Goal: Task Accomplishment & Management: Complete application form

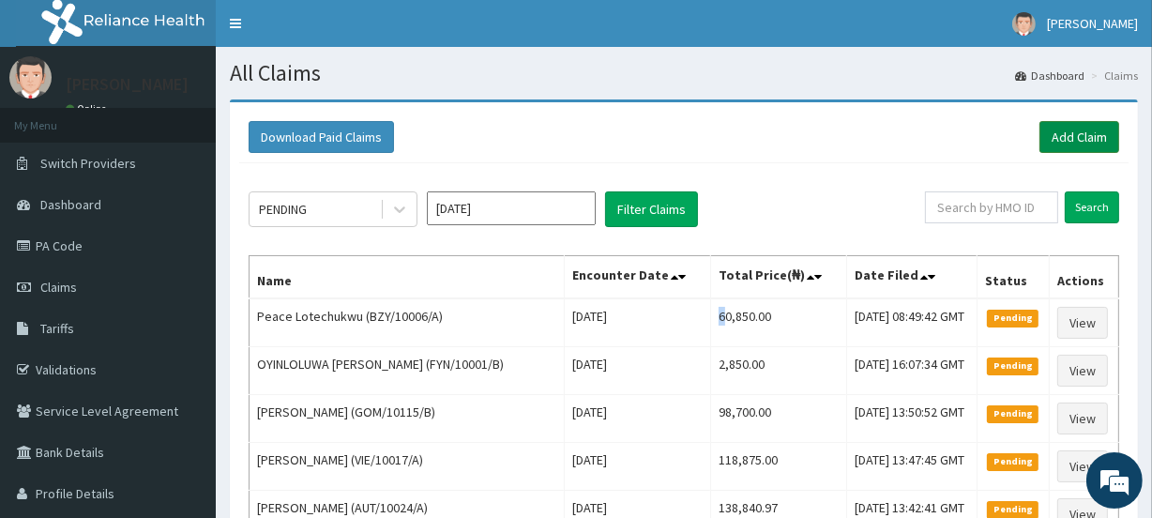
click at [1078, 137] on link "Add Claim" at bounding box center [1079, 137] width 80 height 32
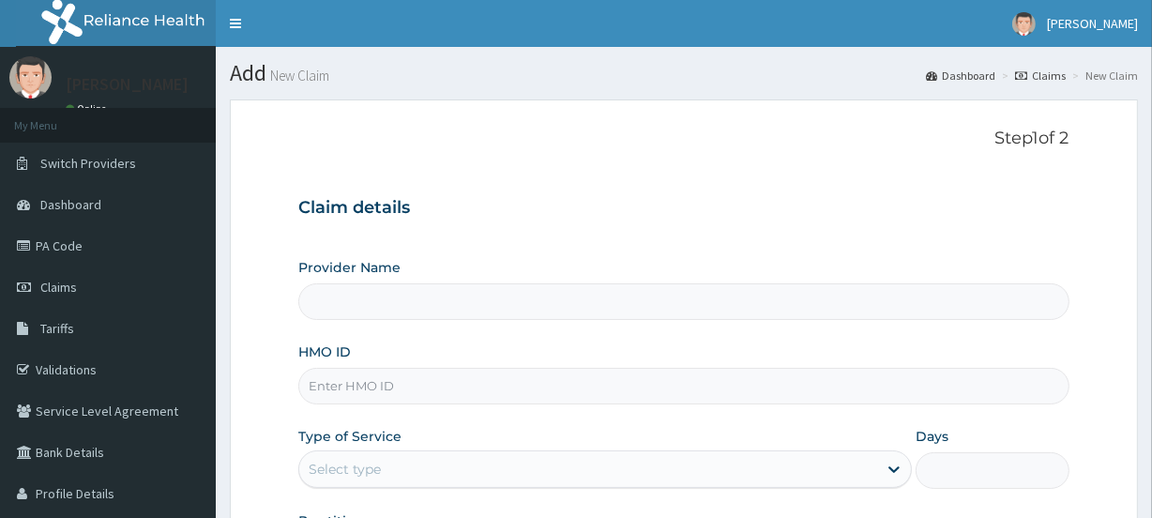
click at [372, 302] on input "Provider Name" at bounding box center [683, 301] width 770 height 37
click at [336, 392] on input "HMO ID" at bounding box center [683, 386] width 770 height 37
type input "Evercare Hospital"
paste input "PME/10032/C"
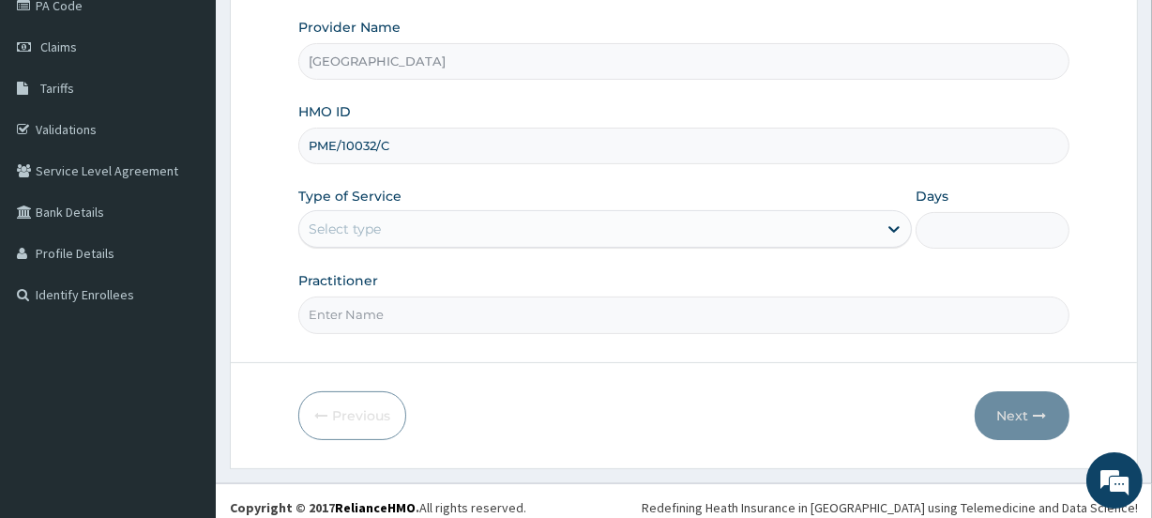
scroll to position [251, 0]
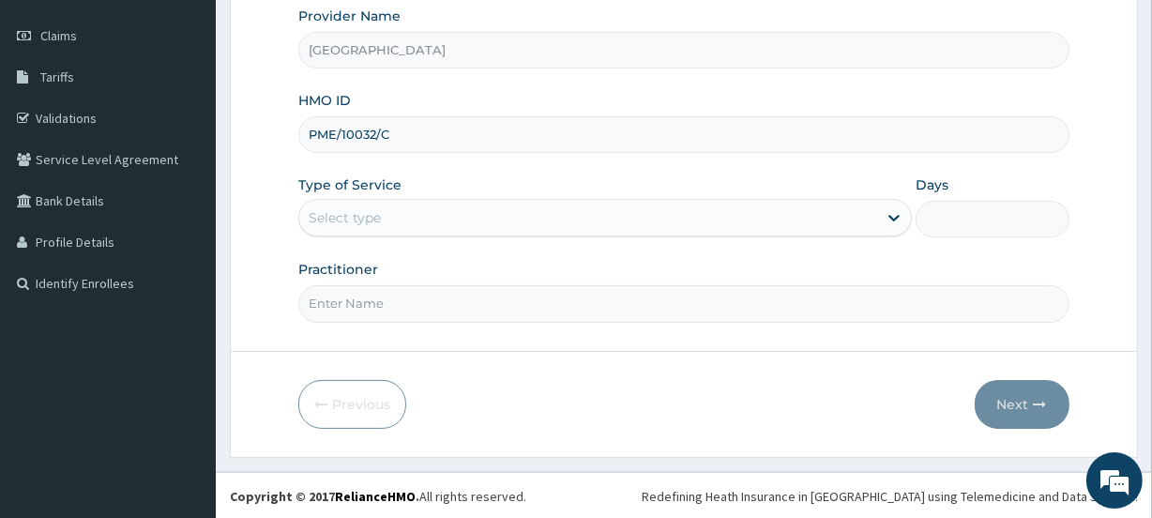
type input "PME/10032/C"
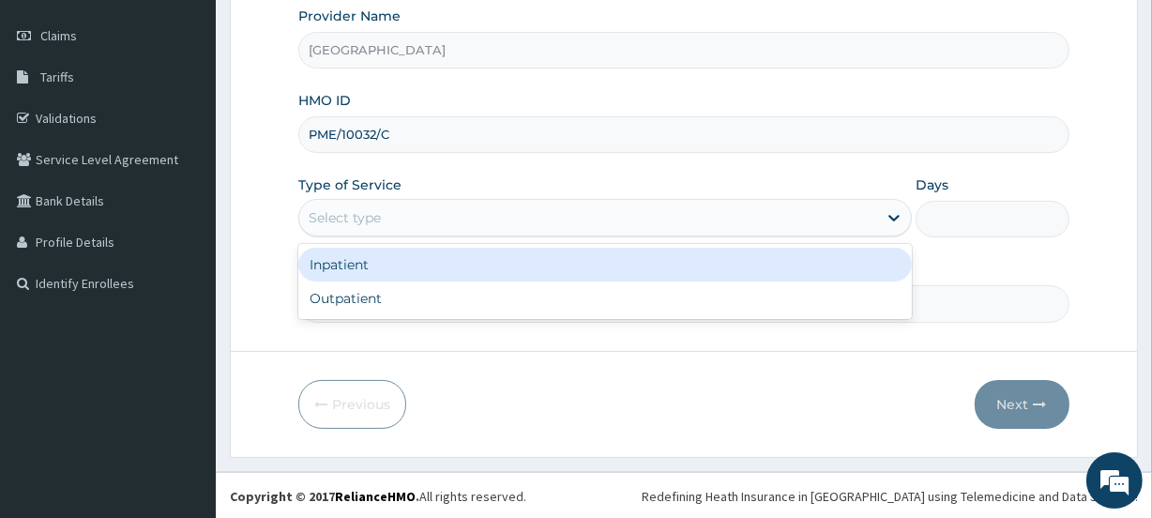
click at [351, 221] on div "Select type" at bounding box center [345, 217] width 72 height 19
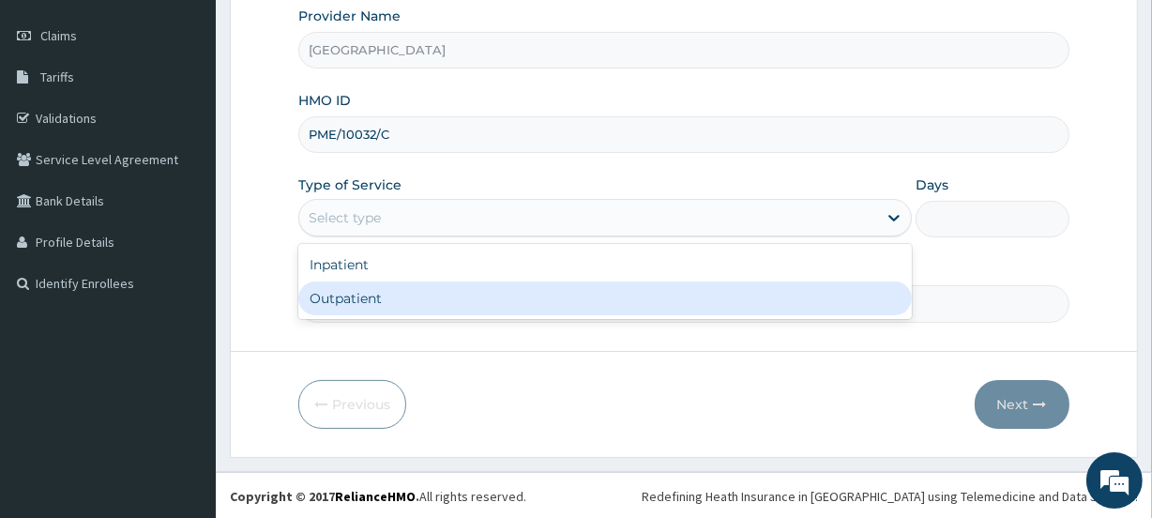
click at [364, 302] on div "Outpatient" at bounding box center [604, 298] width 613 height 34
type input "1"
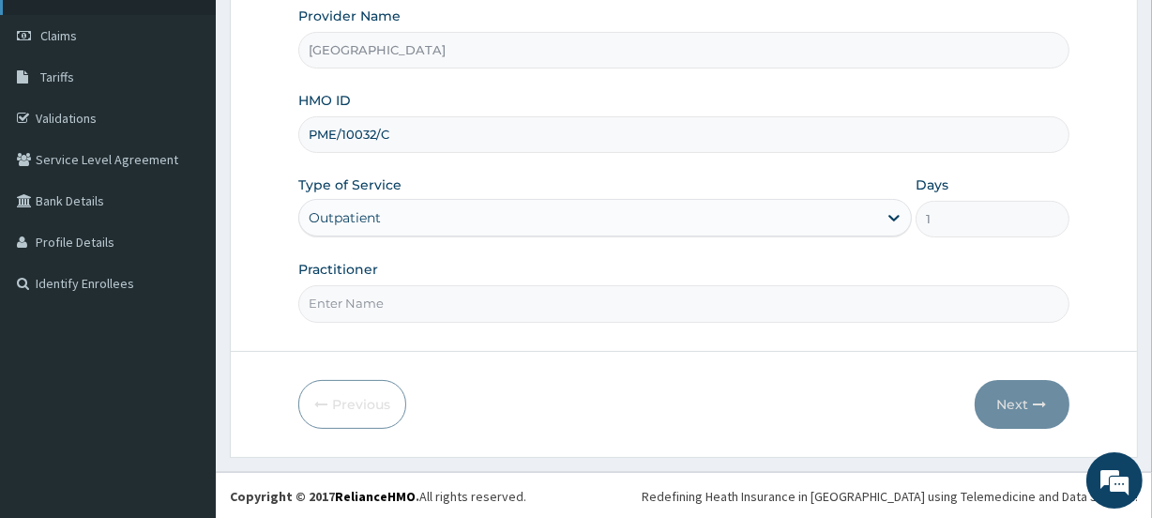
scroll to position [0, 0]
click at [366, 303] on input "Practitioner" at bounding box center [683, 303] width 770 height 37
paste input "Nwamaka Ugonwa Oraukwu"
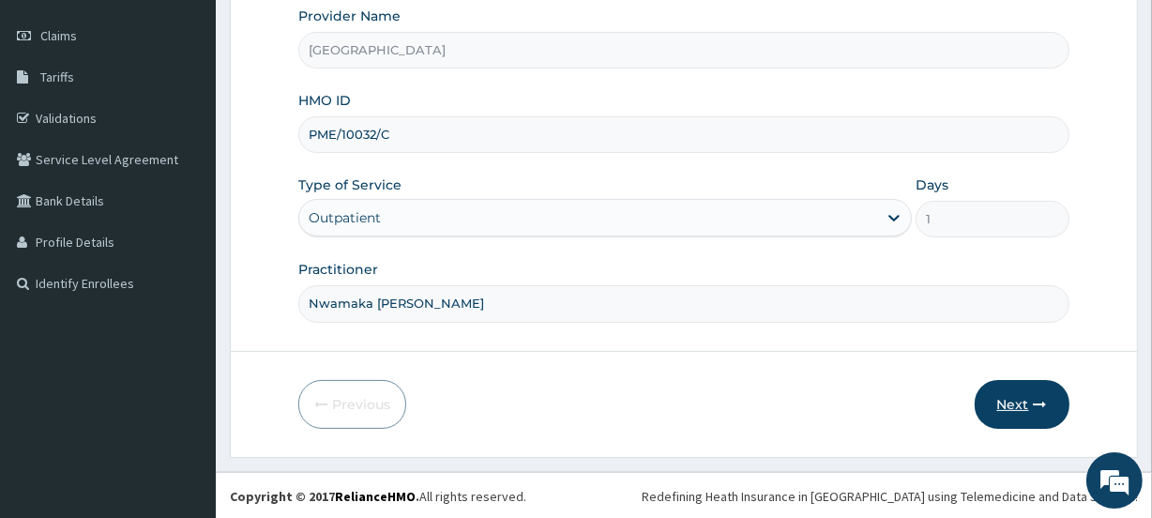
type input "Nwamaka Ugonwa Oraukwu"
click at [1019, 400] on button "Next" at bounding box center [1021, 404] width 95 height 49
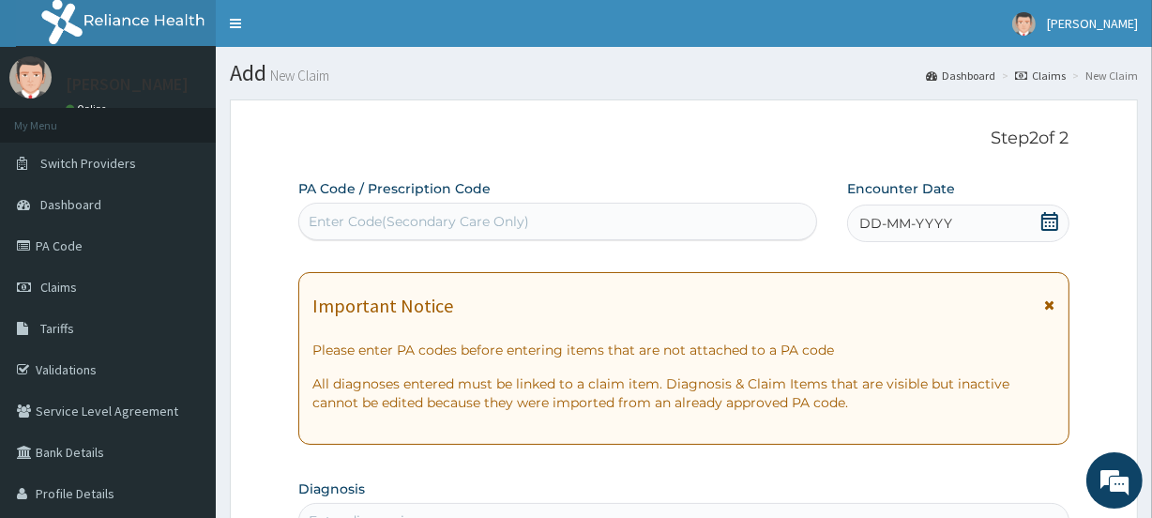
click at [347, 228] on div "Enter Code(Secondary Care Only)" at bounding box center [419, 221] width 220 height 19
paste input "PA/E39712"
type input "PA/E39712"
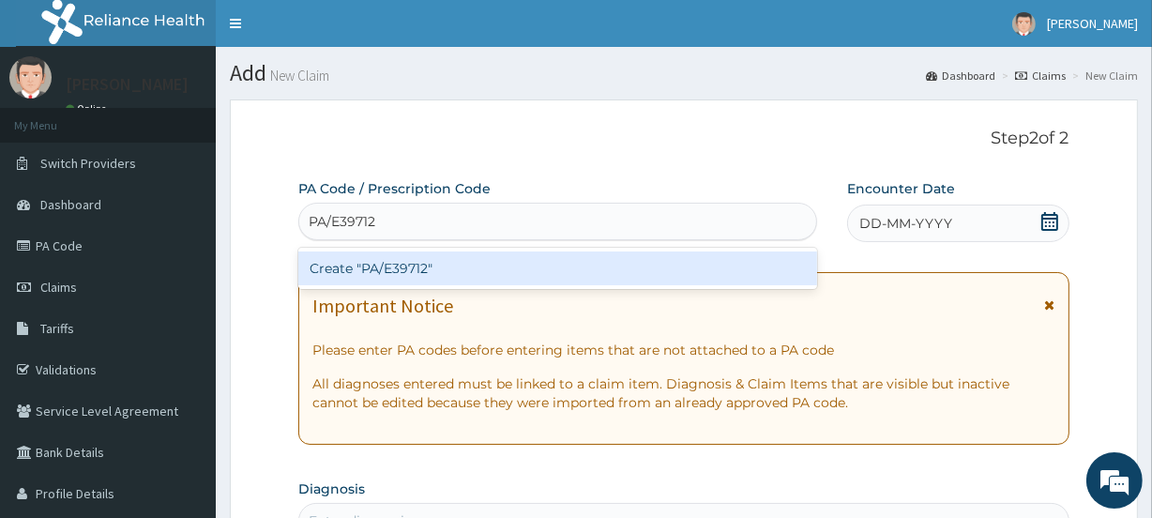
click at [340, 273] on div "Create "PA/E39712"" at bounding box center [557, 268] width 518 height 34
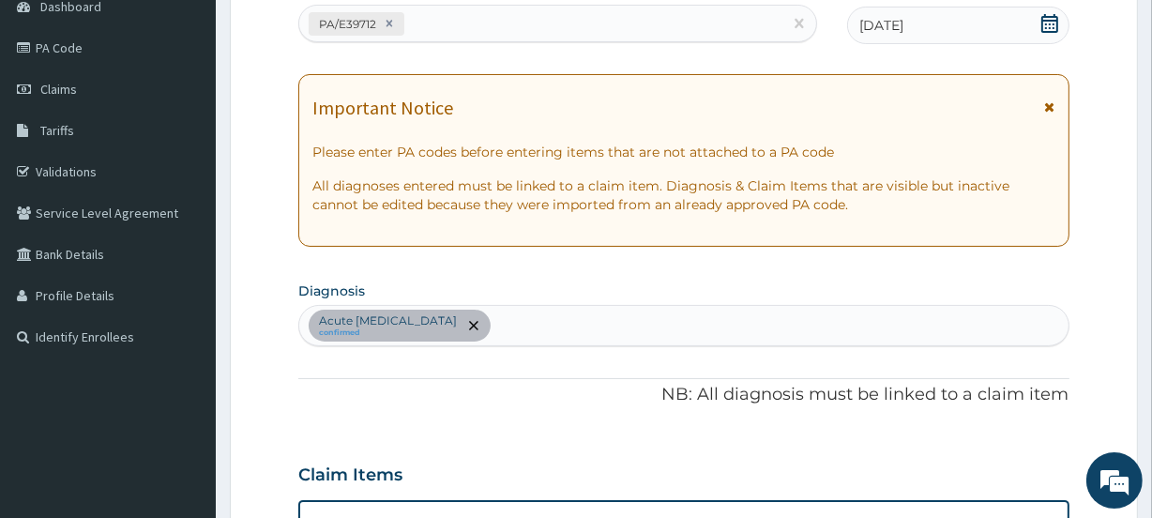
scroll to position [94, 0]
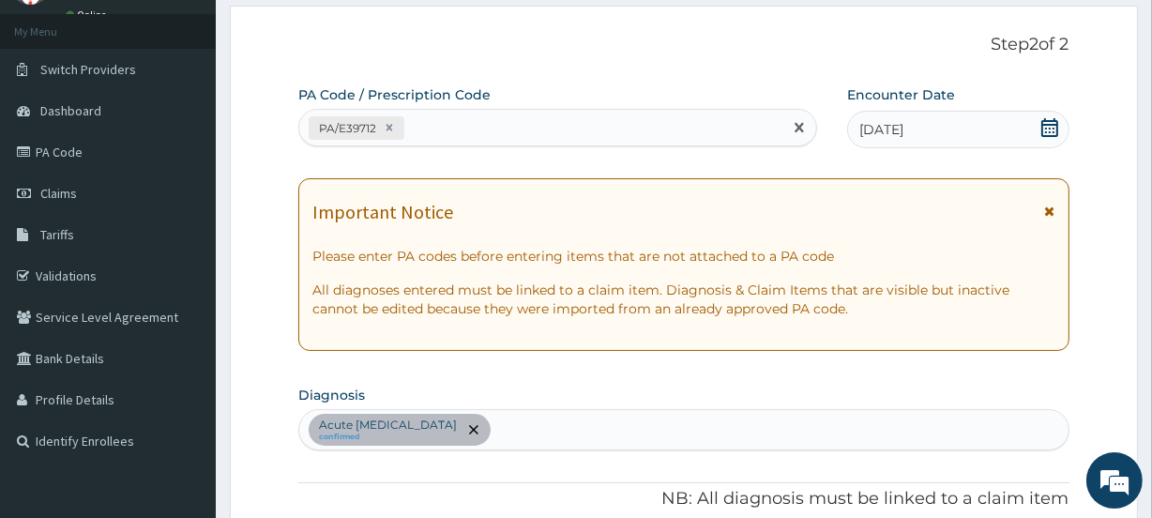
click at [458, 131] on div "PA/E39712" at bounding box center [540, 128] width 482 height 31
paste input "PA/82D951"
type input "PA/82D951"
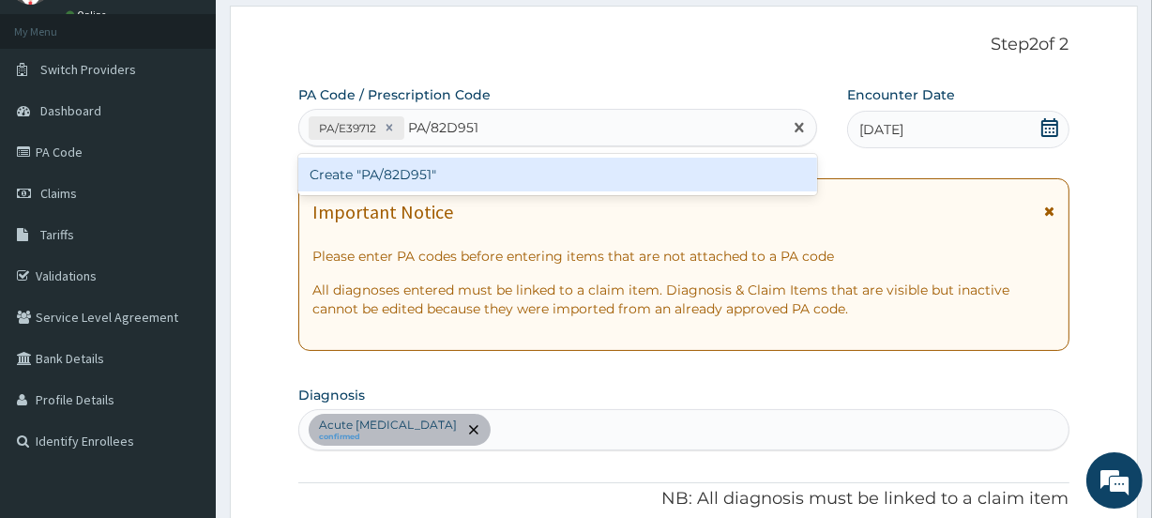
click at [422, 173] on div "Create "PA/82D951"" at bounding box center [557, 175] width 518 height 34
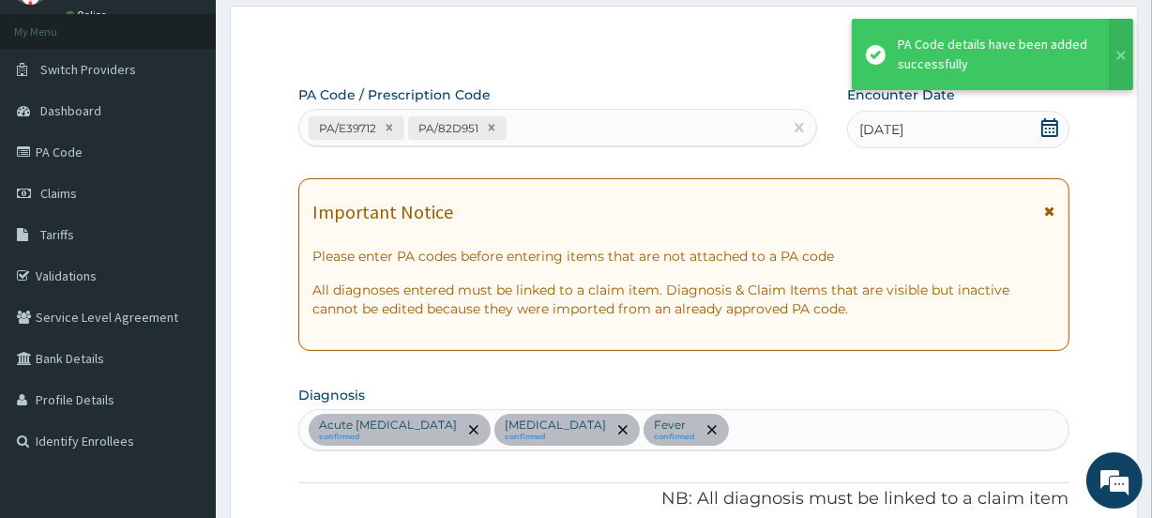
scroll to position [911, 0]
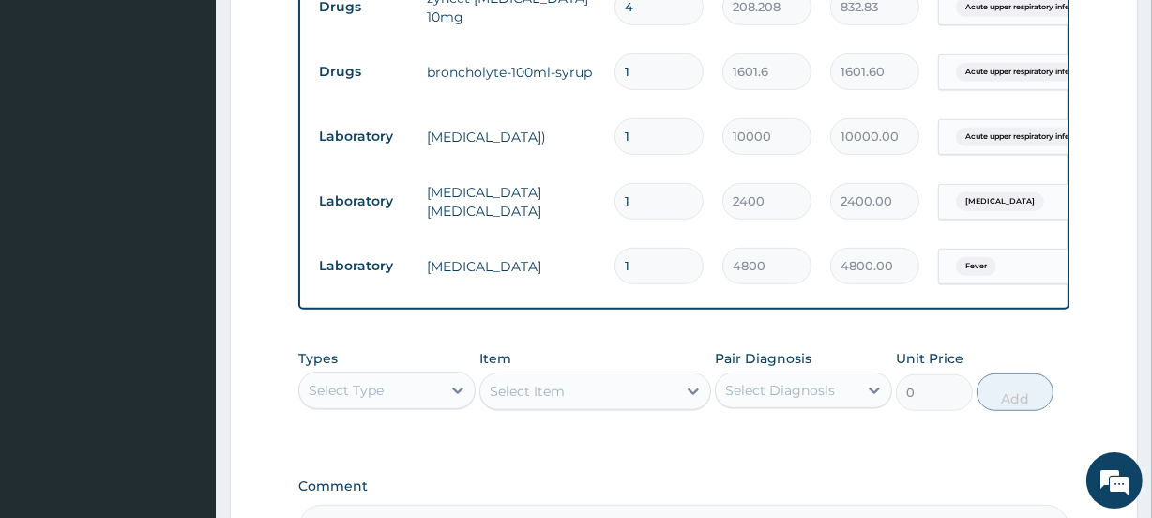
click at [339, 399] on div "Select Type" at bounding box center [346, 390] width 75 height 19
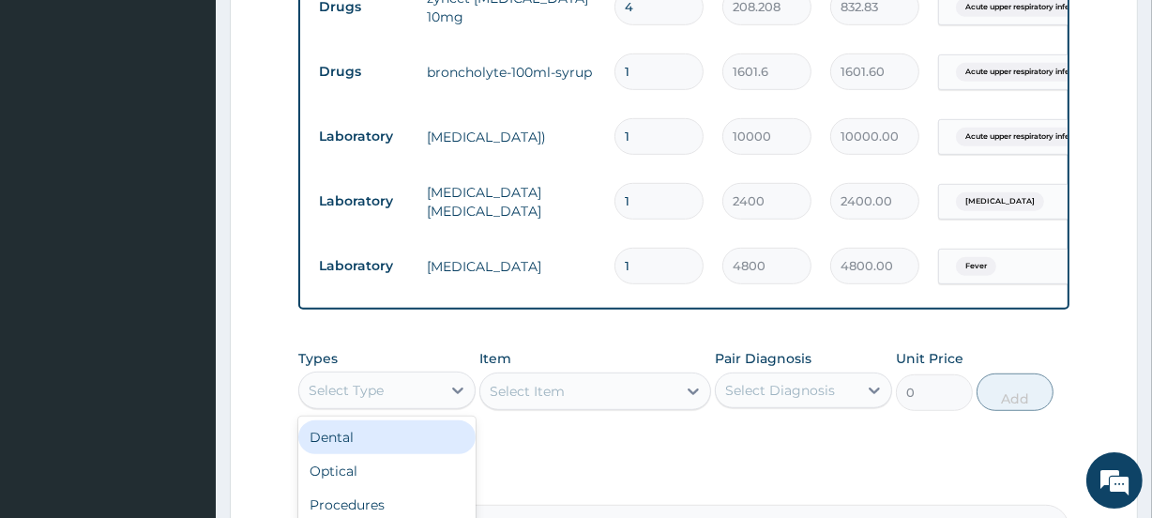
scroll to position [996, 0]
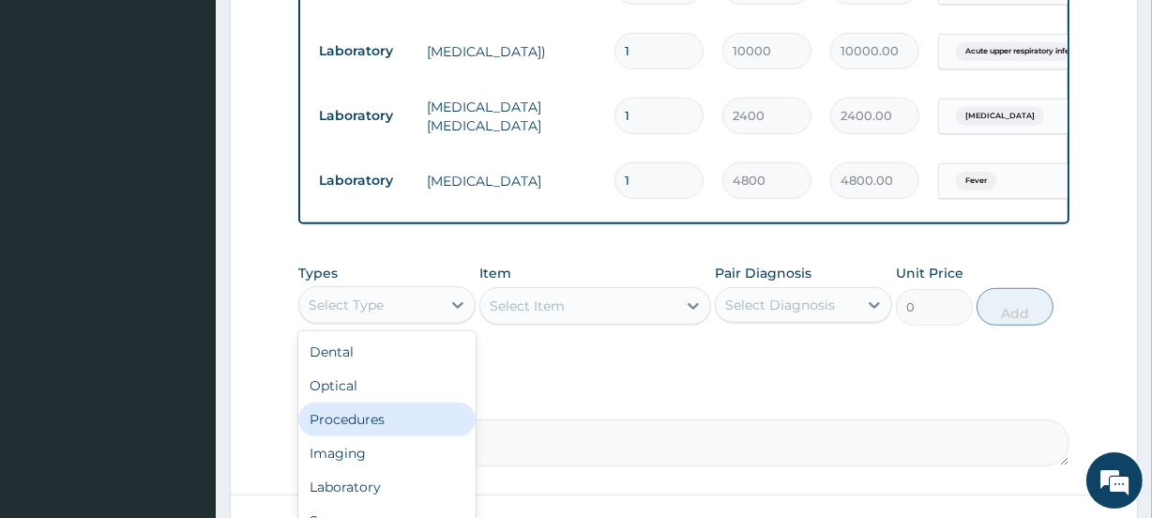
click at [363, 421] on div "Procedures" at bounding box center [386, 419] width 177 height 34
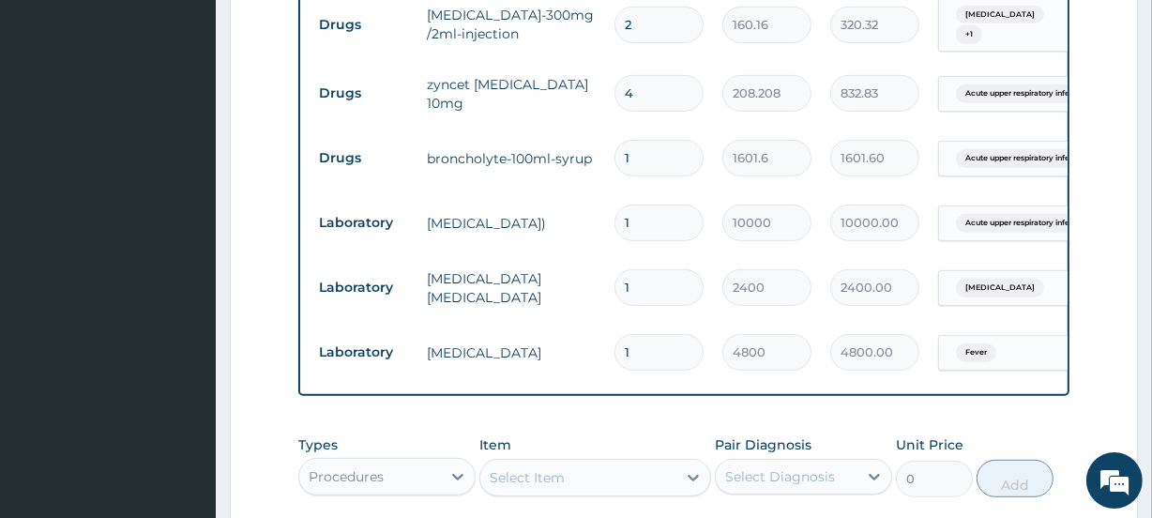
scroll to position [1081, 0]
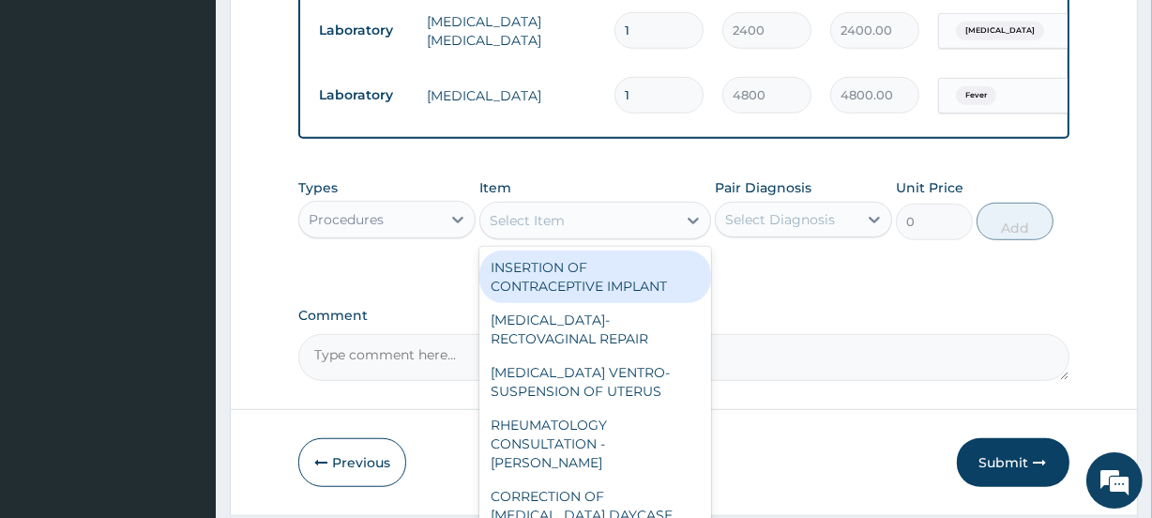
click at [576, 235] on div "Select Item" at bounding box center [577, 220] width 195 height 30
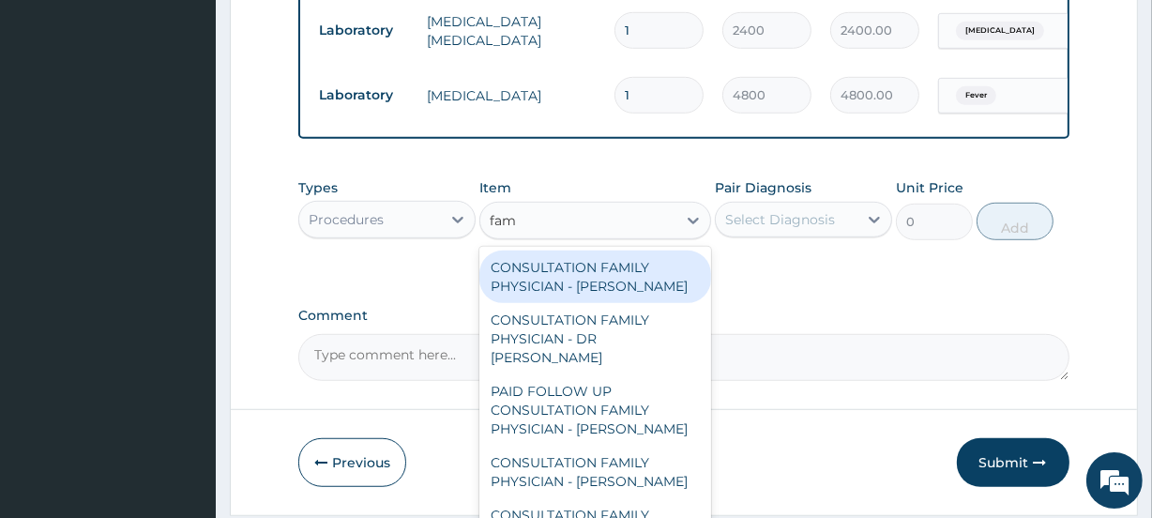
type input "fami"
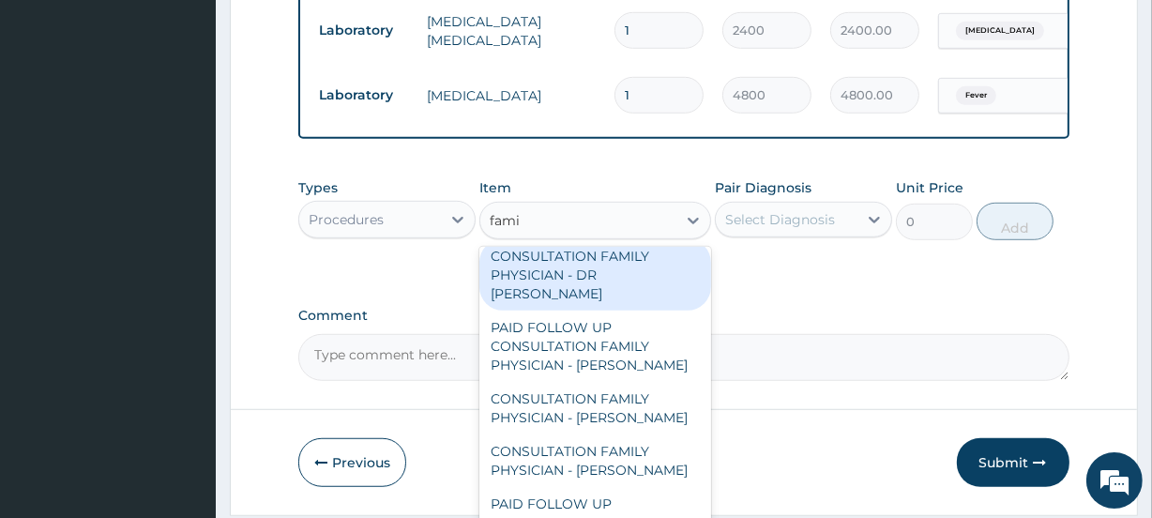
scroll to position [150, 0]
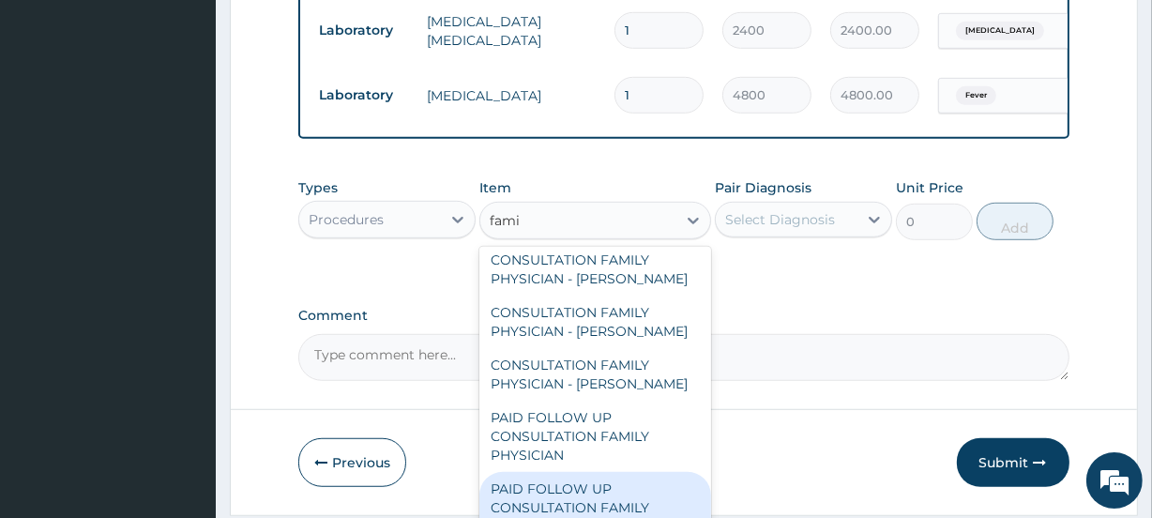
click at [581, 477] on div "PAID FOLLOW UP CONSULTATION FAMILY PHYSICIAN - DR ODIA" at bounding box center [594, 507] width 231 height 71
type input "14250"
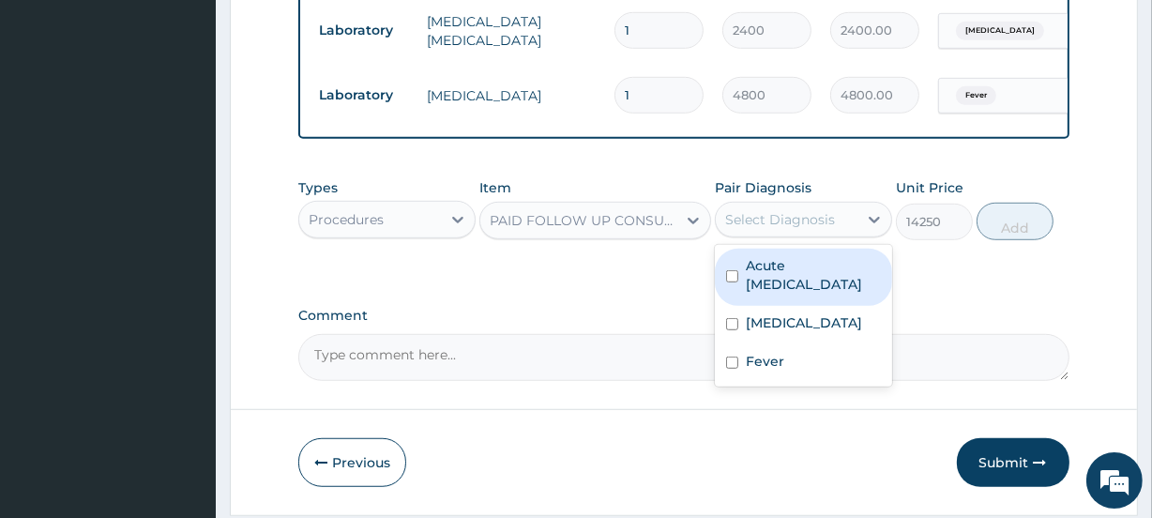
drag, startPoint x: 771, startPoint y: 221, endPoint x: 778, endPoint y: 248, distance: 28.2
click at [776, 229] on div "Select Diagnosis" at bounding box center [780, 219] width 110 height 19
drag, startPoint x: 775, startPoint y: 266, endPoint x: 801, endPoint y: 318, distance: 57.9
click at [780, 278] on label "Acute upper respiratory infection" at bounding box center [812, 275] width 135 height 38
checkbox input "true"
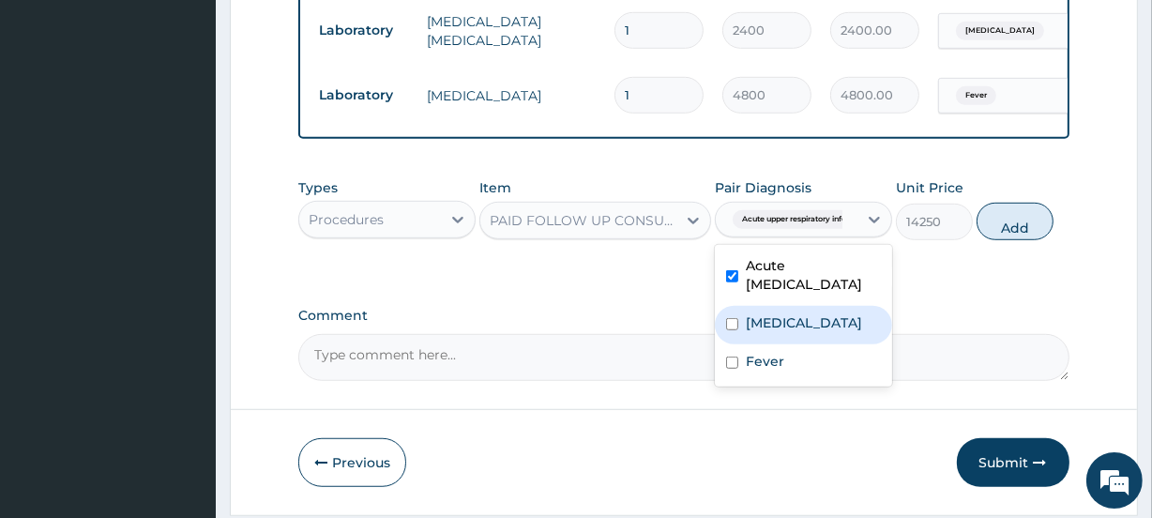
drag, startPoint x: 793, startPoint y: 329, endPoint x: 796, endPoint y: 340, distance: 11.6
click at [793, 332] on label "Malaria" at bounding box center [803, 322] width 116 height 19
checkbox input "true"
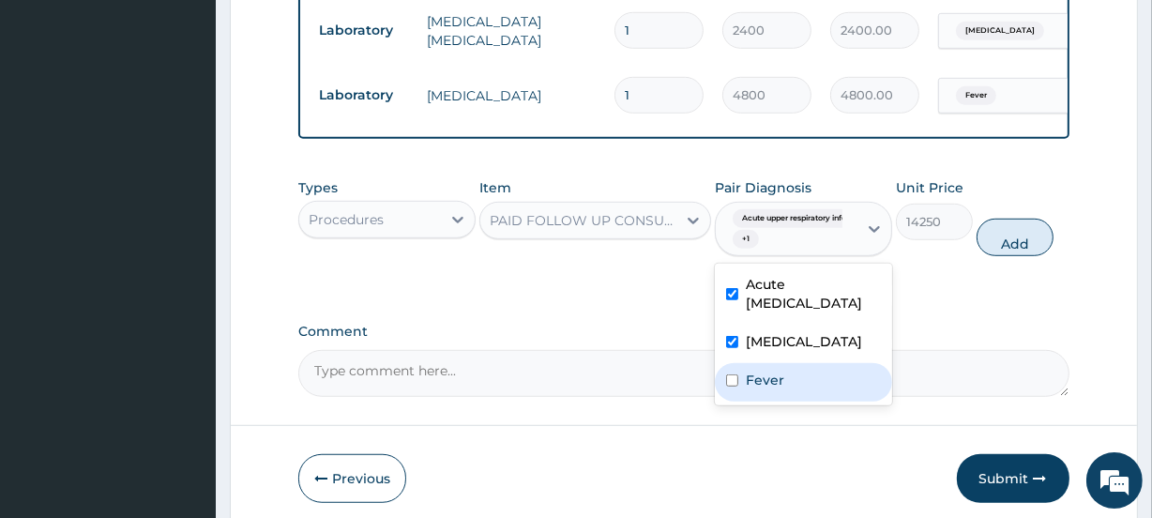
drag, startPoint x: 778, startPoint y: 381, endPoint x: 791, endPoint y: 375, distance: 14.3
click at [783, 380] on div "Fever" at bounding box center [803, 382] width 177 height 38
checkbox input "true"
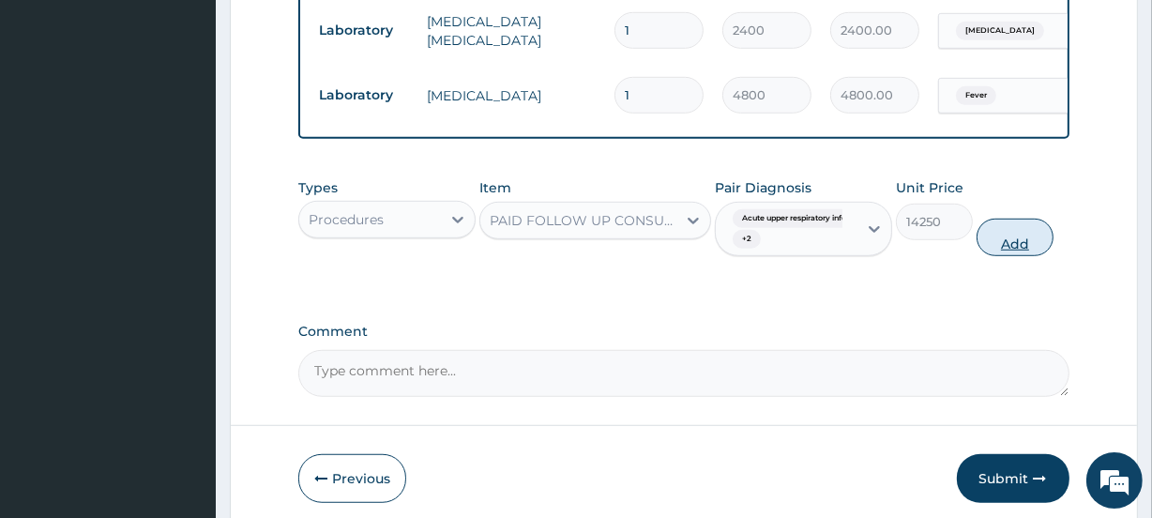
click at [1011, 246] on button "Add" at bounding box center [1014, 237] width 77 height 38
type input "0"
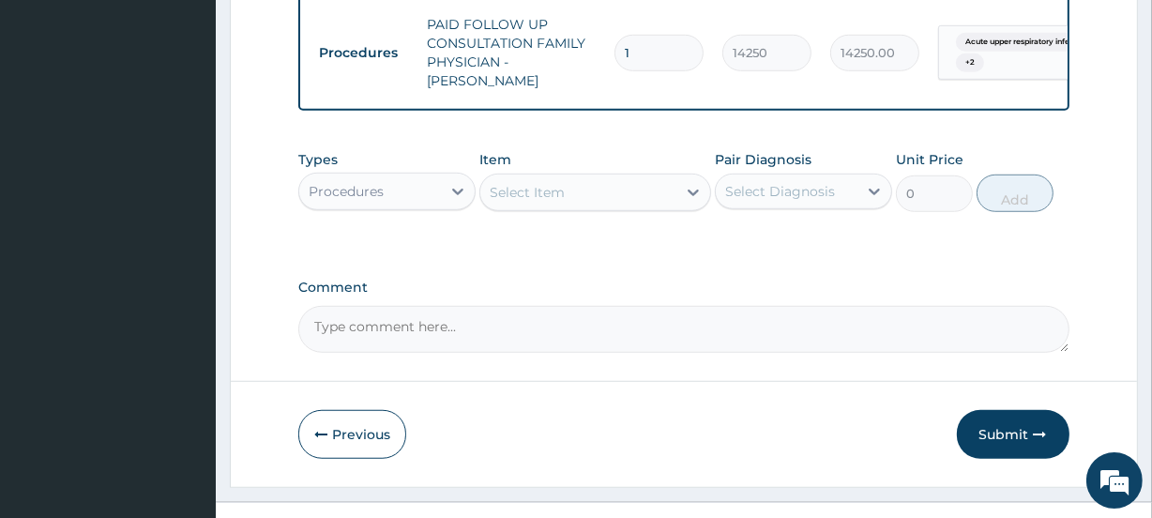
scroll to position [1223, 0]
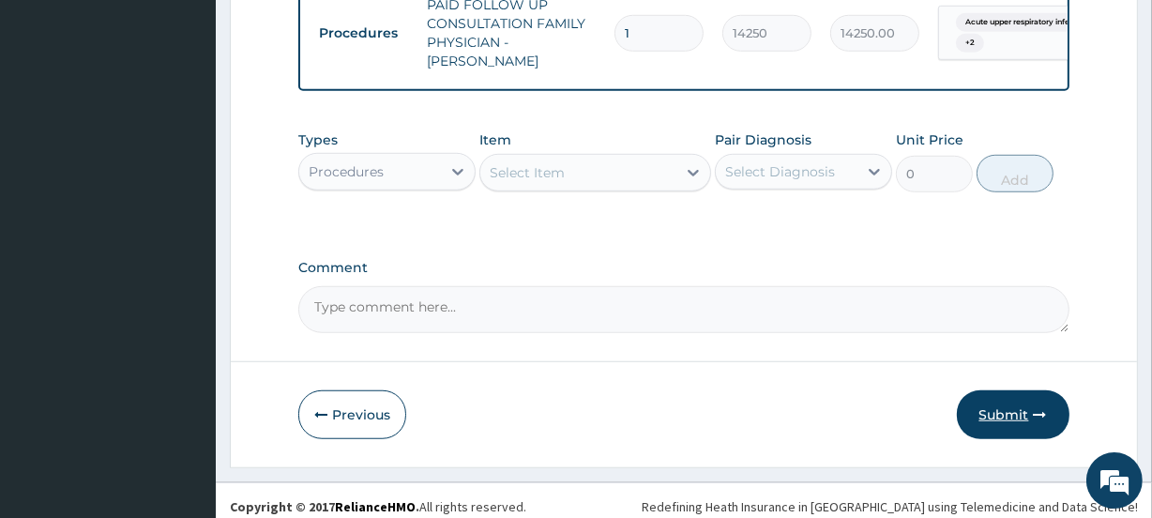
click at [1015, 390] on button "Submit" at bounding box center [1012, 414] width 113 height 49
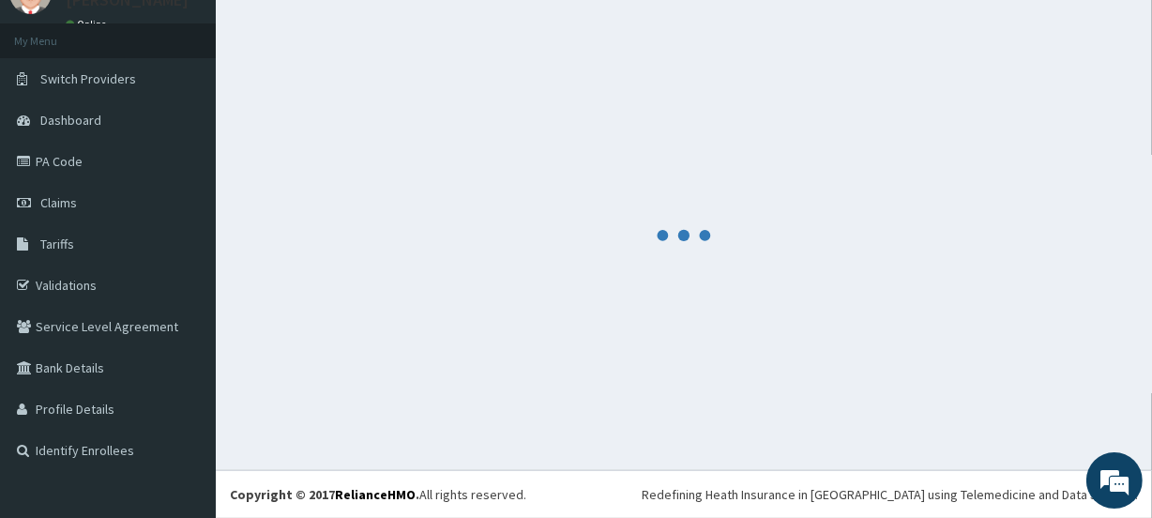
scroll to position [83, 0]
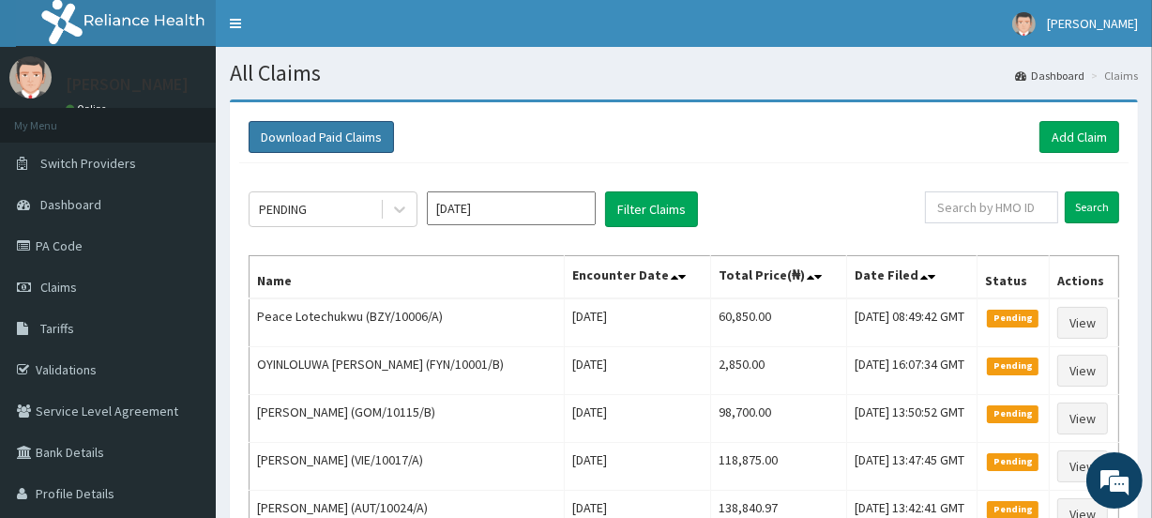
click at [294, 132] on button "Download Paid Claims" at bounding box center [320, 137] width 145 height 32
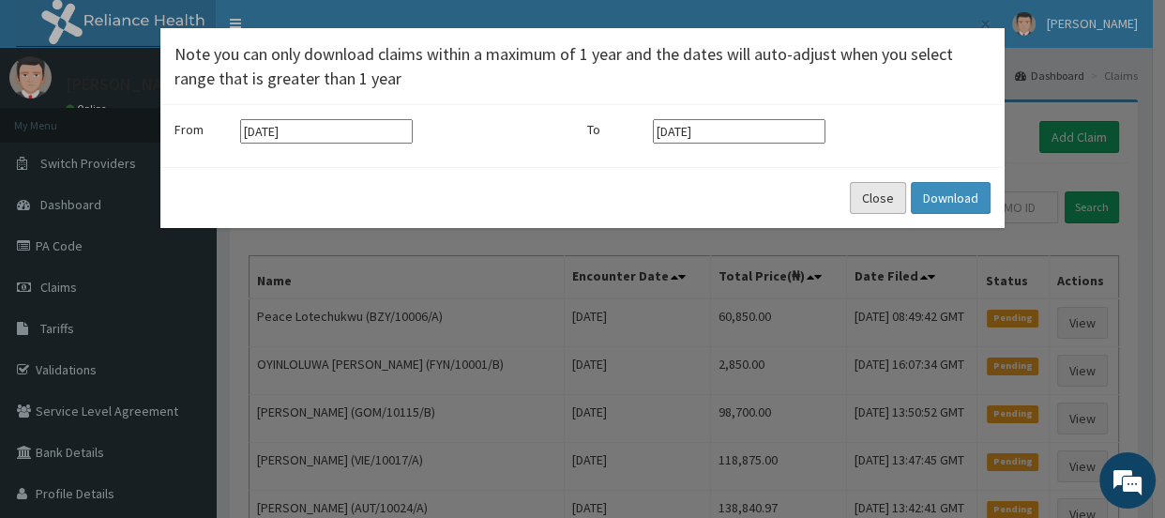
click at [877, 193] on button "Close" at bounding box center [878, 198] width 56 height 32
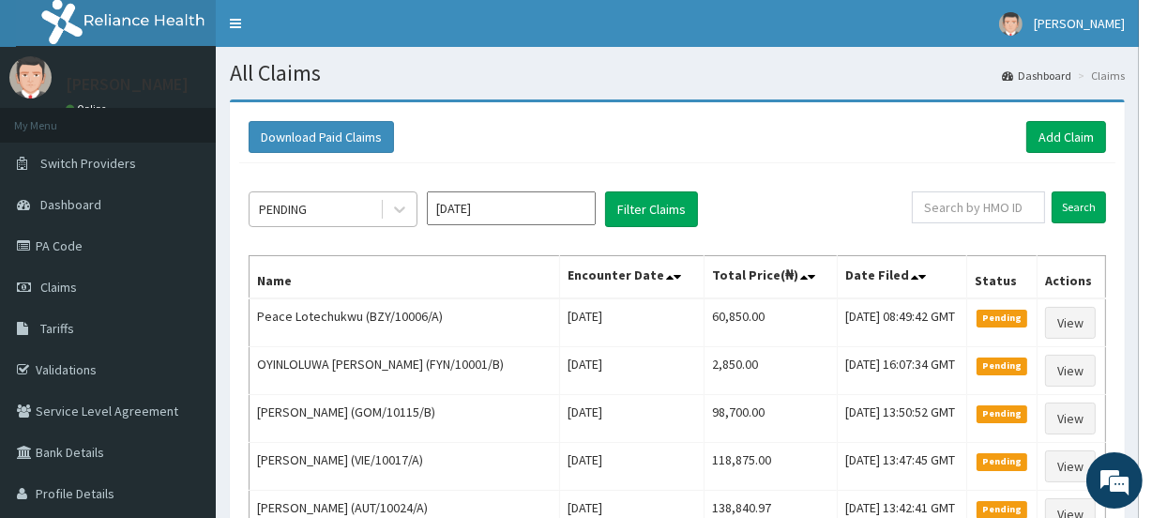
click at [307, 207] on div "PENDING" at bounding box center [283, 209] width 48 height 19
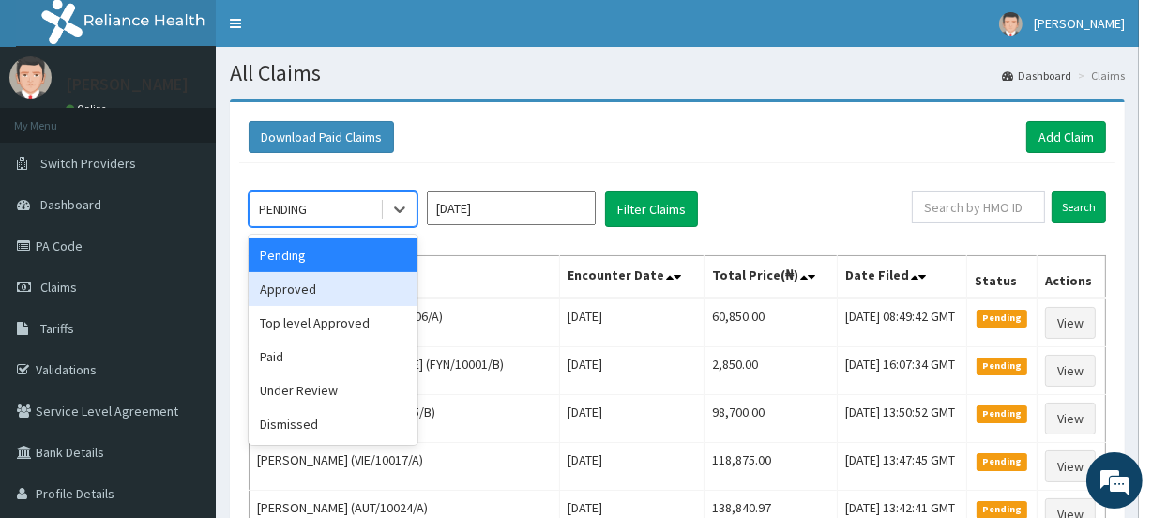
click at [303, 289] on div "Approved" at bounding box center [332, 289] width 169 height 34
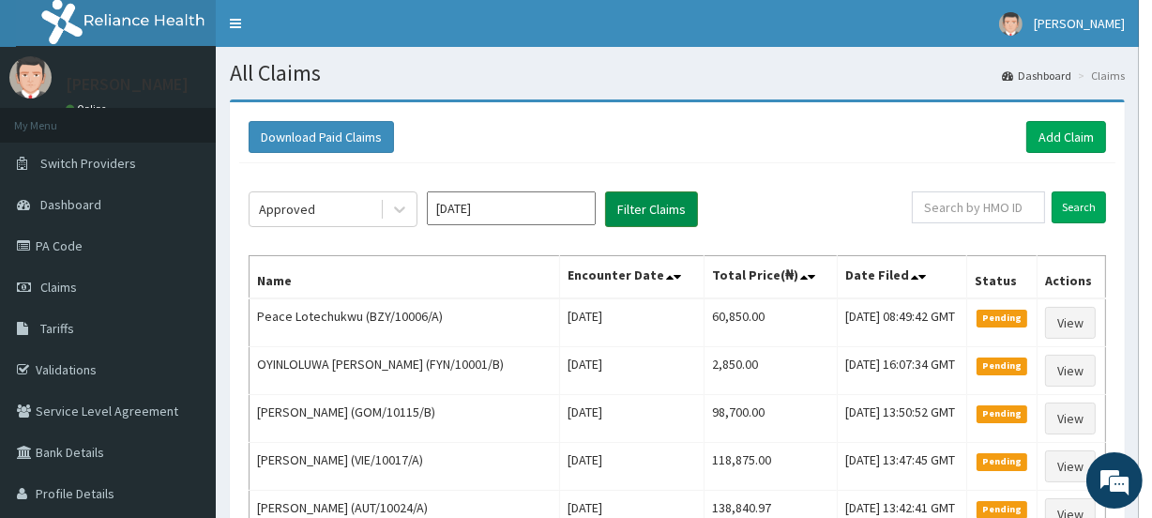
click at [626, 210] on button "Filter Claims" at bounding box center [651, 209] width 93 height 36
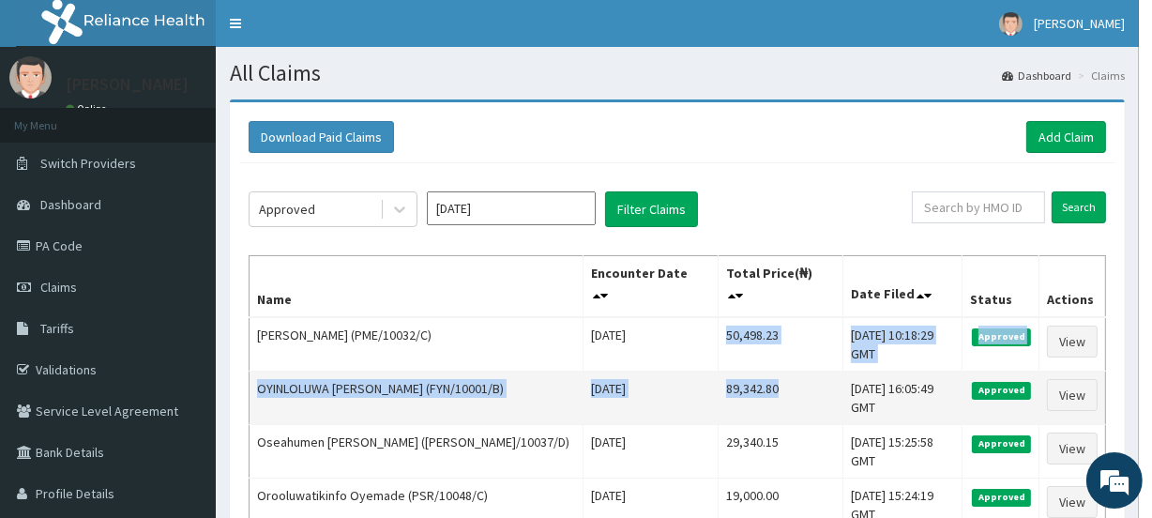
drag, startPoint x: 660, startPoint y: 316, endPoint x: 769, endPoint y: 346, distance: 112.8
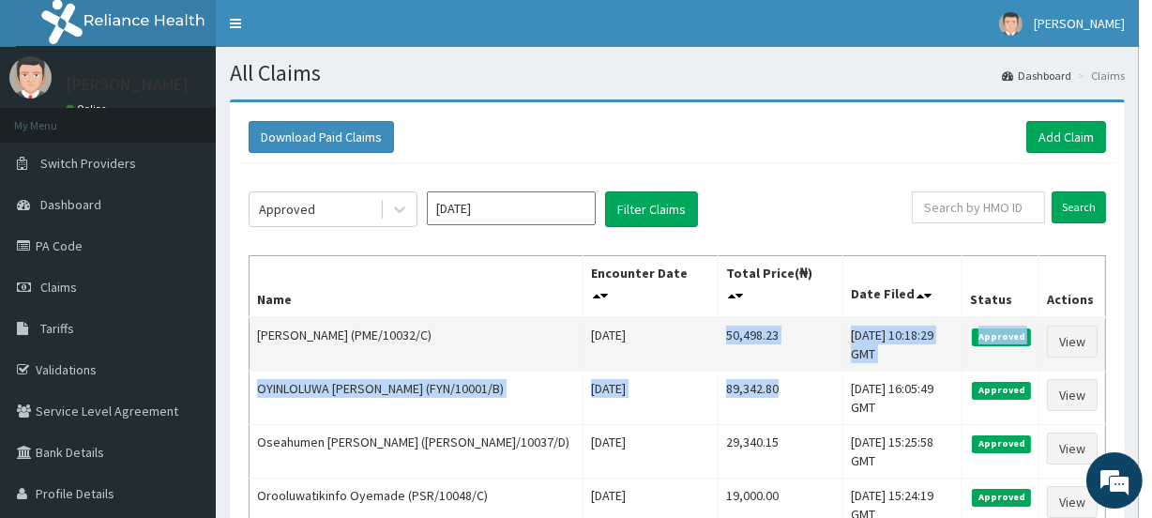
click at [750, 320] on td "50,498.23" at bounding box center [779, 344] width 125 height 54
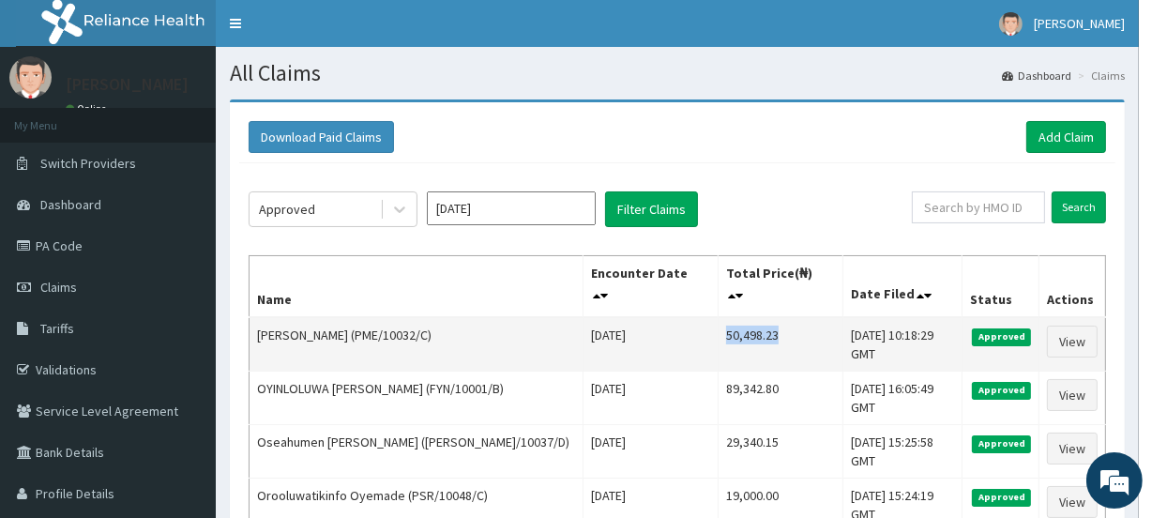
drag, startPoint x: 665, startPoint y: 320, endPoint x: 722, endPoint y: 314, distance: 57.5
click at [722, 317] on td "50,498.23" at bounding box center [779, 344] width 125 height 54
copy td "50,498.23"
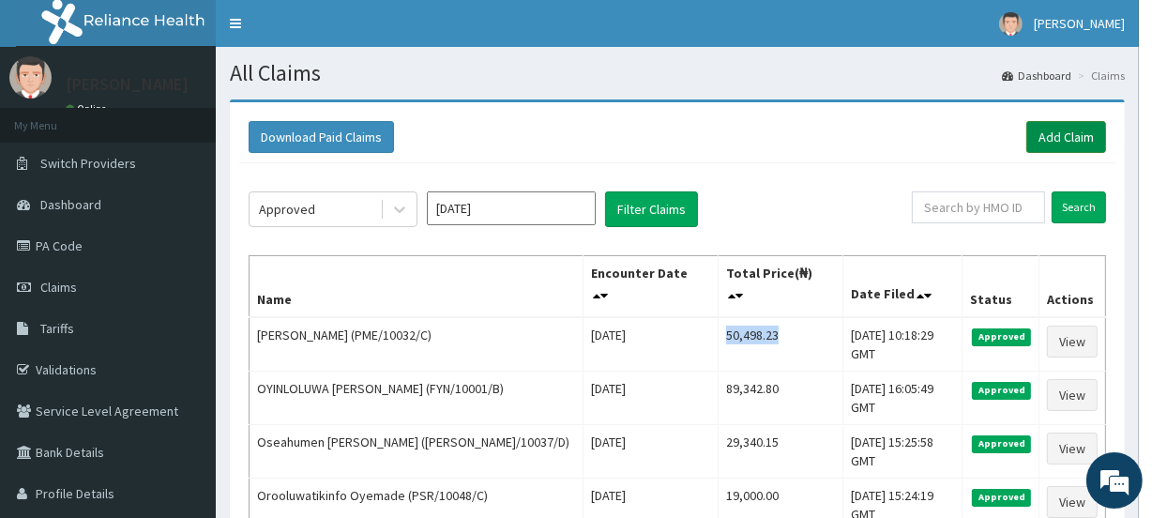
click at [1062, 141] on link "Add Claim" at bounding box center [1066, 137] width 80 height 32
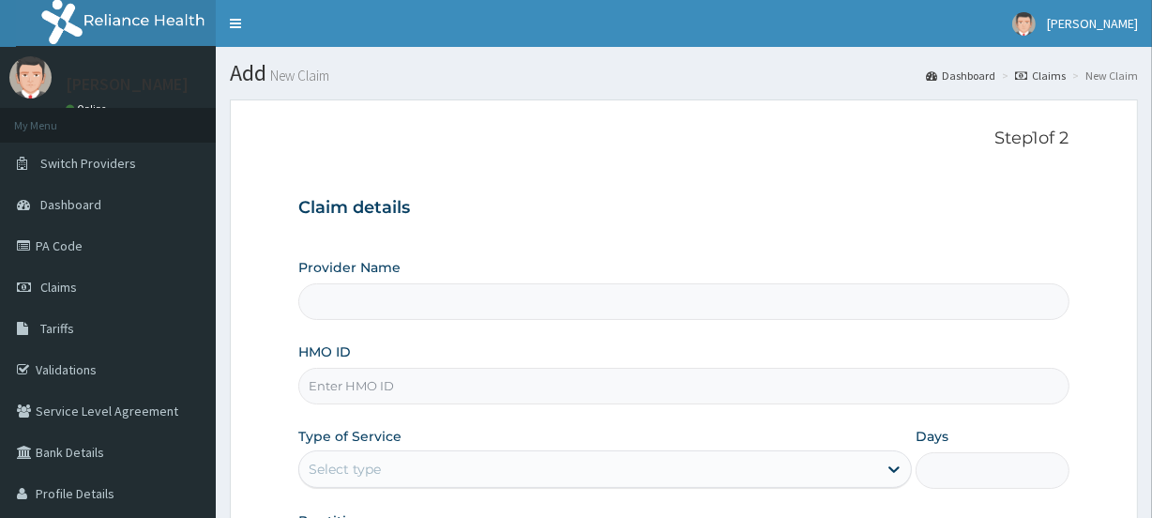
click at [366, 393] on input "HMO ID" at bounding box center [683, 386] width 770 height 37
paste input "HSN/10013/D"
type input "HSN/10013/D"
type input "Evercare Hospital"
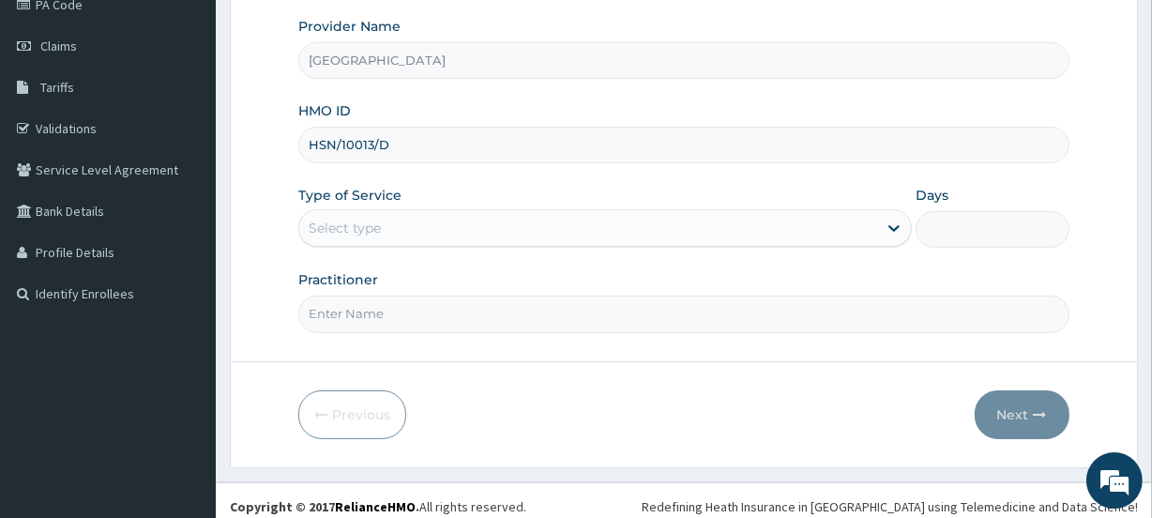
scroll to position [251, 0]
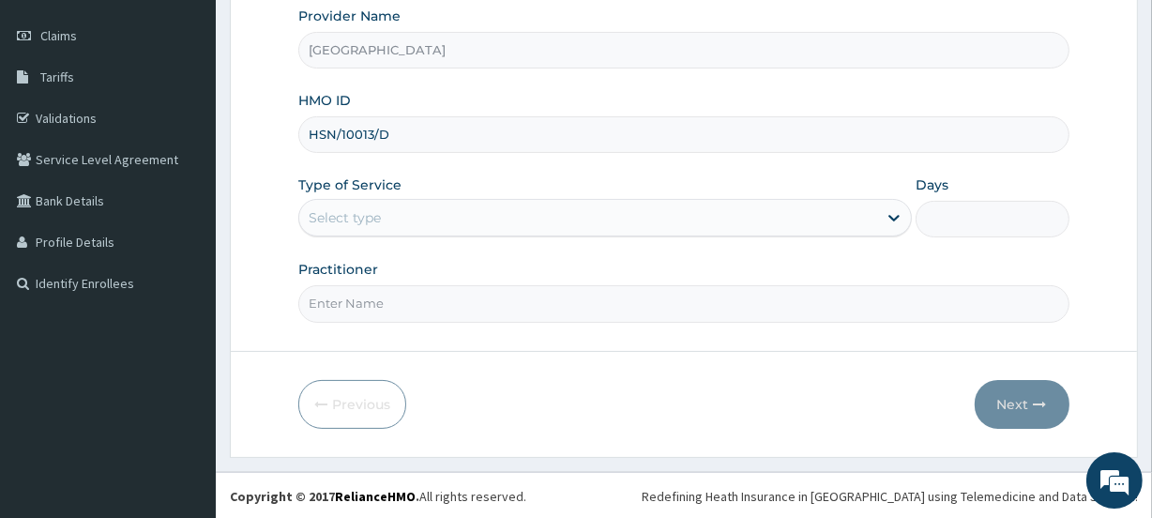
type input "HSN/10013/D"
click at [350, 218] on div "Select type" at bounding box center [345, 217] width 72 height 19
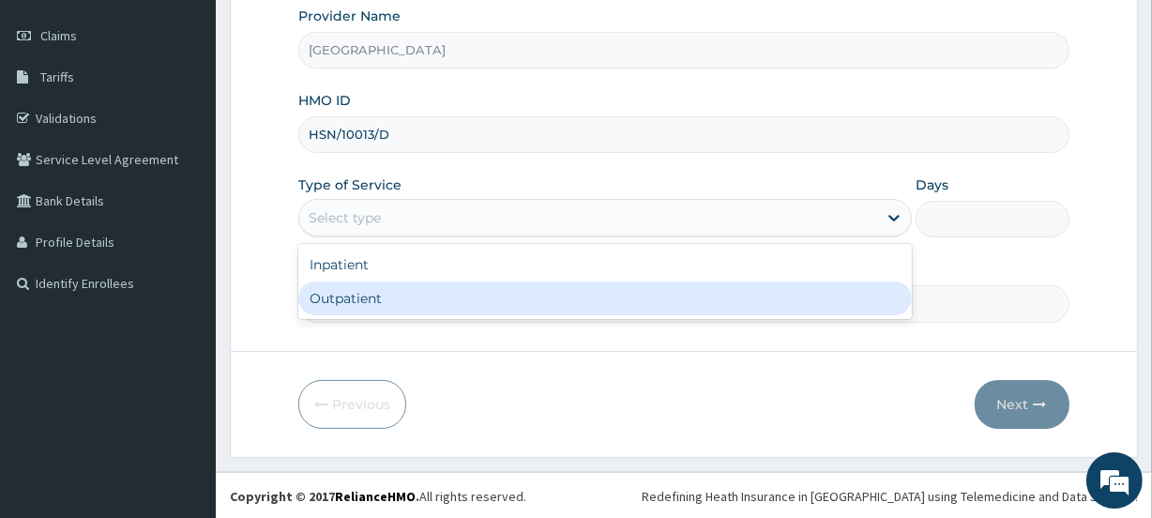
click at [366, 291] on div "Outpatient" at bounding box center [604, 298] width 613 height 34
type input "1"
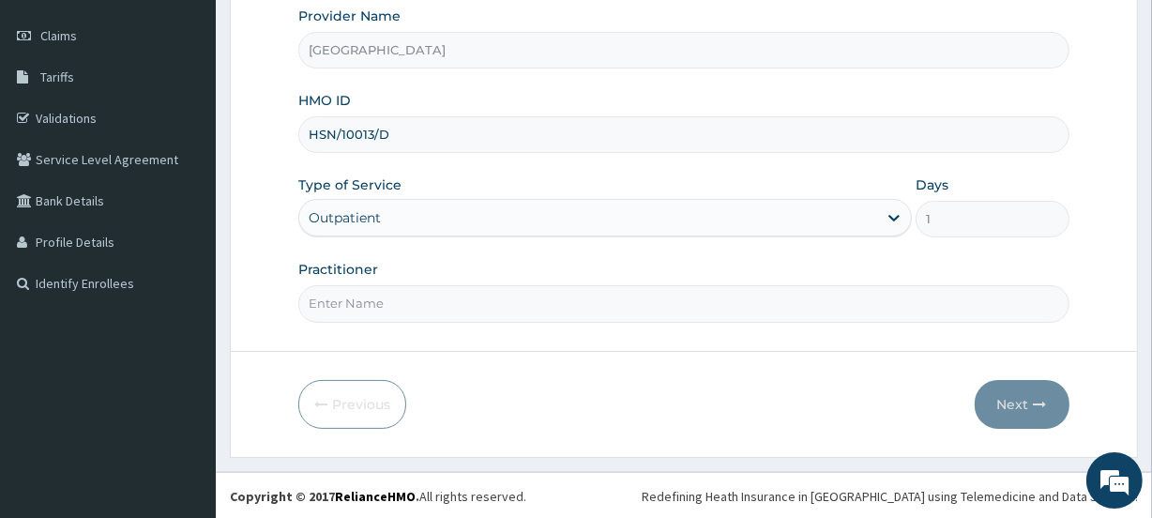
scroll to position [0, 0]
click at [409, 311] on input "Practitioner" at bounding box center [683, 303] width 770 height 37
paste input "Omowumi Abimbola Aladesuru"
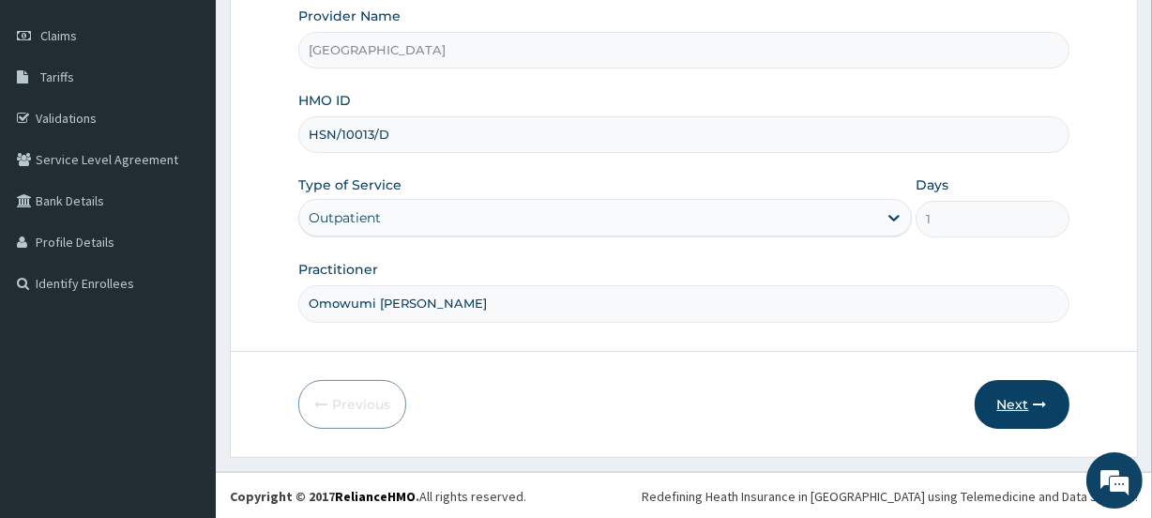
type input "Omowumi Abimbola Aladesuru"
click at [998, 394] on button "Next" at bounding box center [1021, 404] width 95 height 49
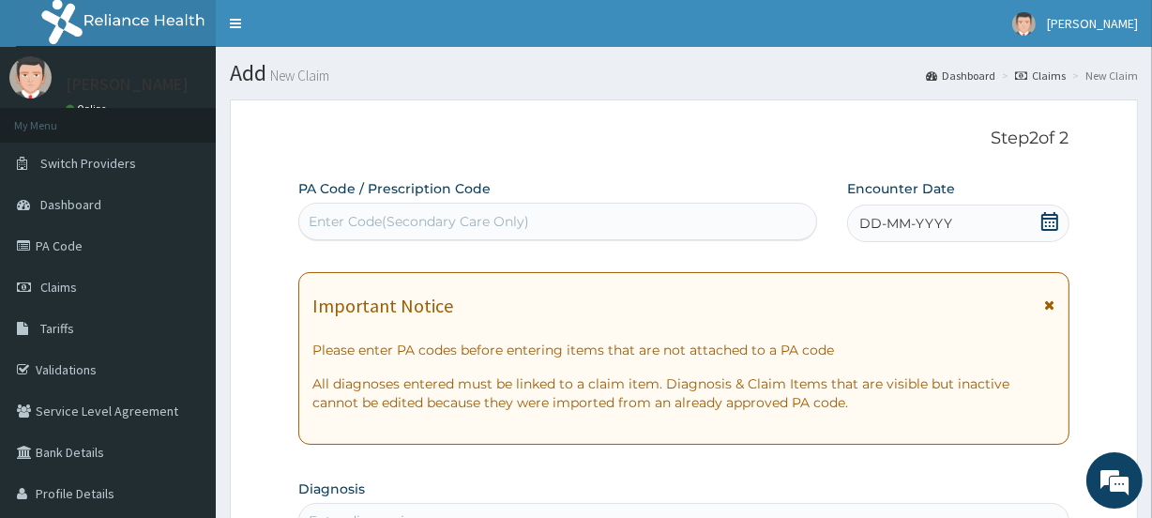
click at [338, 224] on div "Enter Code(Secondary Care Only)" at bounding box center [419, 221] width 220 height 19
paste input "PA/D4C565"
type input "PA/D4C565"
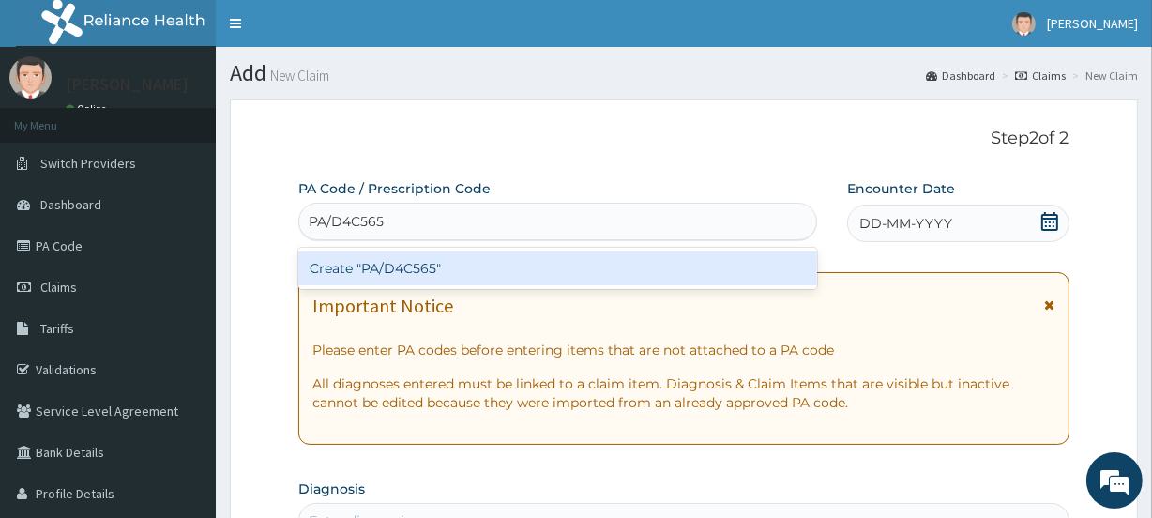
click at [331, 279] on div "Create "PA/D4C565"" at bounding box center [557, 268] width 518 height 34
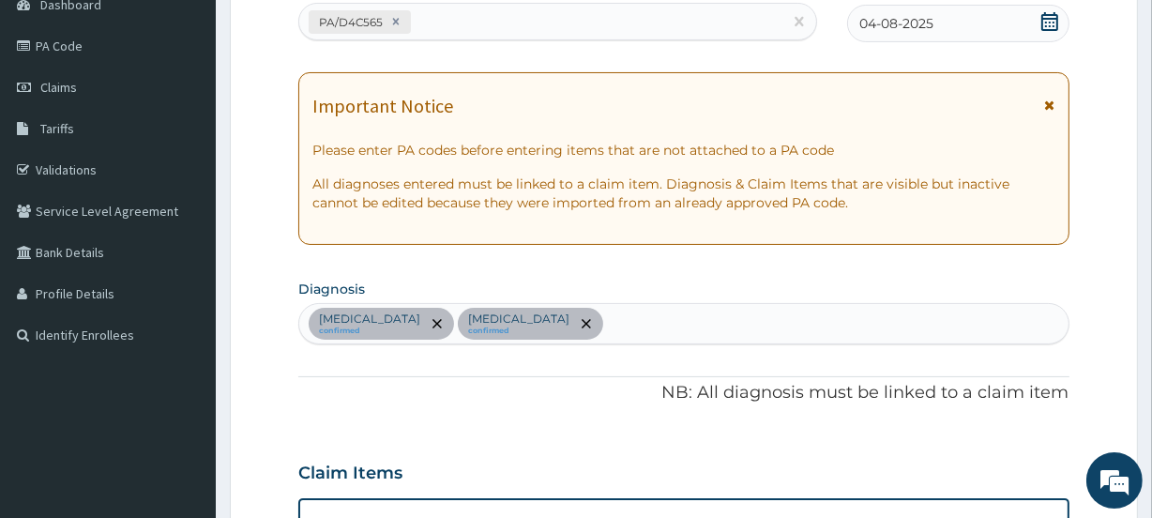
scroll to position [185, 0]
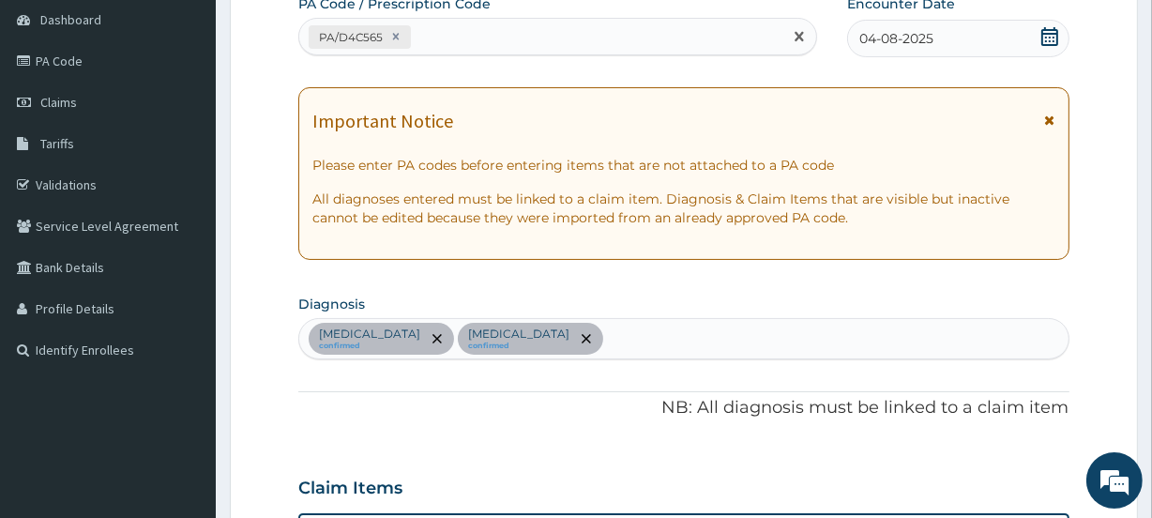
click at [442, 33] on div "PA/D4C565" at bounding box center [540, 37] width 482 height 31
paste input "PA/B6C7E8"
type input "PA/B6C7E8"
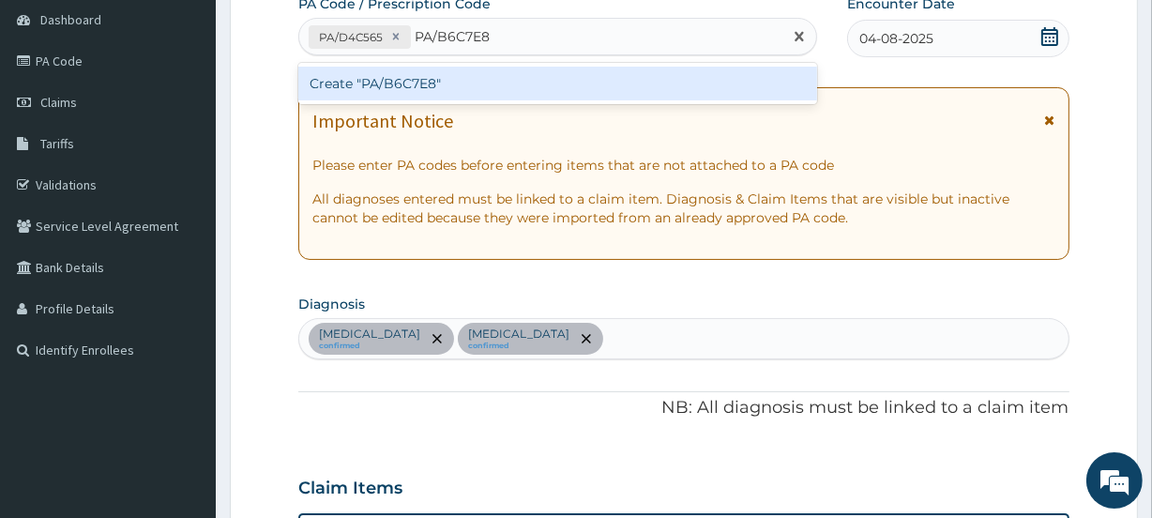
click at [389, 85] on div "Create "PA/B6C7E8"" at bounding box center [557, 84] width 518 height 34
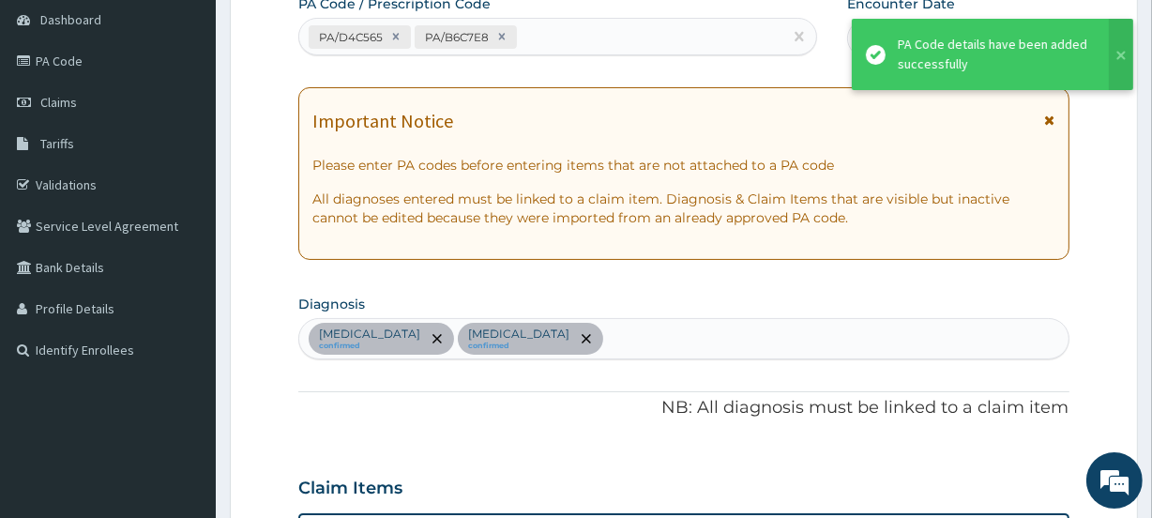
scroll to position [846, 0]
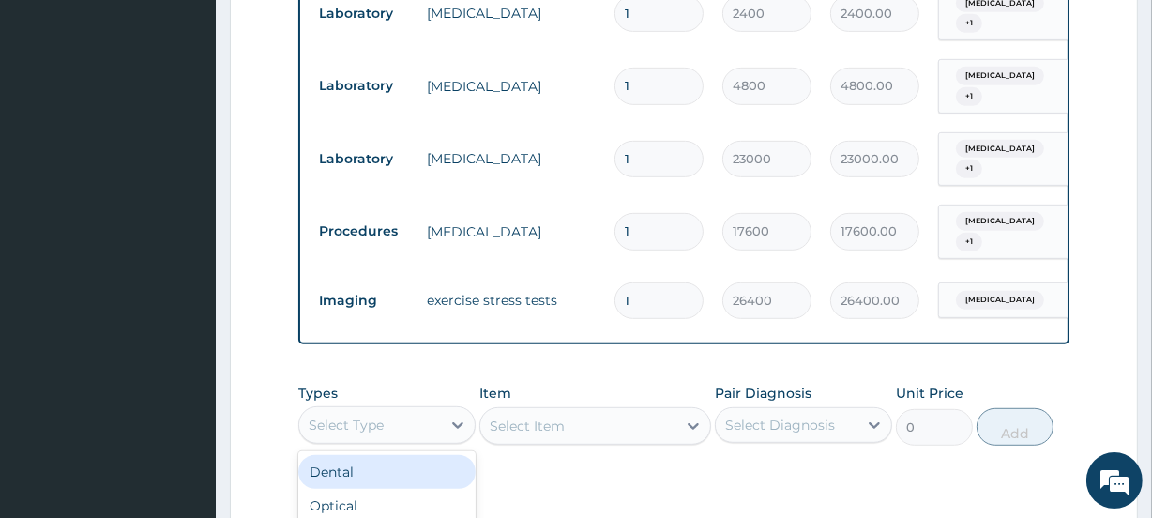
click at [356, 415] on div "Select Type" at bounding box center [346, 424] width 75 height 19
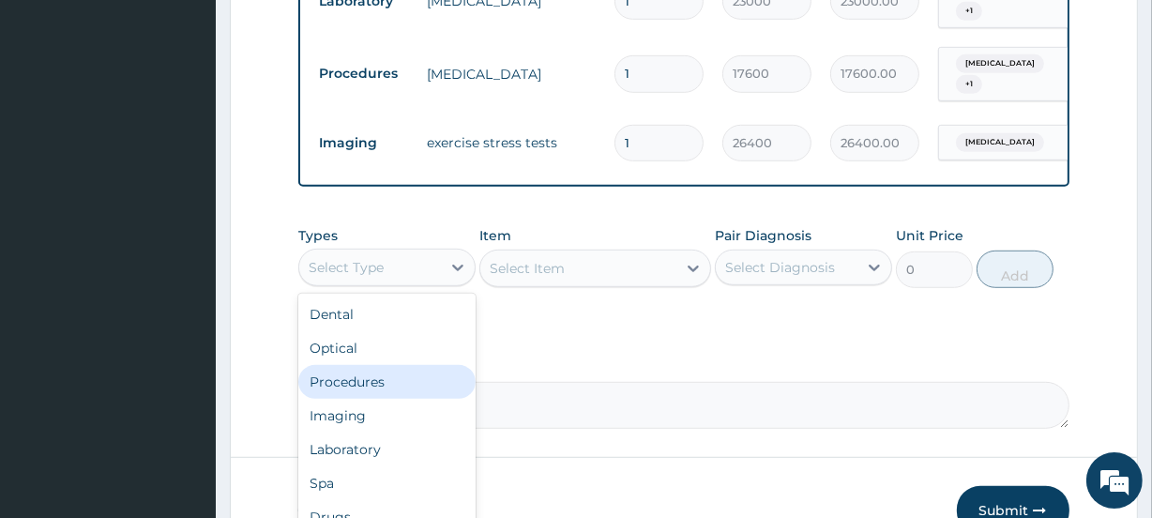
scroll to position [1016, 0]
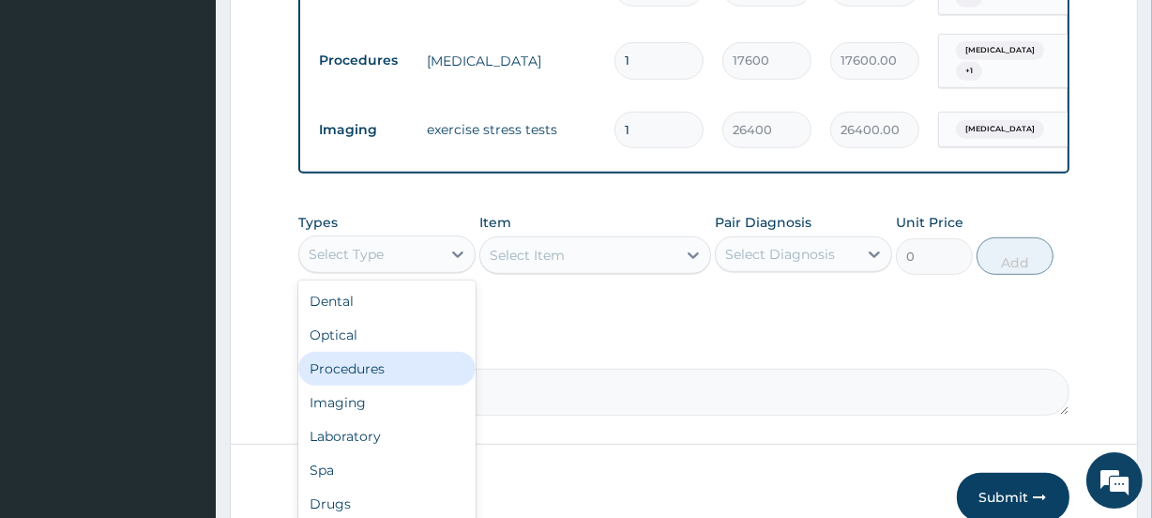
click at [366, 352] on div "Procedures" at bounding box center [386, 369] width 177 height 34
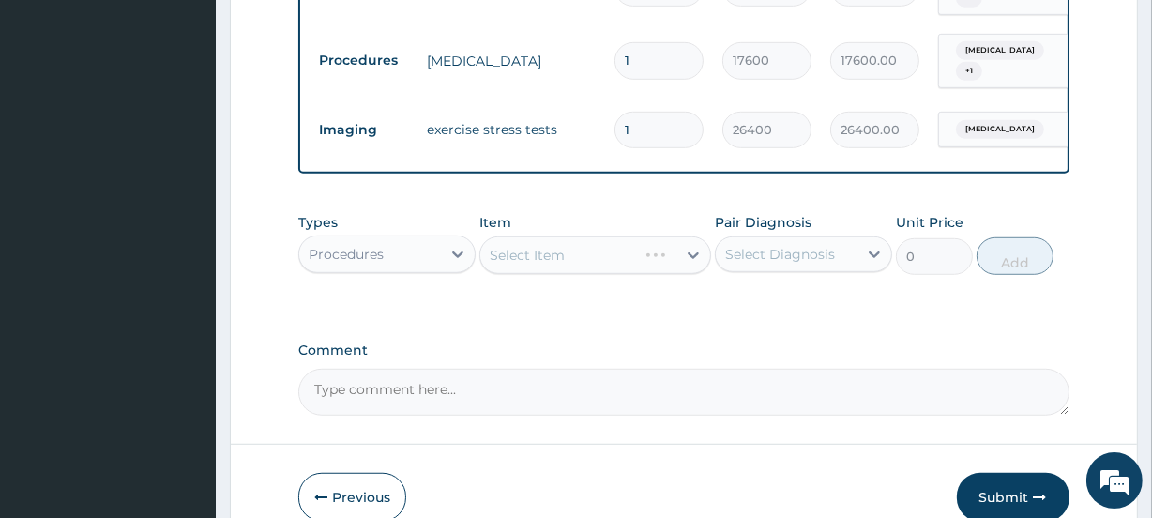
click at [528, 236] on div "Select Item" at bounding box center [594, 255] width 231 height 38
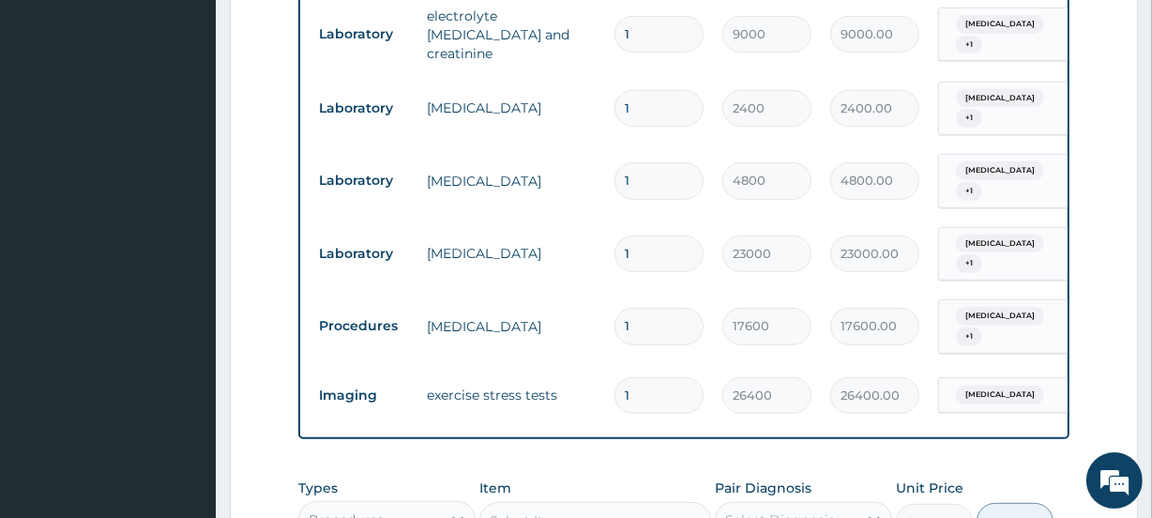
scroll to position [846, 0]
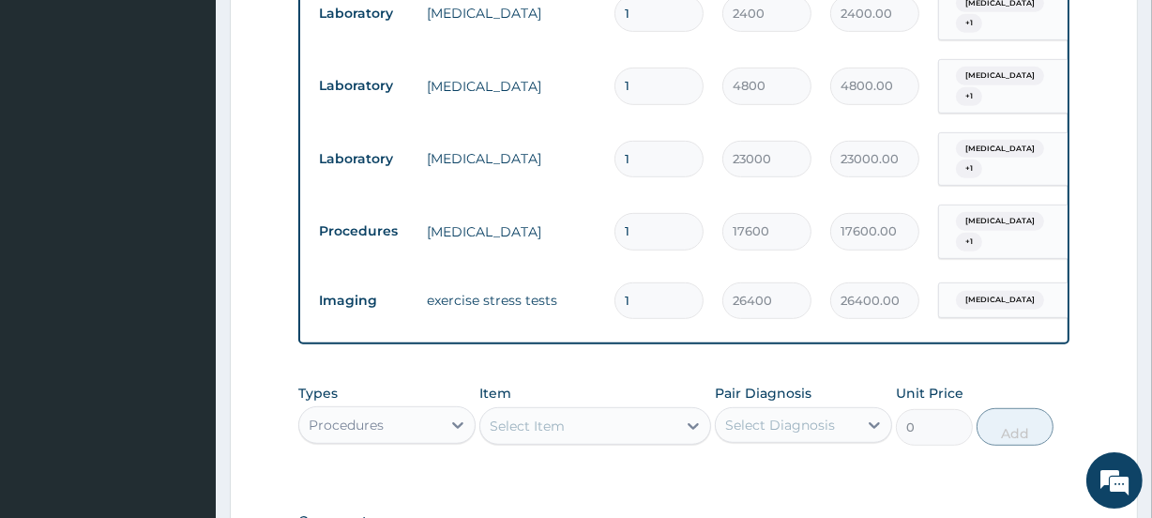
click at [543, 416] on div "Select Item" at bounding box center [526, 425] width 75 height 19
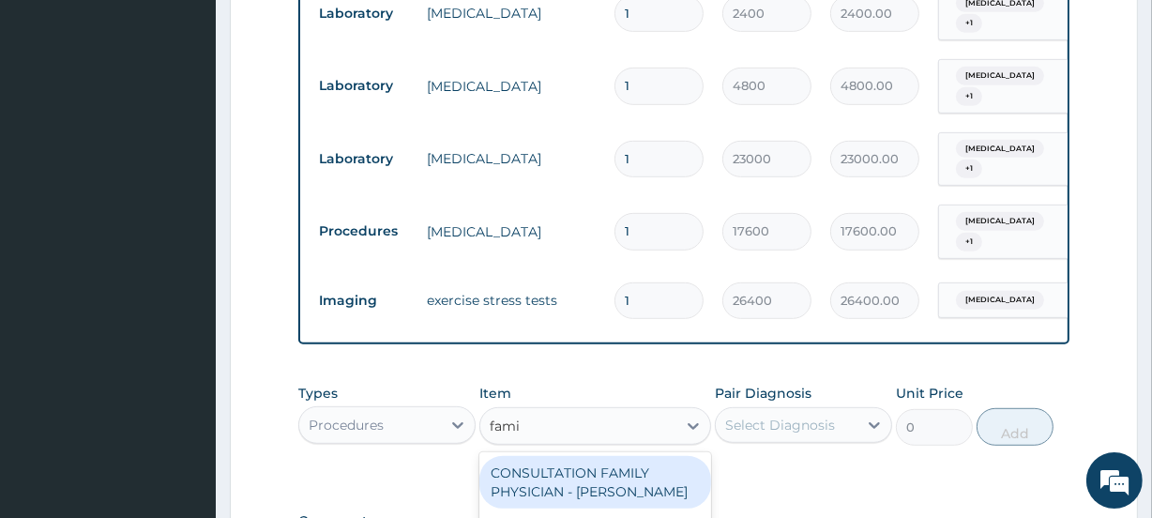
type input "famil"
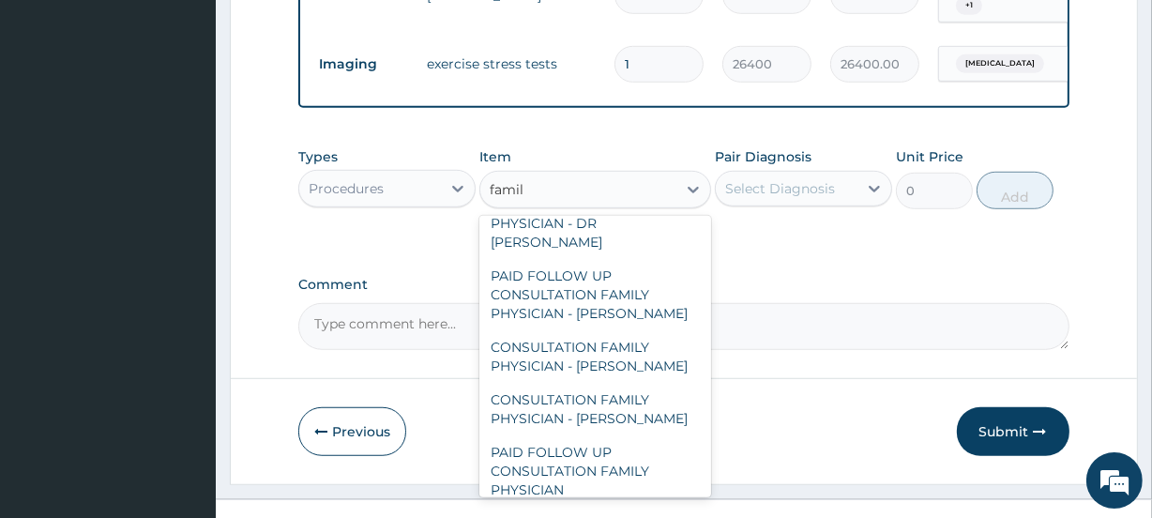
scroll to position [150, 0]
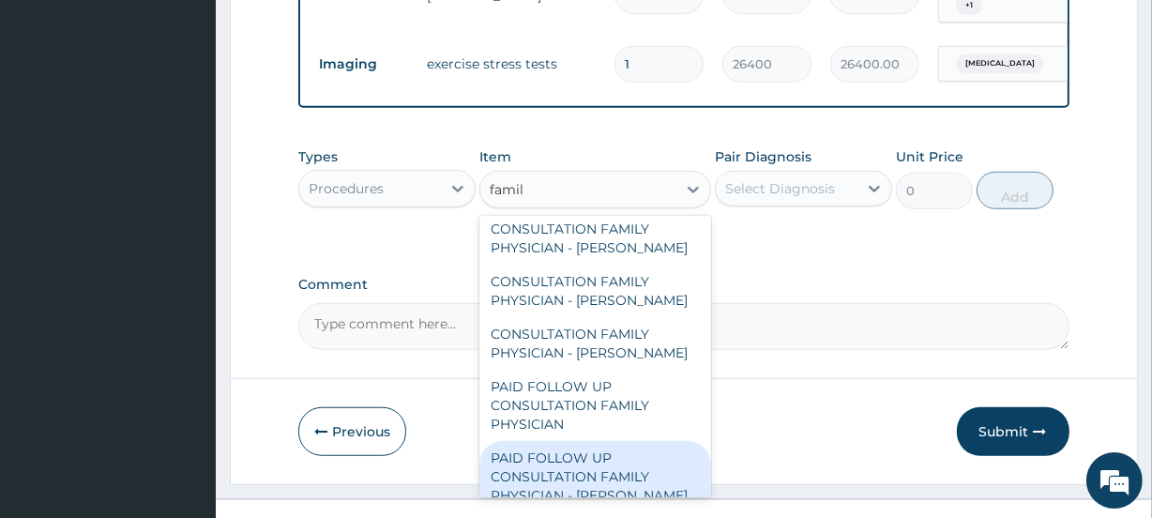
drag, startPoint x: 603, startPoint y: 443, endPoint x: 622, endPoint y: 375, distance: 70.1
click at [608, 441] on div "PAID FOLLOW UP CONSULTATION FAMILY PHYSICIAN - DR ODIA" at bounding box center [594, 476] width 231 height 71
type input "14250"
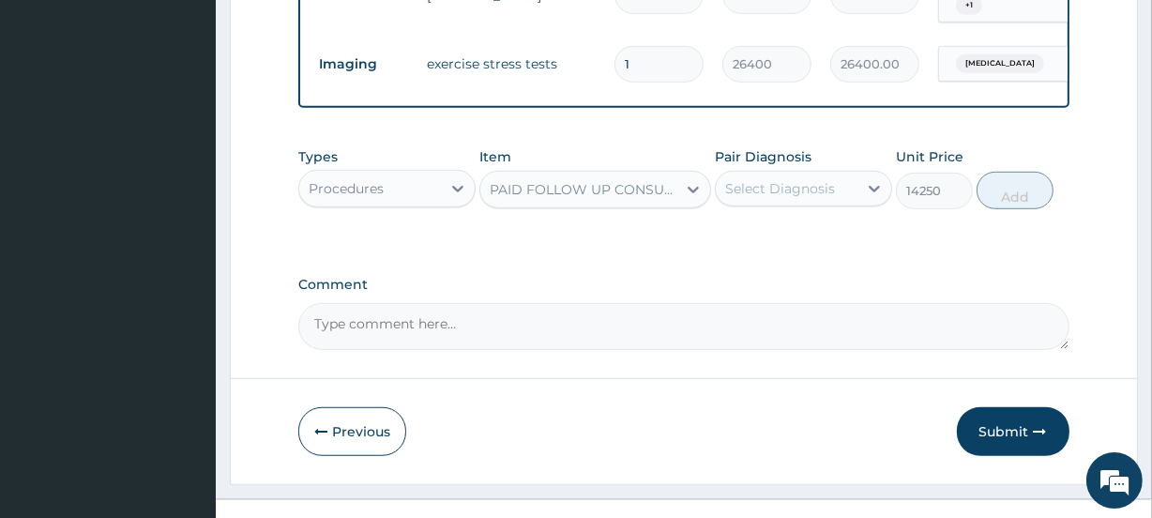
click at [778, 179] on div "Select Diagnosis" at bounding box center [780, 188] width 110 height 19
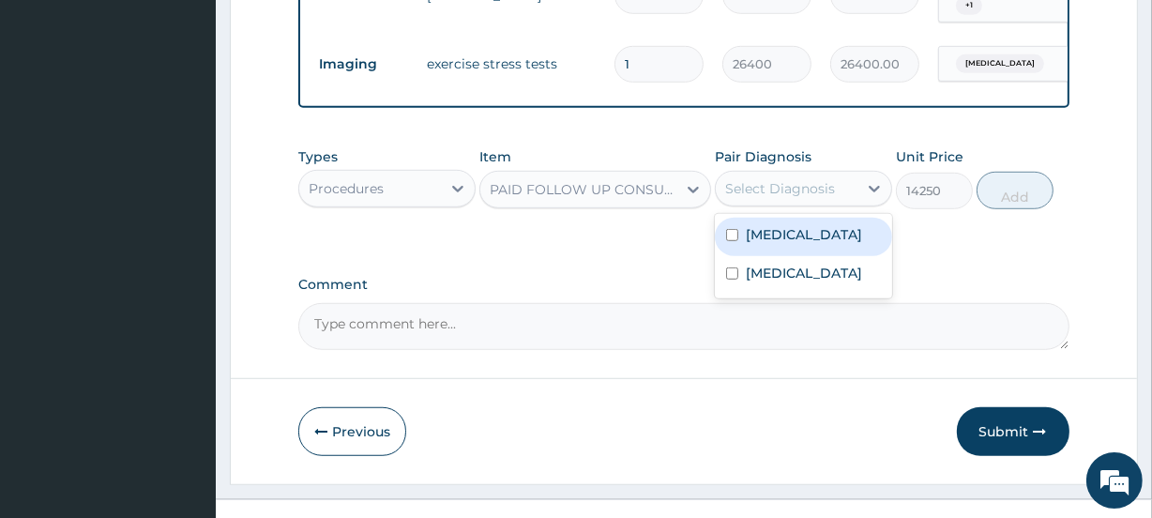
drag, startPoint x: 788, startPoint y: 205, endPoint x: 788, endPoint y: 232, distance: 26.3
click at [788, 225] on label "Chest pain" at bounding box center [803, 234] width 116 height 19
checkbox input "true"
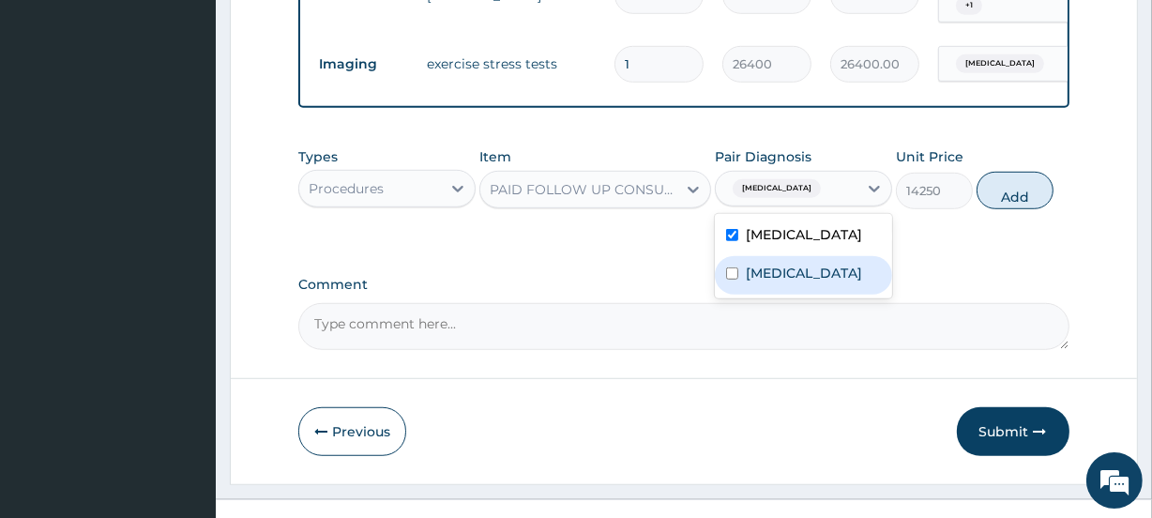
click at [788, 256] on div "Hyphema" at bounding box center [803, 275] width 177 height 38
checkbox input "true"
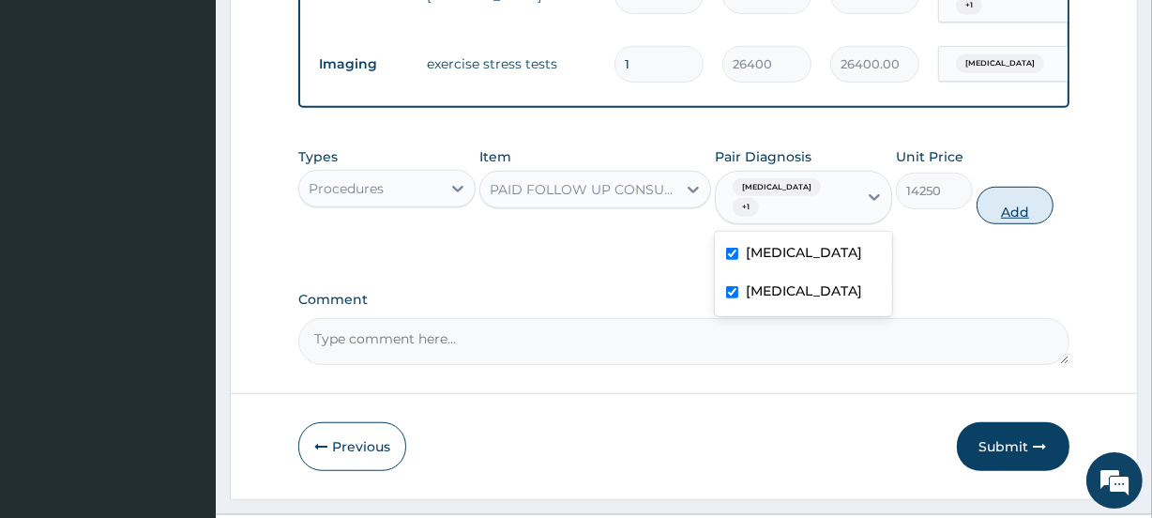
click at [1018, 187] on button "Add" at bounding box center [1014, 206] width 77 height 38
type input "0"
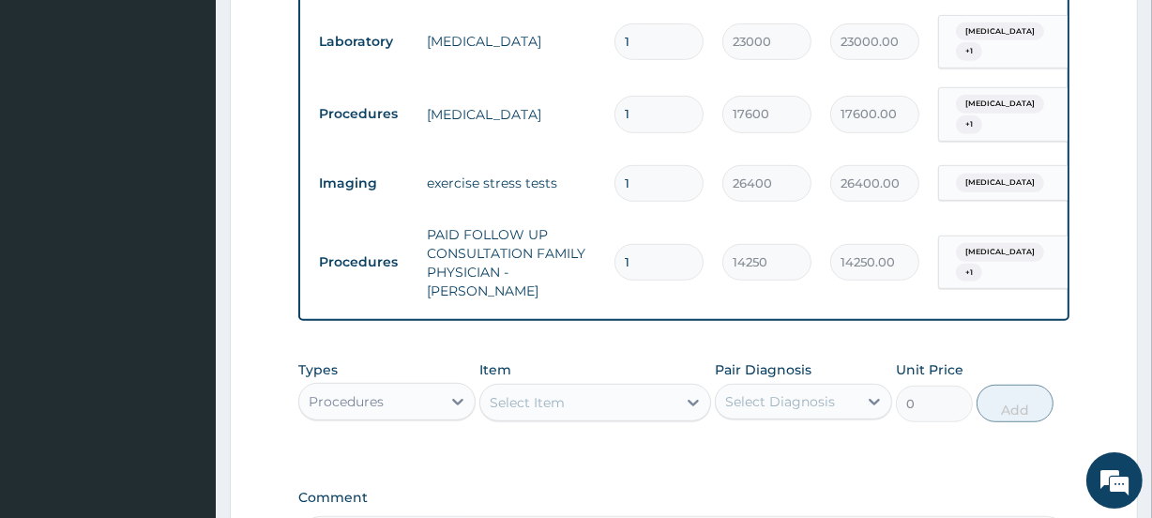
scroll to position [1157, 0]
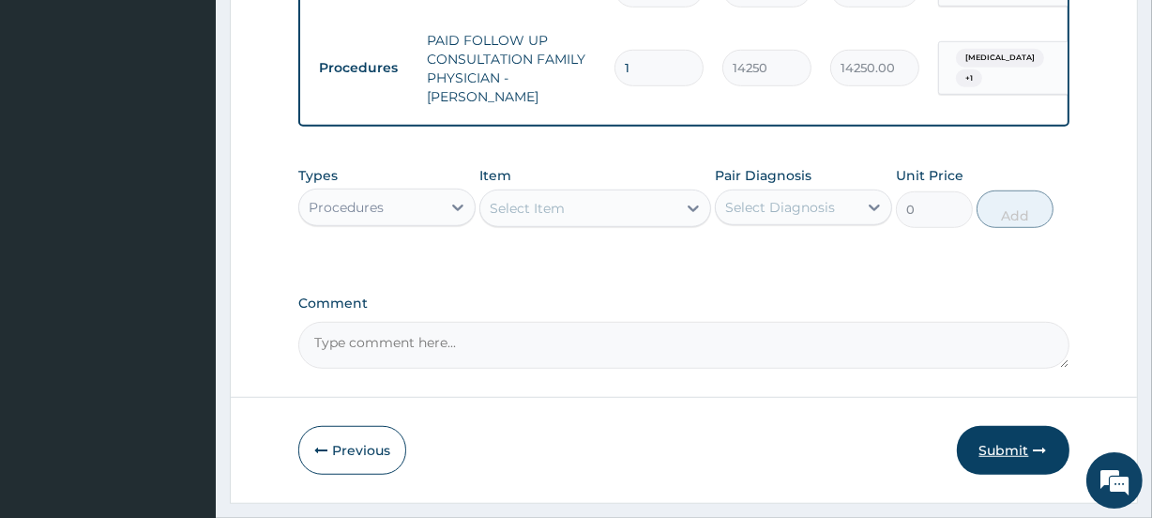
click at [987, 426] on button "Submit" at bounding box center [1012, 450] width 113 height 49
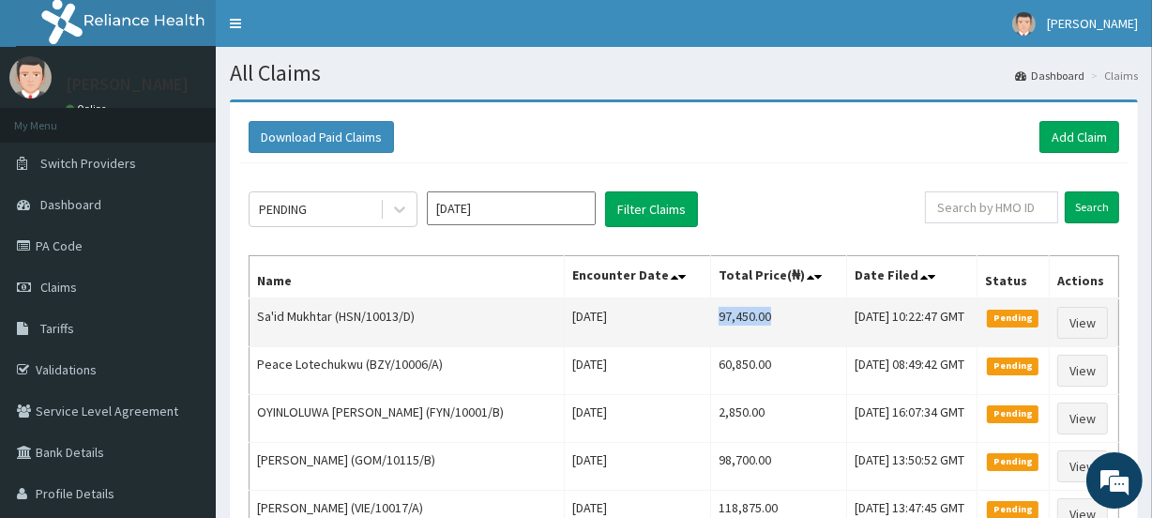
drag, startPoint x: 665, startPoint y: 324, endPoint x: 727, endPoint y: 319, distance: 62.1
click at [727, 319] on td "97,450.00" at bounding box center [779, 322] width 136 height 49
copy td "97,450.00"
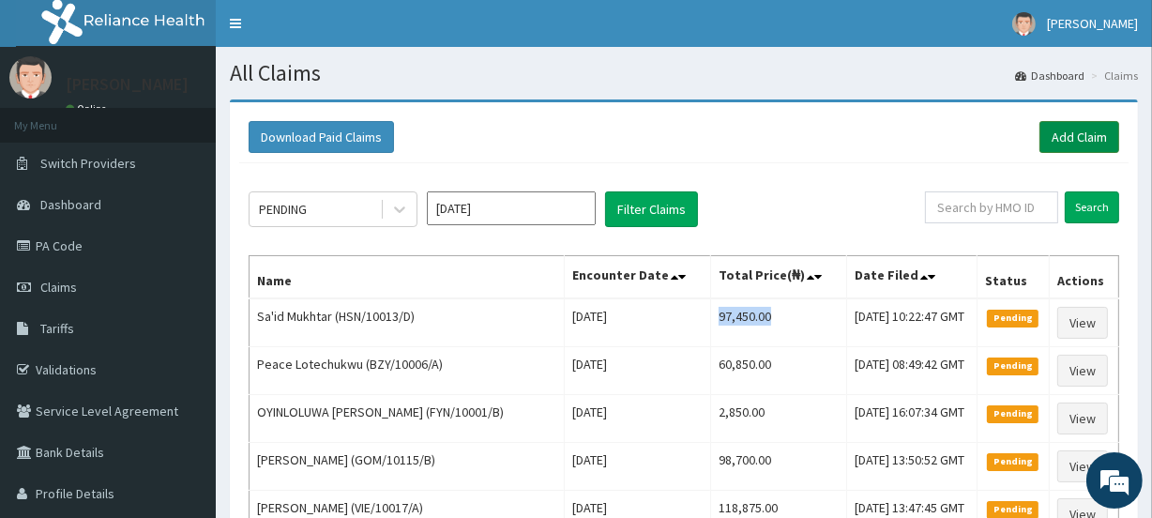
click at [1074, 141] on link "Add Claim" at bounding box center [1079, 137] width 80 height 32
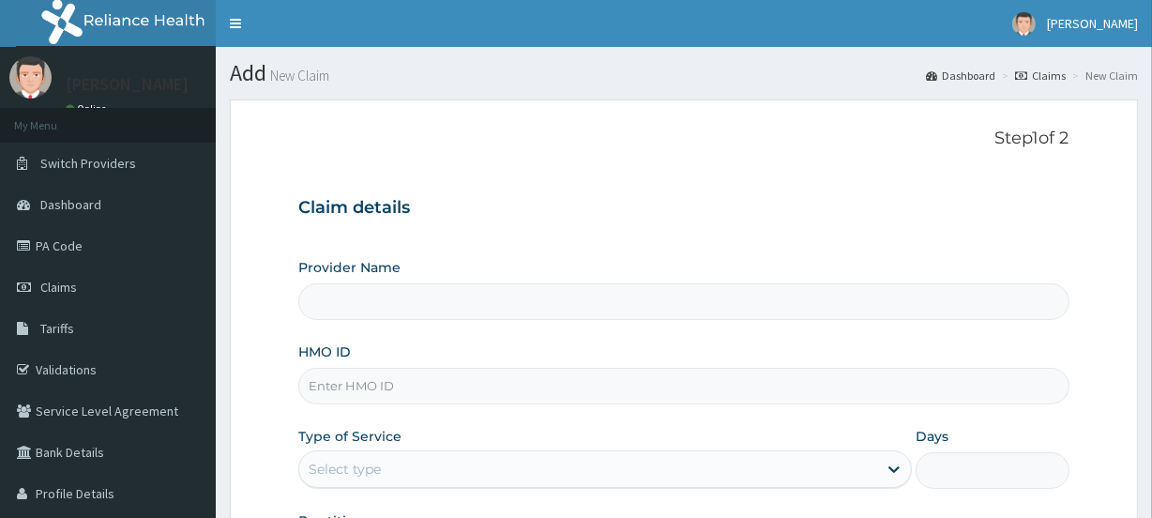
click at [347, 380] on input "HMO ID" at bounding box center [683, 386] width 770 height 37
paste input "HSN/10013/D"
type input "HSN/10013/D"
type input "Evercare Hospital"
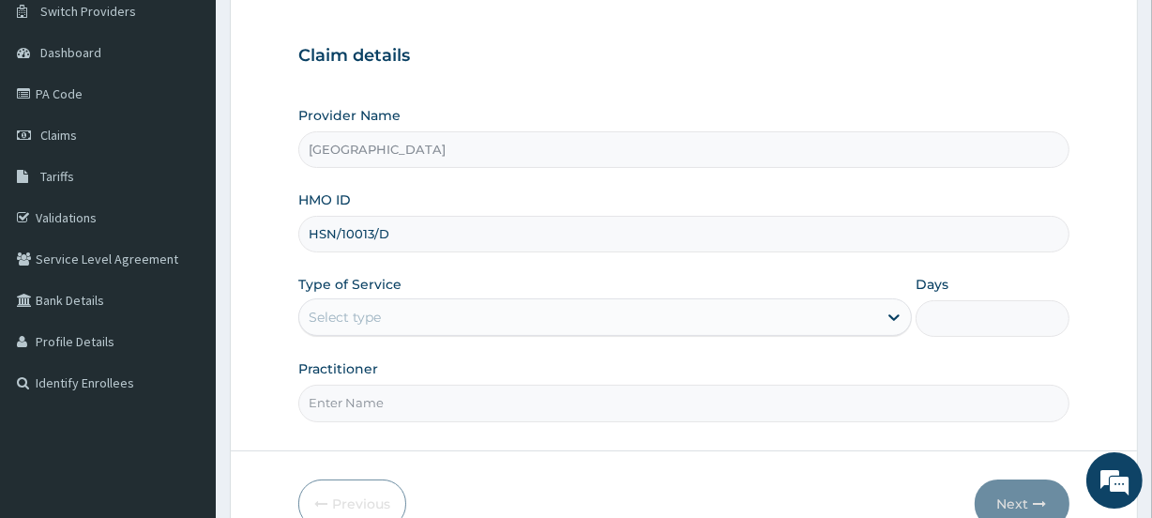
scroll to position [170, 0]
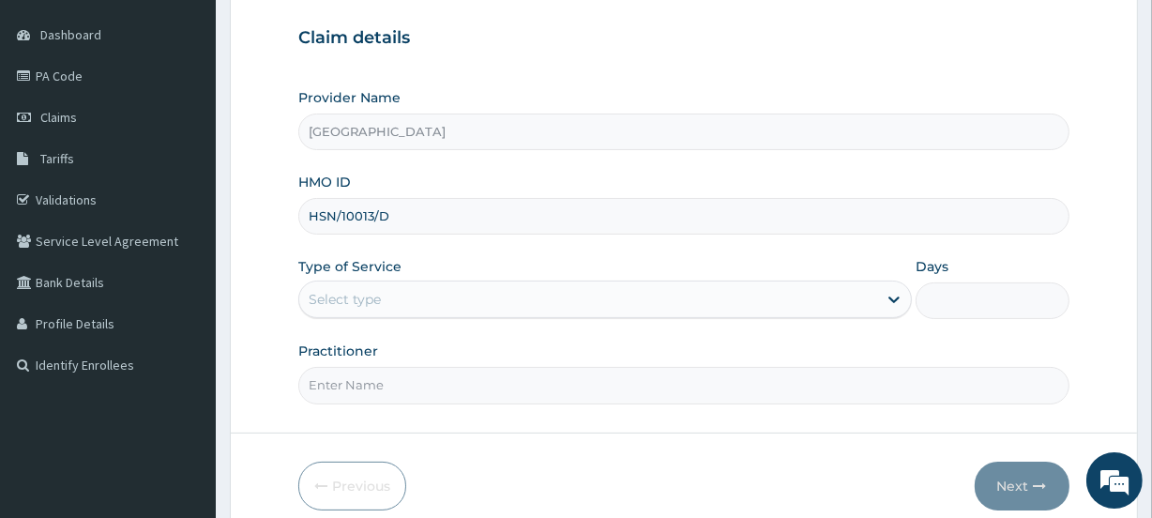
type input "HSN/10013/D"
drag, startPoint x: 344, startPoint y: 294, endPoint x: 348, endPoint y: 318, distance: 23.7
click at [343, 294] on div "Select type" at bounding box center [345, 299] width 72 height 19
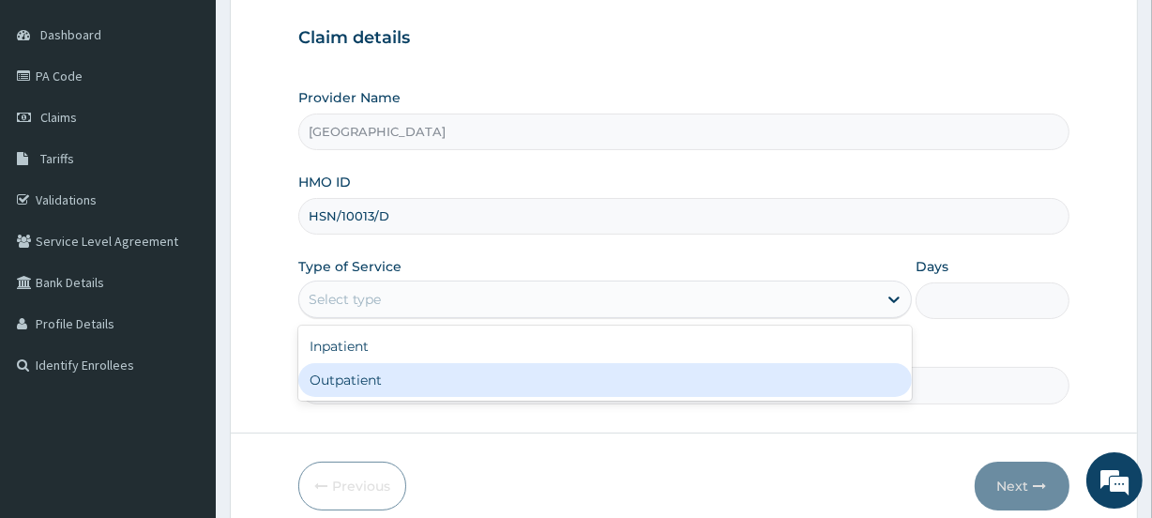
drag, startPoint x: 346, startPoint y: 379, endPoint x: 224, endPoint y: 141, distance: 267.6
click at [345, 376] on div "Outpatient" at bounding box center [604, 380] width 613 height 34
type input "1"
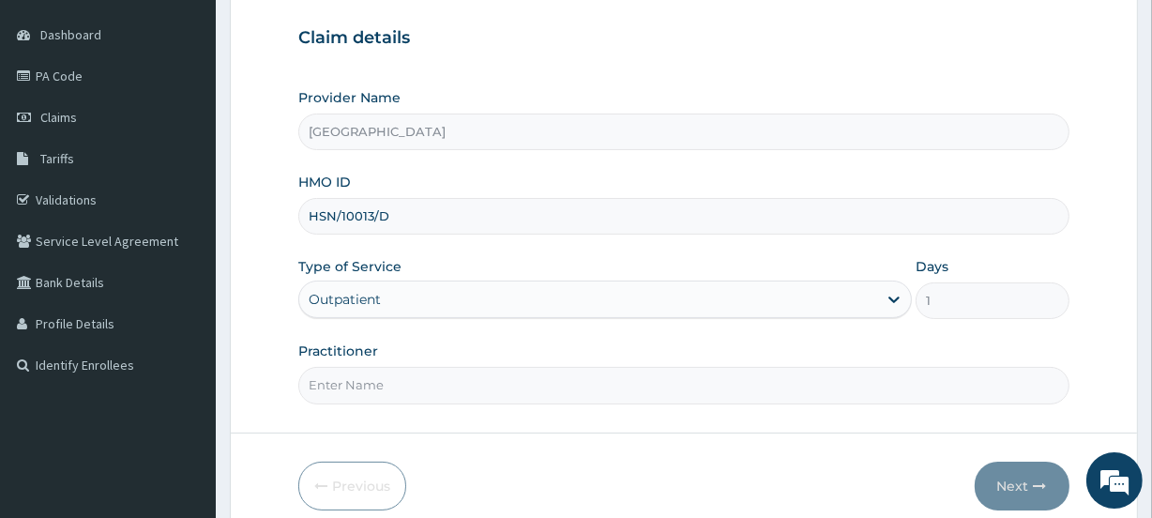
click at [364, 387] on input "Practitioner" at bounding box center [683, 385] width 770 height 37
paste input "Omowumi [PERSON_NAME]"
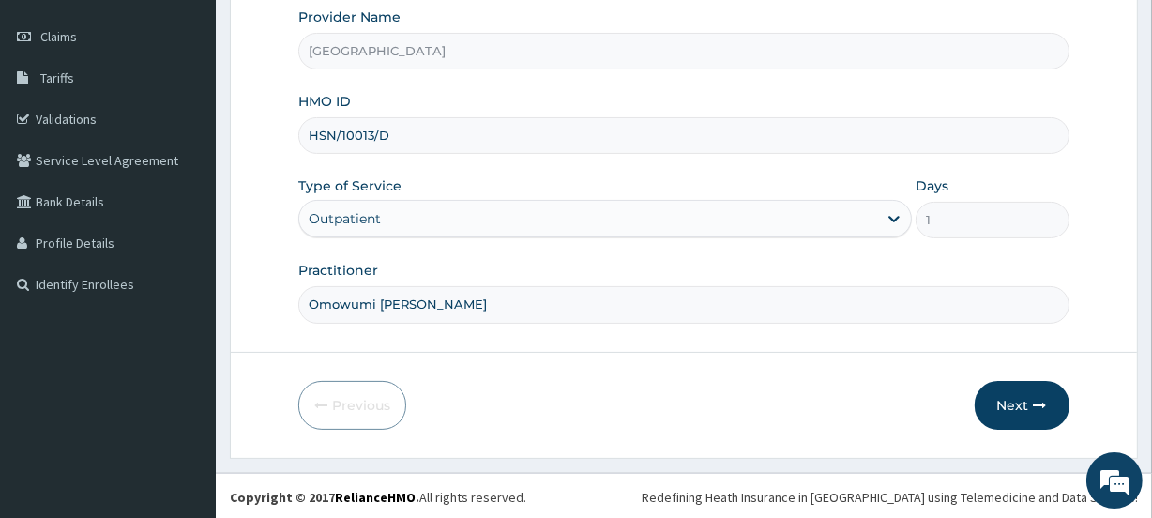
scroll to position [251, 0]
type input "Omowumi [PERSON_NAME]"
click at [1003, 423] on button "Next" at bounding box center [1021, 404] width 95 height 49
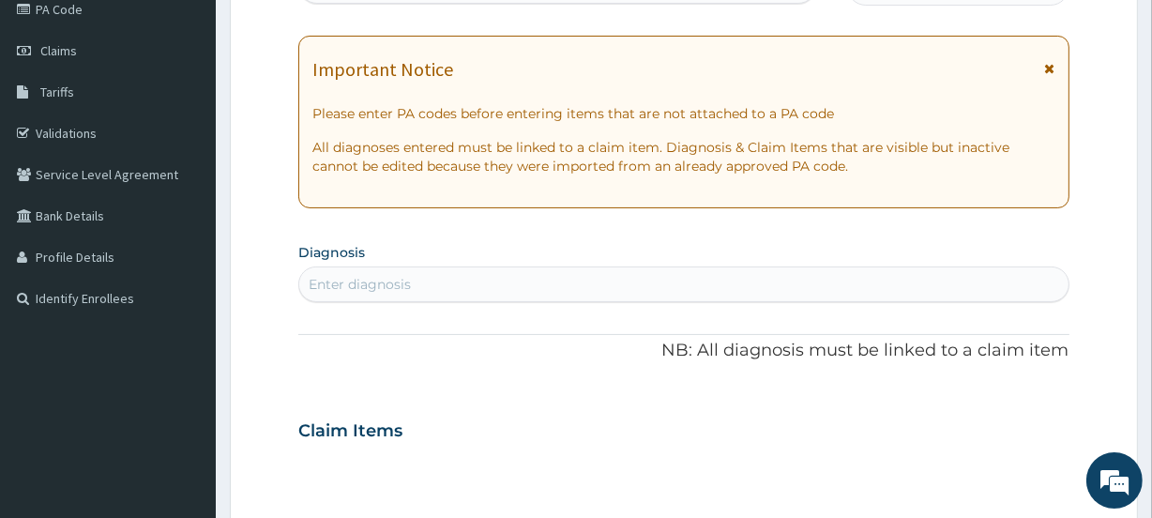
scroll to position [0, 0]
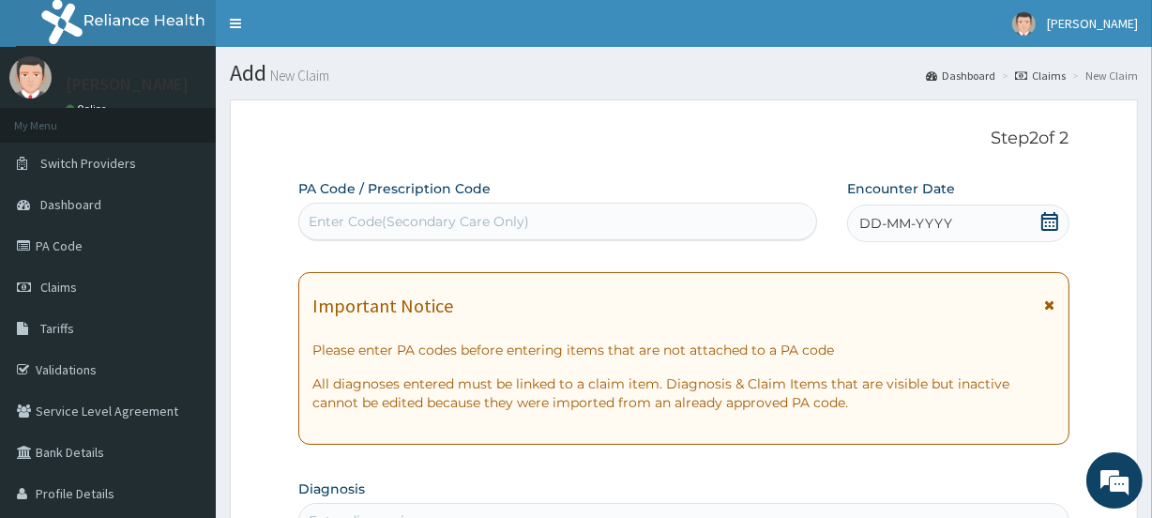
click at [354, 222] on div "Enter Code(Secondary Care Only)" at bounding box center [419, 221] width 220 height 19
paste input "PA/0DAD83"
type input "PA/0DAD83"
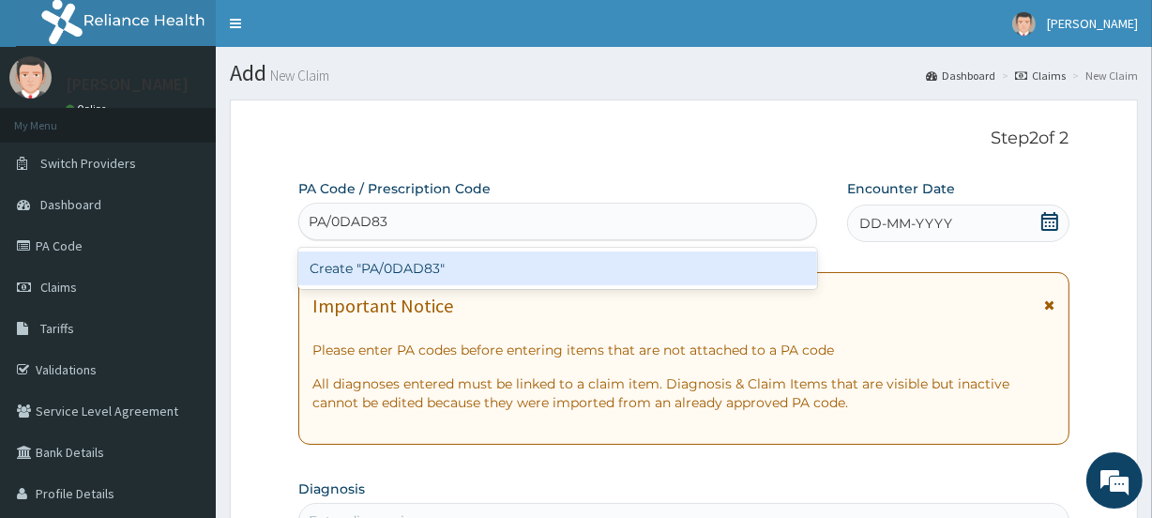
click at [329, 261] on div "Create "PA/0DAD83"" at bounding box center [557, 268] width 518 height 34
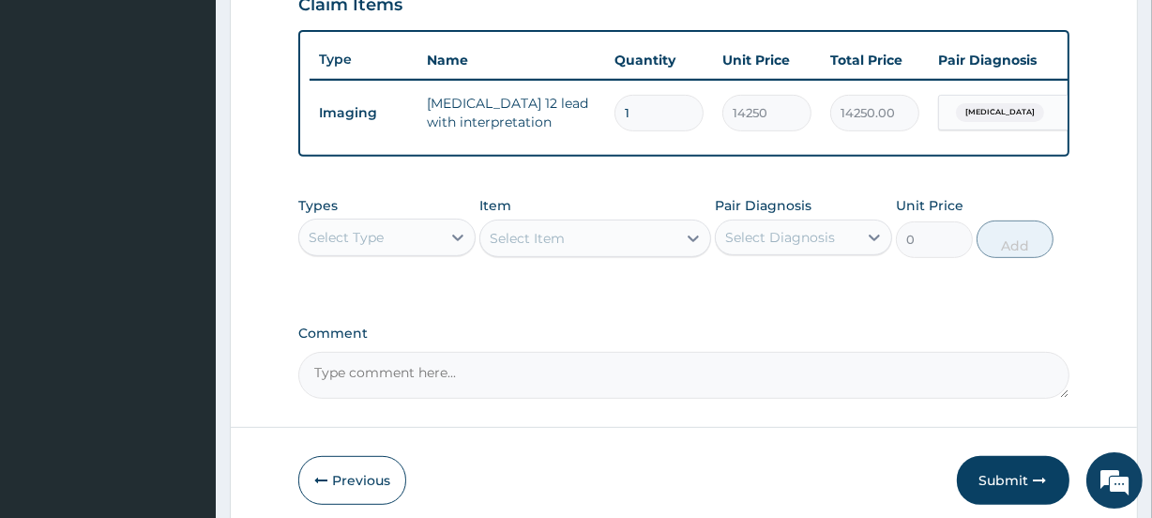
scroll to position [757, 0]
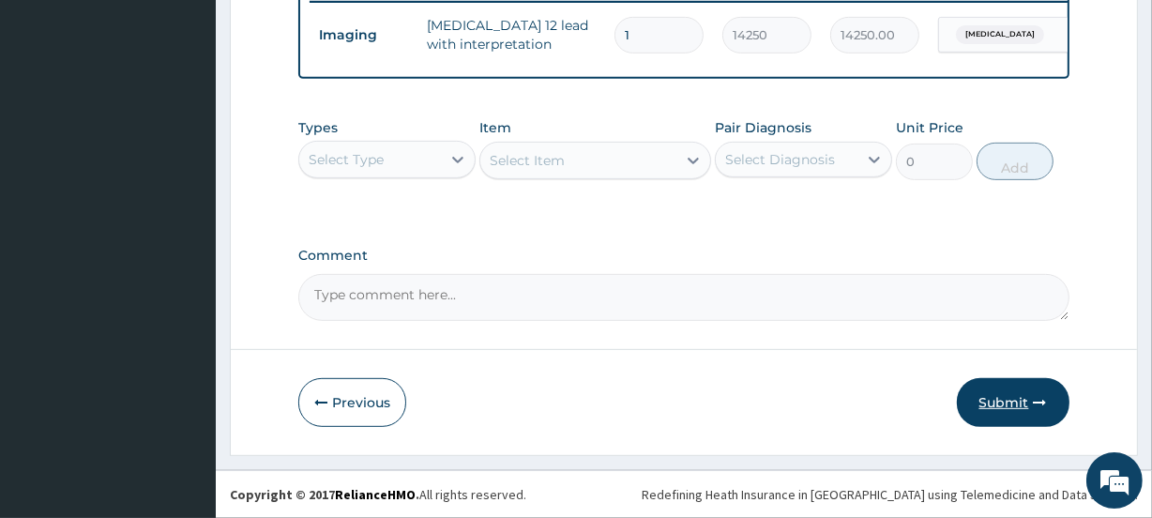
click at [985, 394] on button "Submit" at bounding box center [1012, 402] width 113 height 49
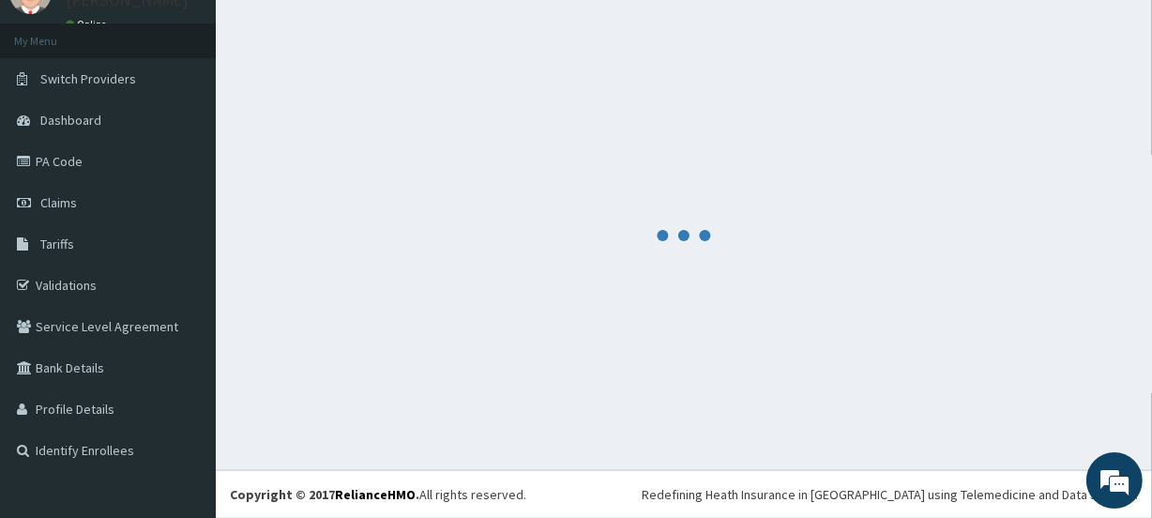
scroll to position [83, 0]
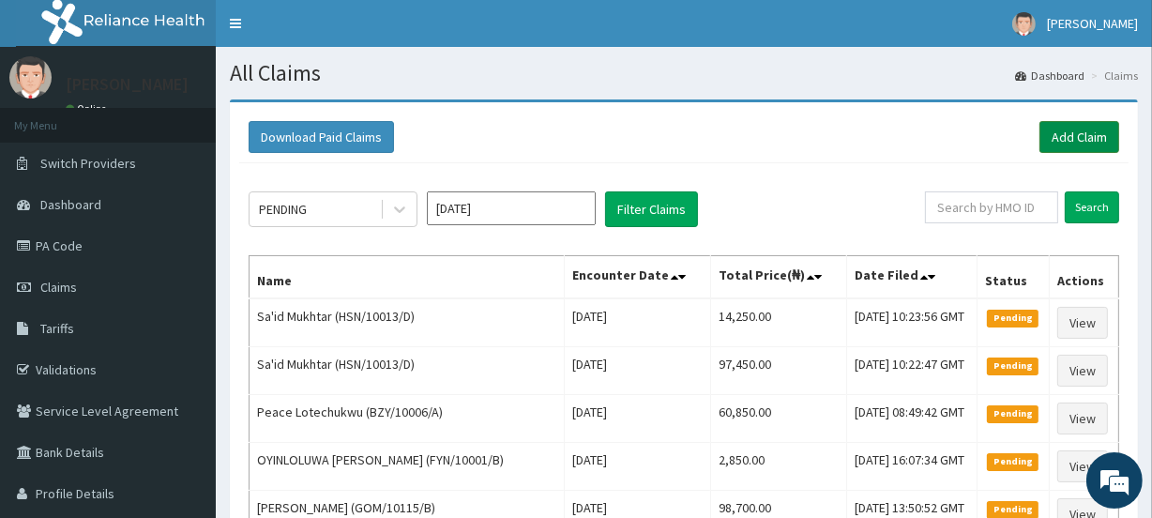
click at [1090, 135] on link "Add Claim" at bounding box center [1079, 137] width 80 height 32
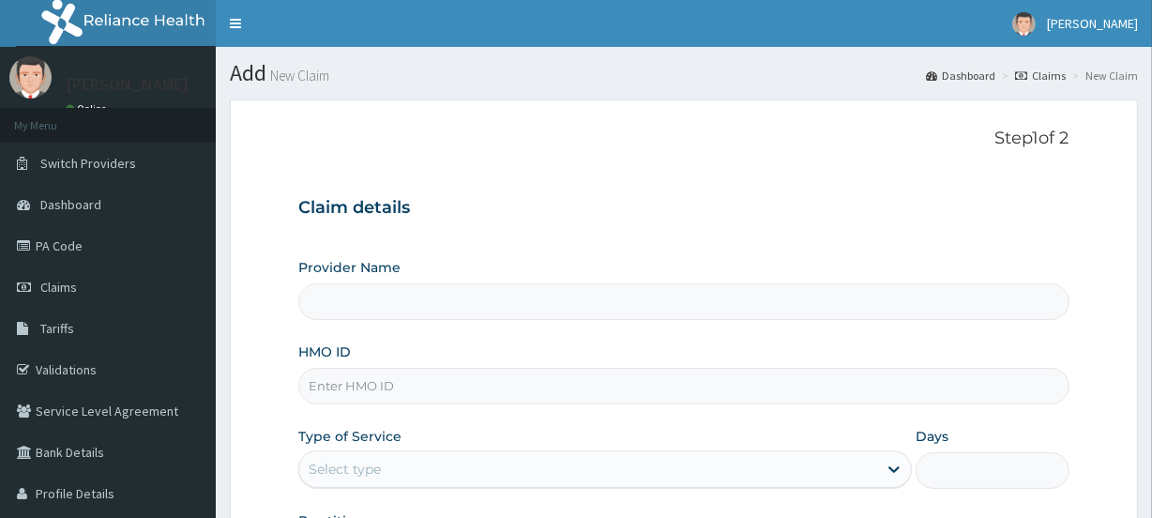
type input "[GEOGRAPHIC_DATA]"
click at [381, 391] on input "HMO ID" at bounding box center [683, 386] width 770 height 37
paste input "DWS/10006/A"
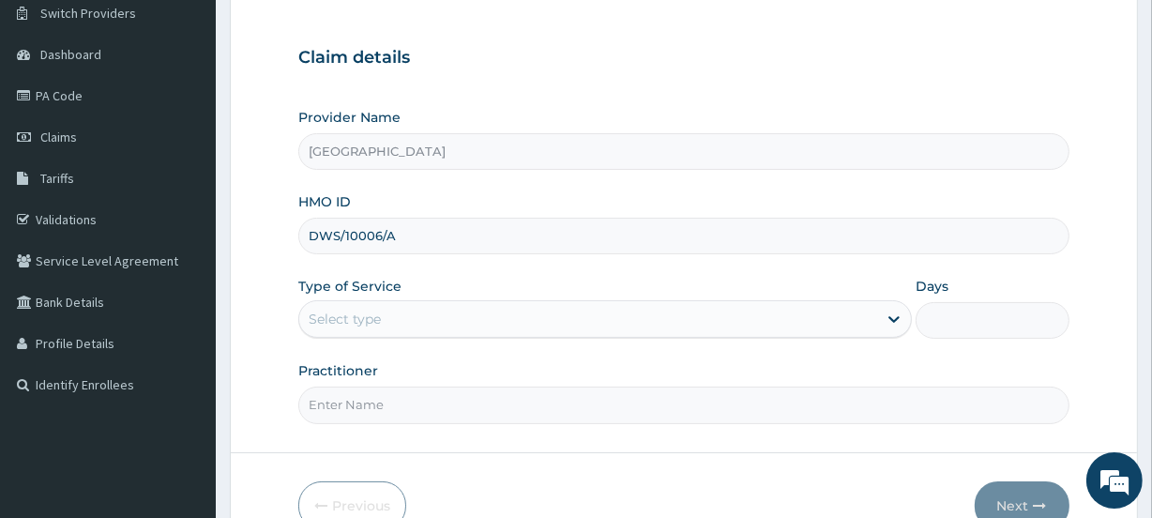
scroll to position [170, 0]
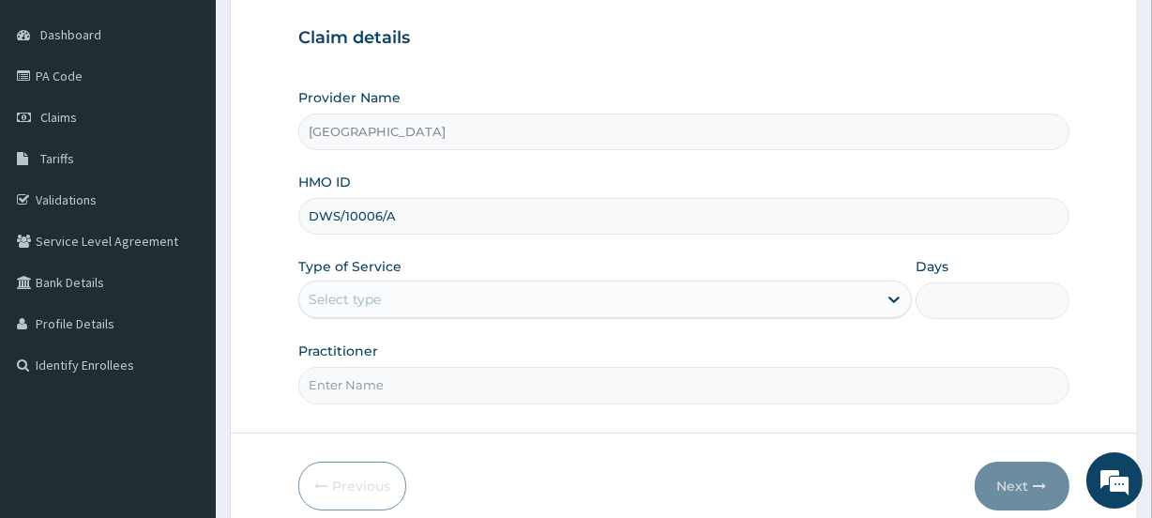
type input "DWS/10006/A"
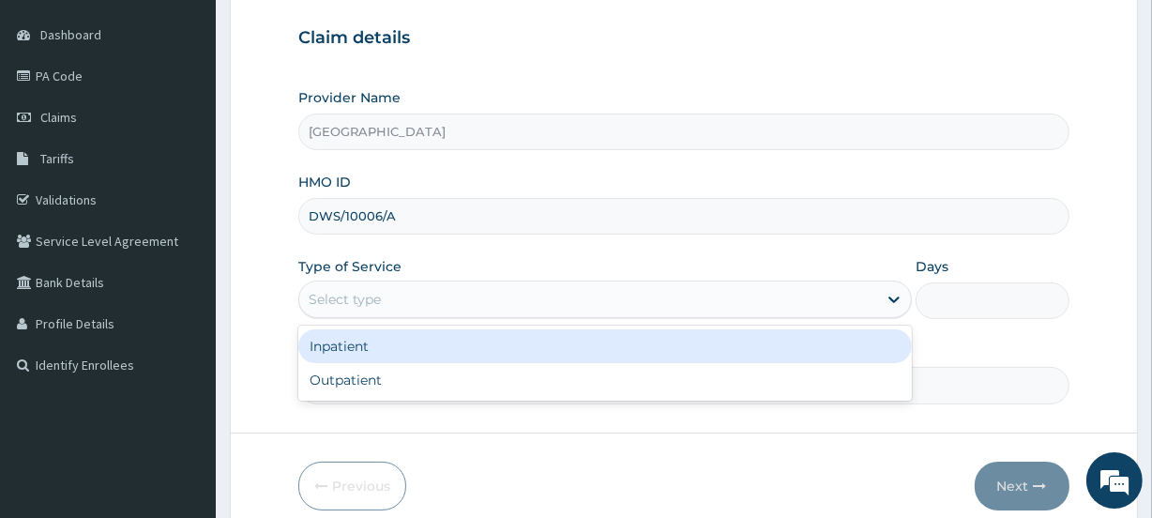
click at [327, 296] on div "Select type" at bounding box center [345, 299] width 72 height 19
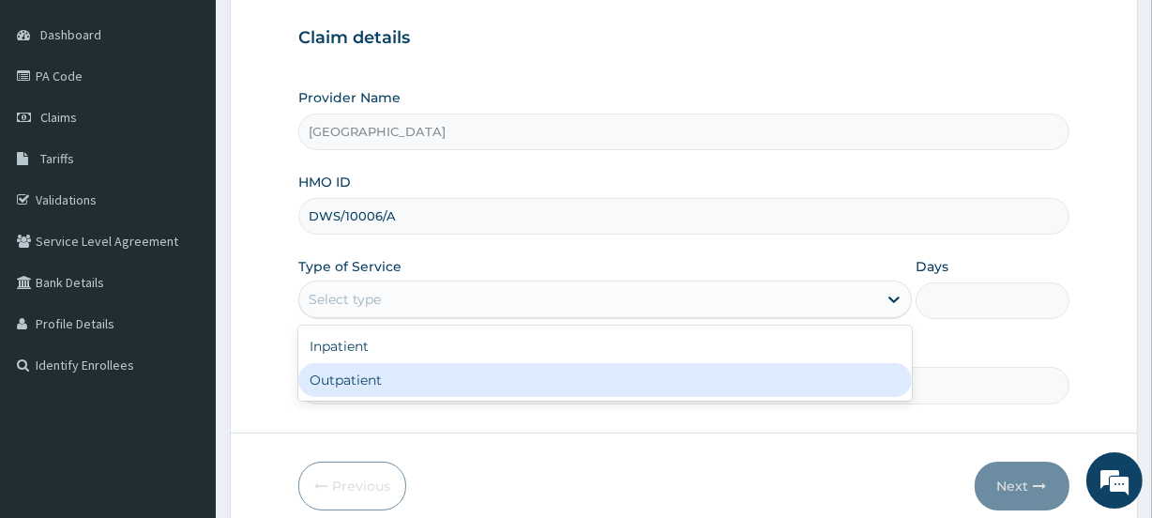
click at [347, 381] on div "Outpatient" at bounding box center [604, 380] width 613 height 34
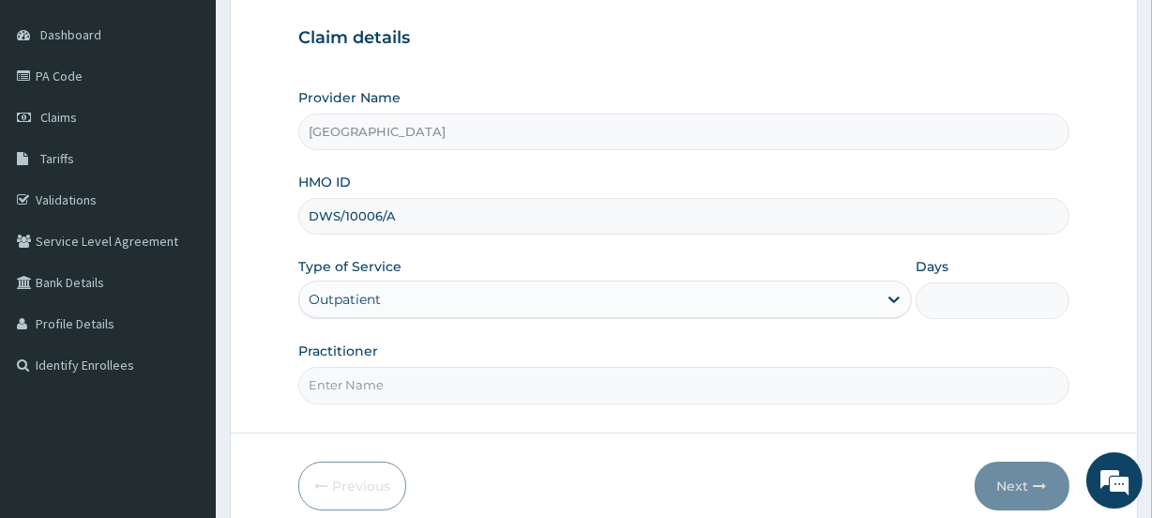
type input "1"
click at [342, 385] on input "Practitioner" at bounding box center [683, 385] width 770 height 37
paste input "Omowumi [PERSON_NAME]"
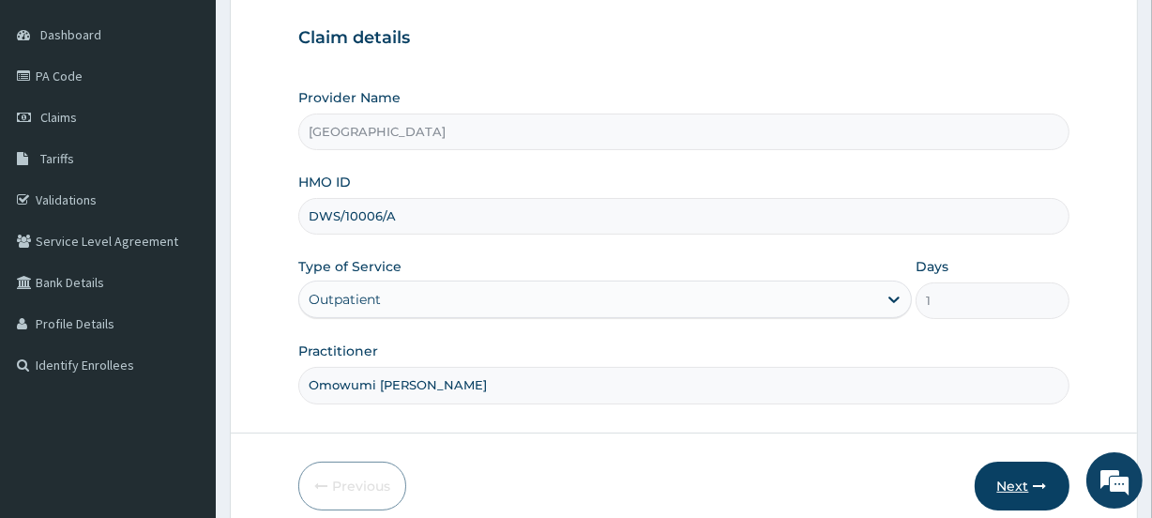
type input "Omowumi [PERSON_NAME]"
click at [1005, 497] on button "Next" at bounding box center [1021, 485] width 95 height 49
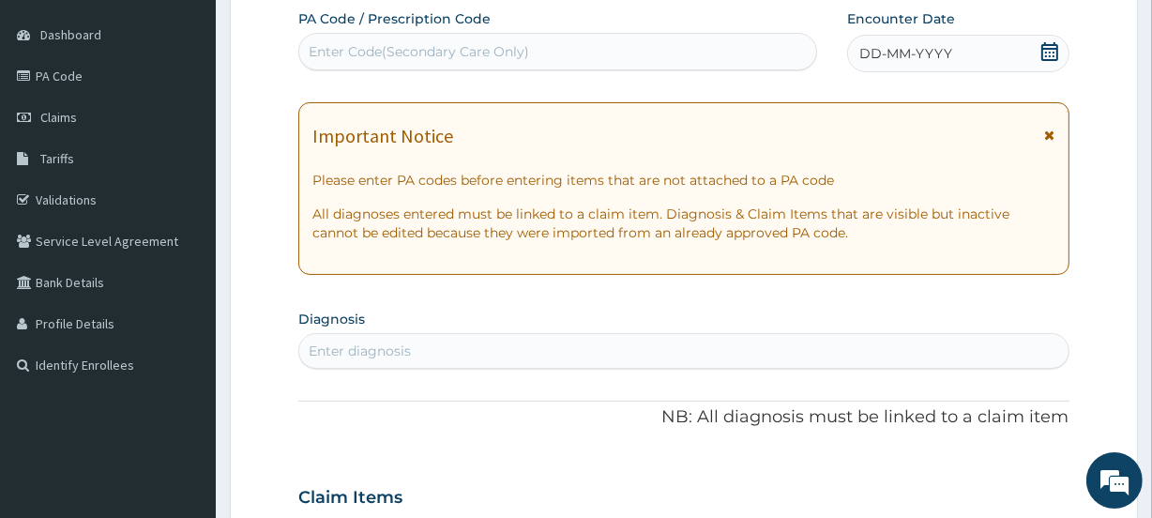
click at [334, 64] on div "Enter Code(Secondary Care Only)" at bounding box center [557, 52] width 516 height 30
paste input "PA/AC27D2"
type input "PA/AC27D2"
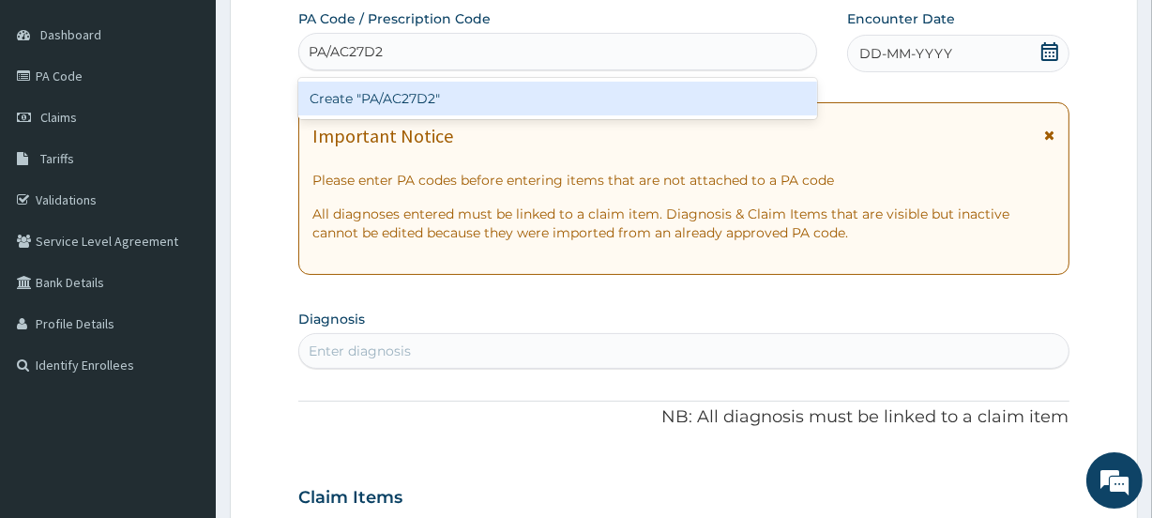
click at [334, 64] on div "PA/AC27D2 PA/AC27D2" at bounding box center [557, 52] width 516 height 30
click at [338, 98] on div "Create "PA/AC27D2"" at bounding box center [557, 99] width 518 height 34
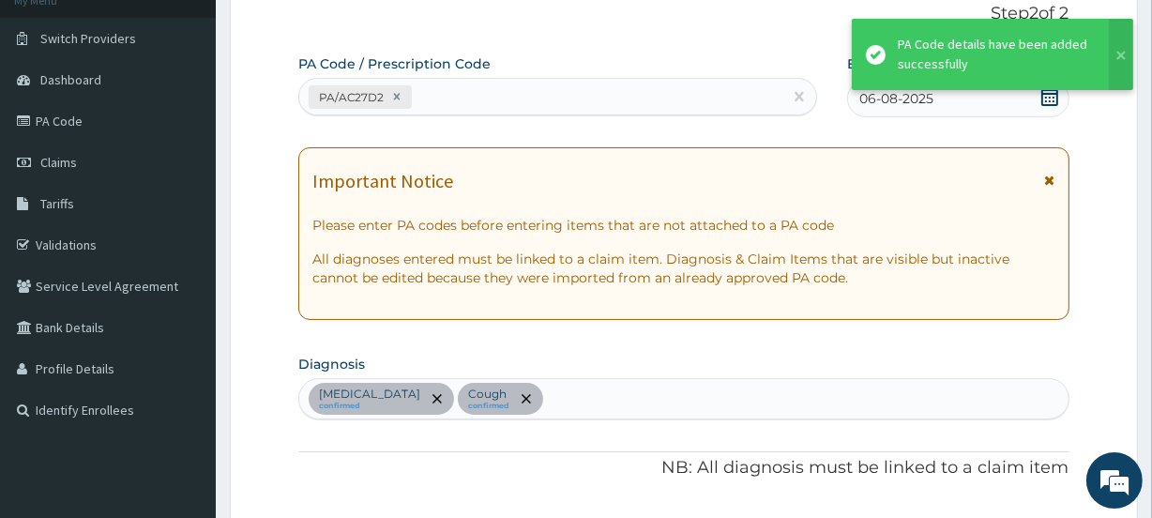
scroll to position [74, 0]
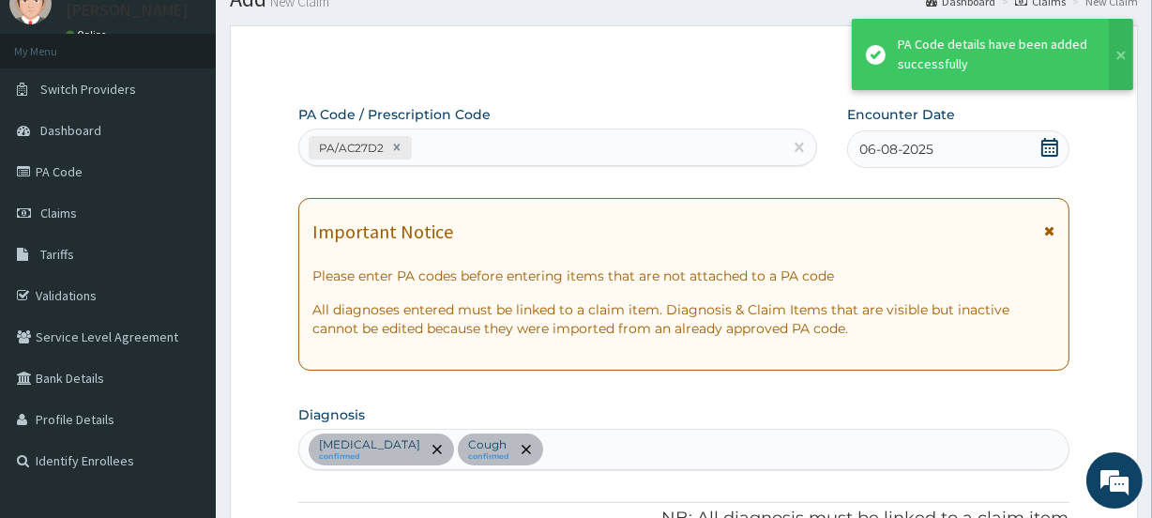
click at [459, 152] on div "PA/AC27D2" at bounding box center [540, 147] width 482 height 31
paste input "PA/886658"
type input "PA/886658"
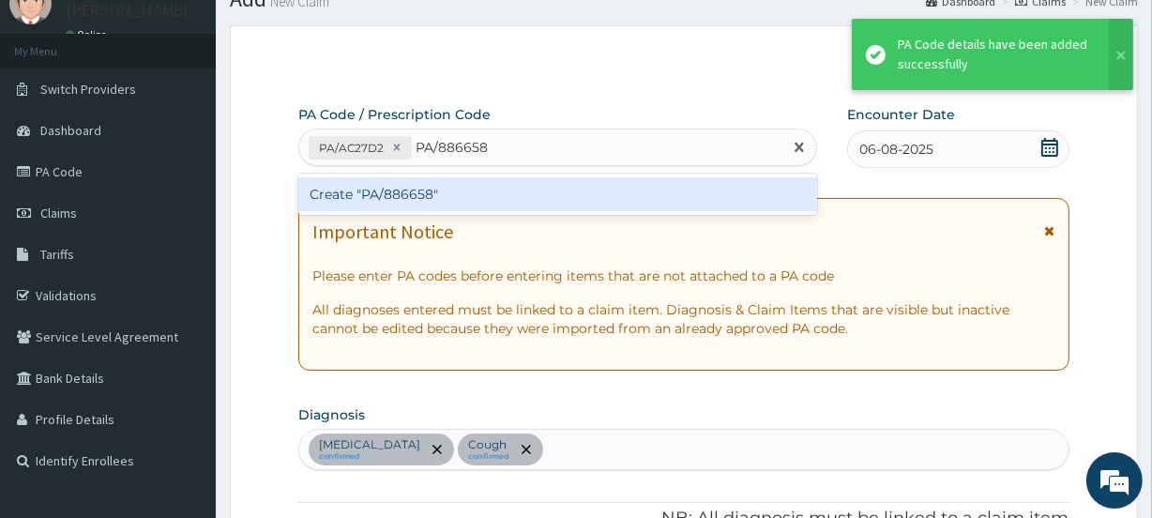
click at [354, 192] on div "Create "PA/886658"" at bounding box center [557, 194] width 518 height 34
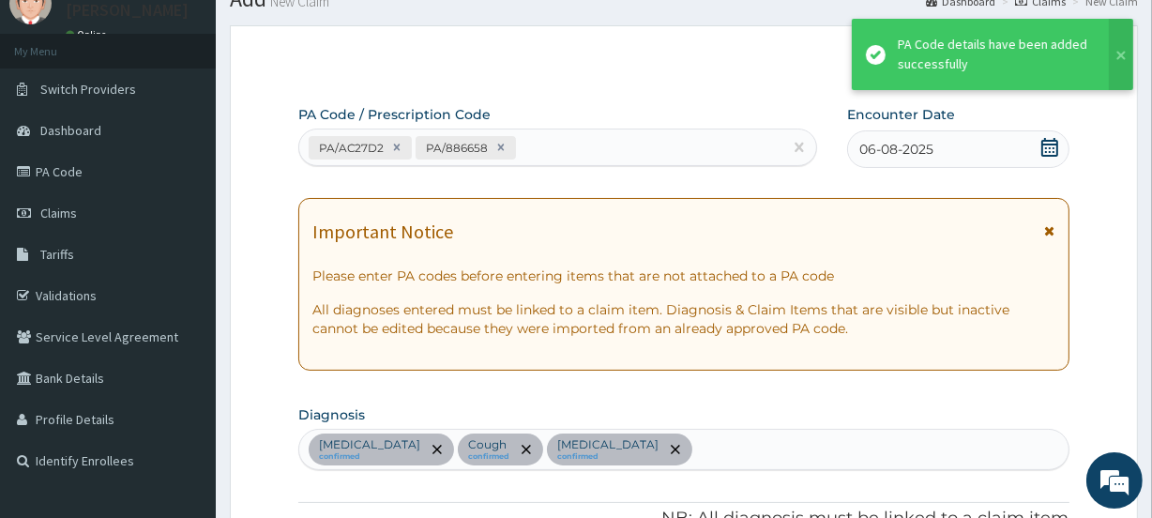
scroll to position [651, 0]
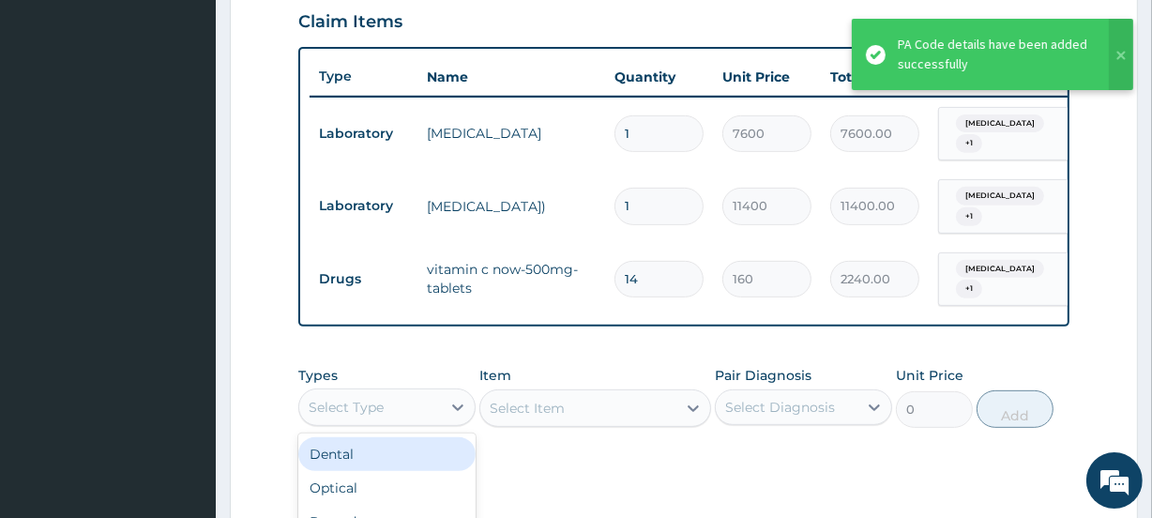
click at [377, 401] on div "Select Type" at bounding box center [346, 407] width 75 height 19
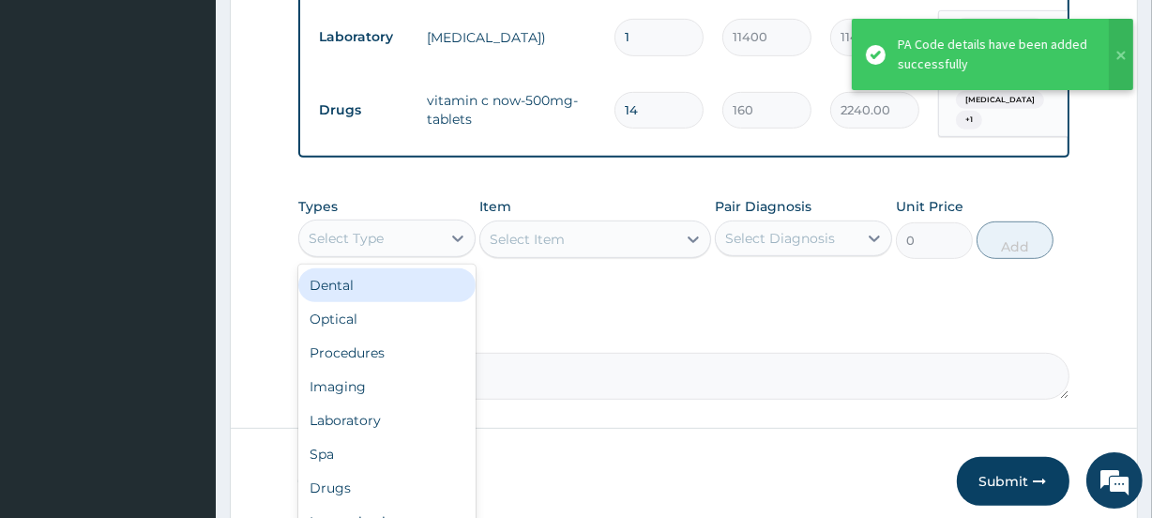
scroll to position [821, 0]
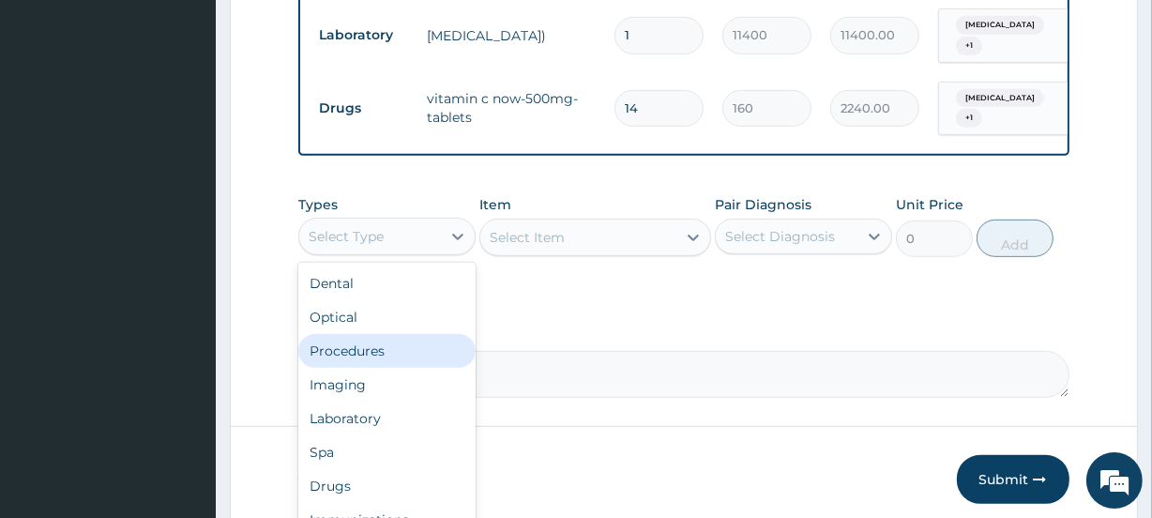
click at [413, 334] on div "Procedures" at bounding box center [386, 351] width 177 height 34
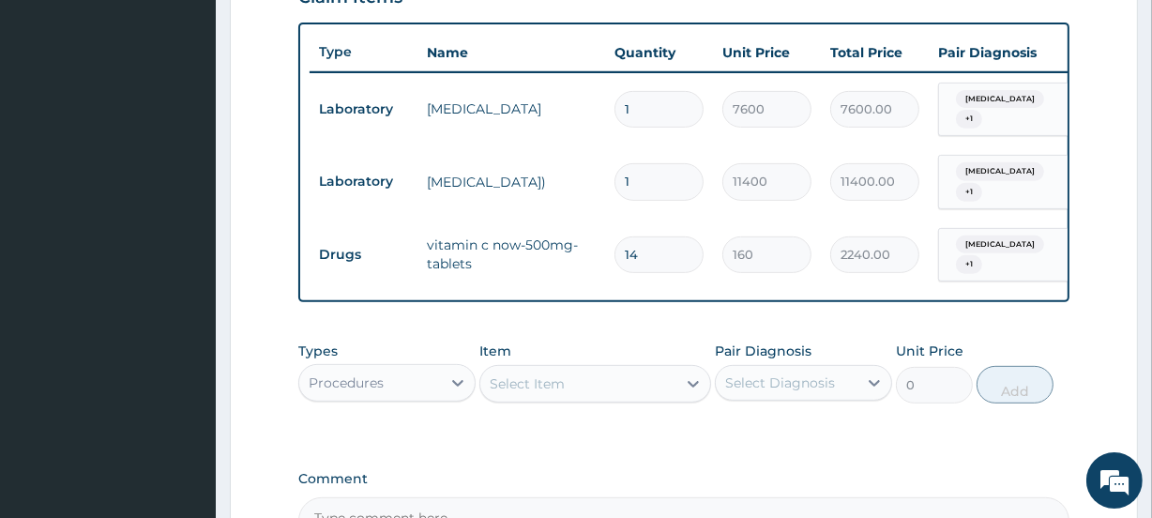
scroll to position [651, 0]
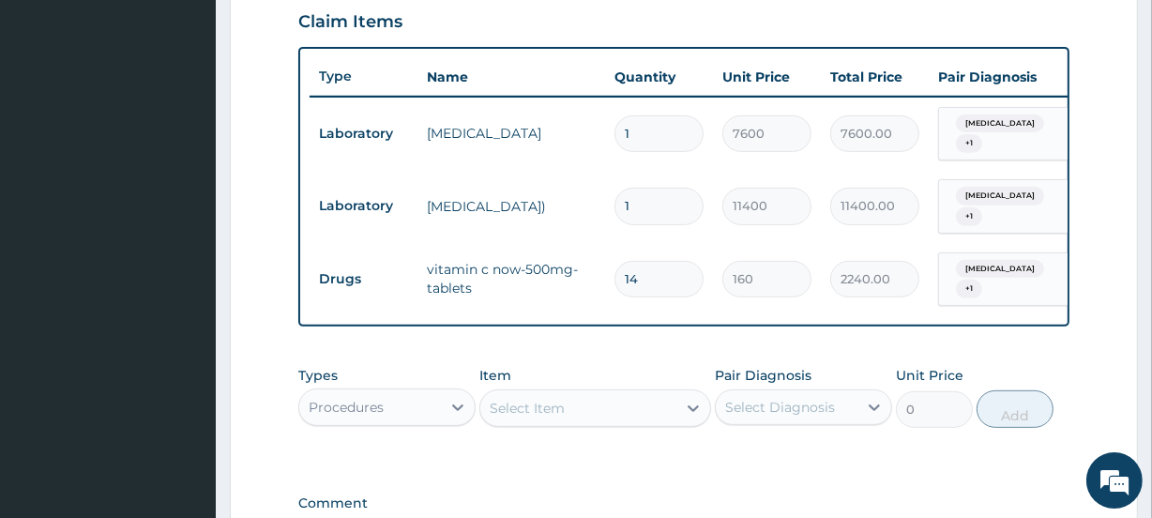
click at [512, 399] on div "Select Item" at bounding box center [526, 408] width 75 height 19
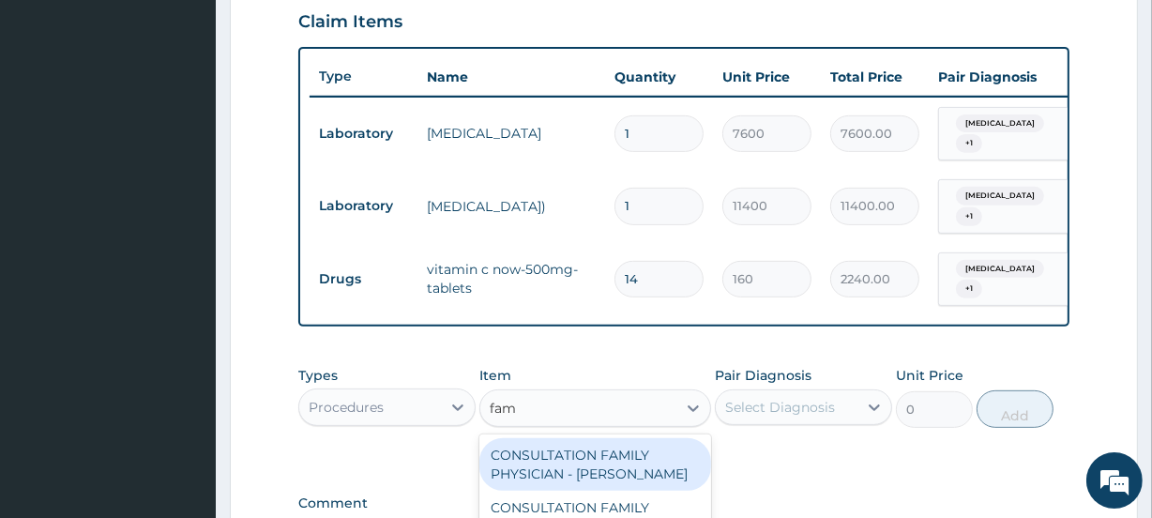
type input "fami"
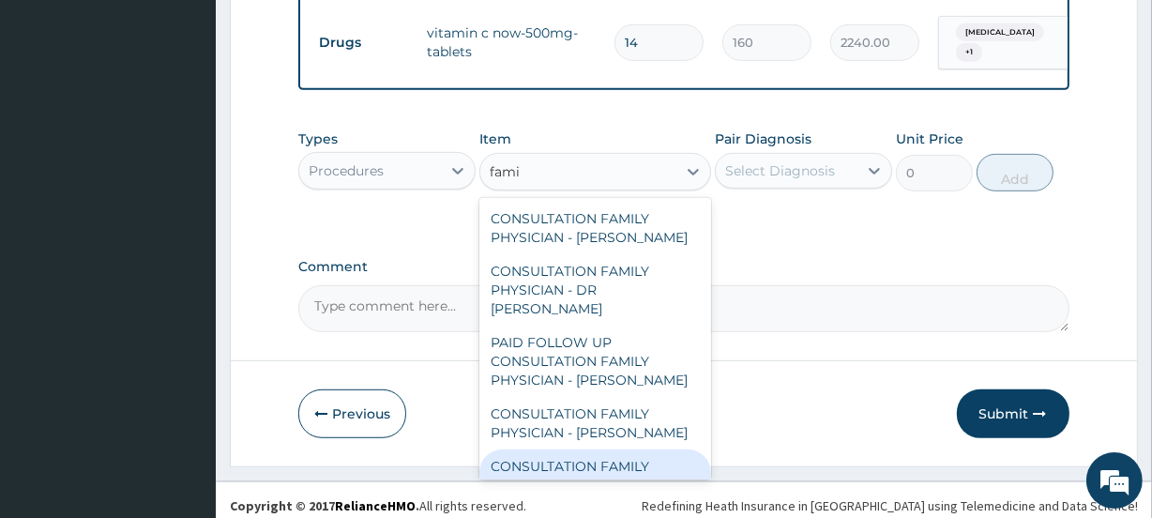
scroll to position [150, 0]
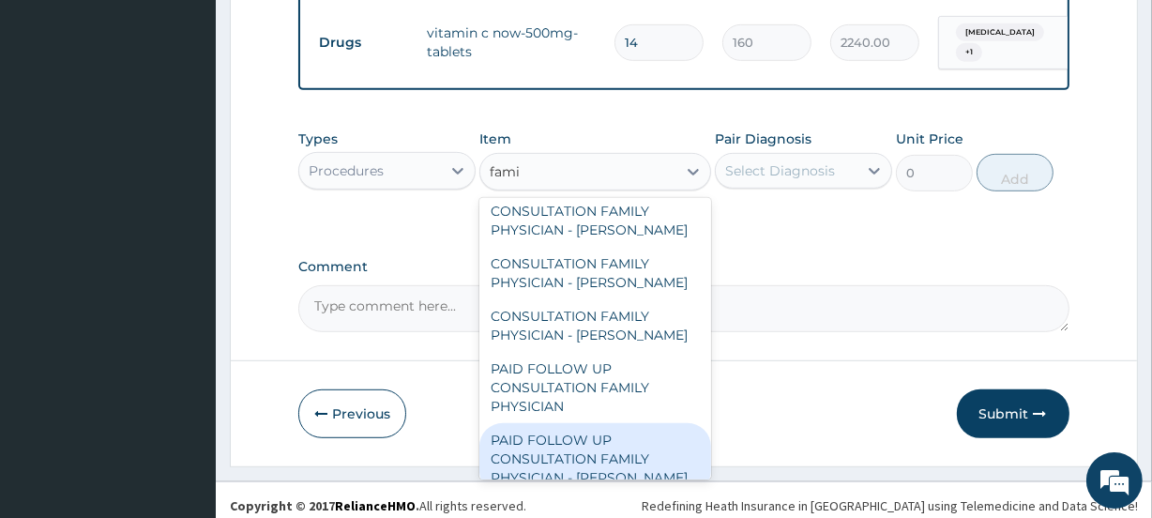
drag, startPoint x: 616, startPoint y: 439, endPoint x: 662, endPoint y: 367, distance: 85.6
click at [615, 432] on div "PAID FOLLOW UP CONSULTATION FAMILY PHYSICIAN - [PERSON_NAME]" at bounding box center [594, 458] width 231 height 71
type input "14250"
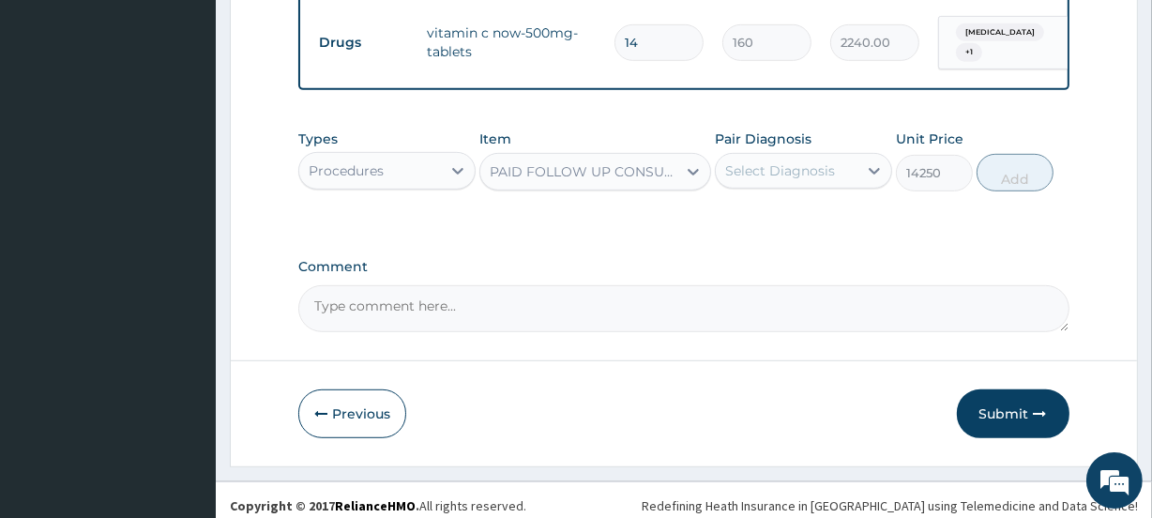
click at [777, 161] on div "Select Diagnosis" at bounding box center [780, 170] width 110 height 19
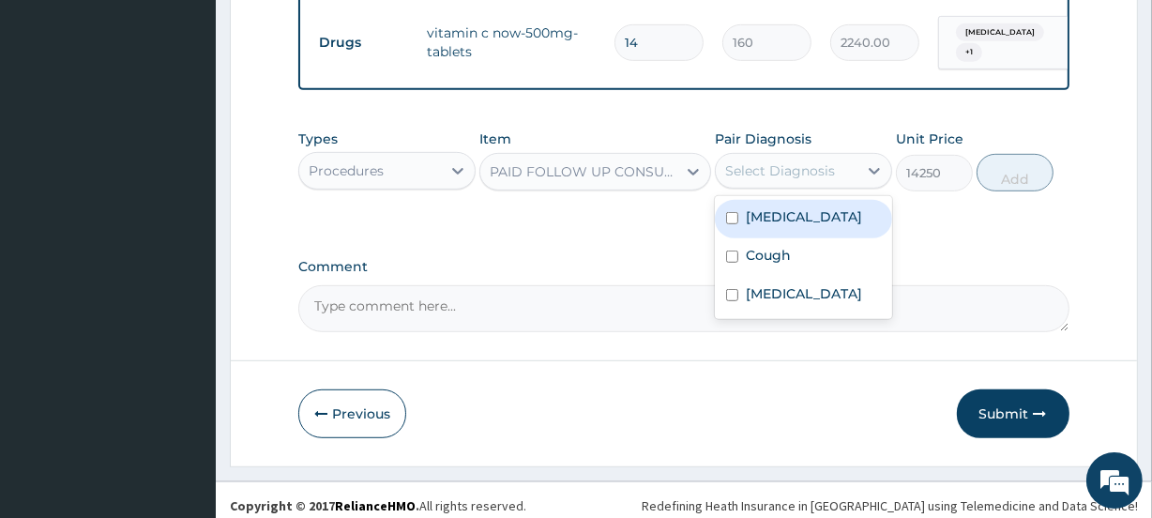
drag, startPoint x: 786, startPoint y: 201, endPoint x: 795, endPoint y: 250, distance: 50.6
click at [786, 207] on label "Acute tonsillitis" at bounding box center [803, 216] width 116 height 19
checkbox input "true"
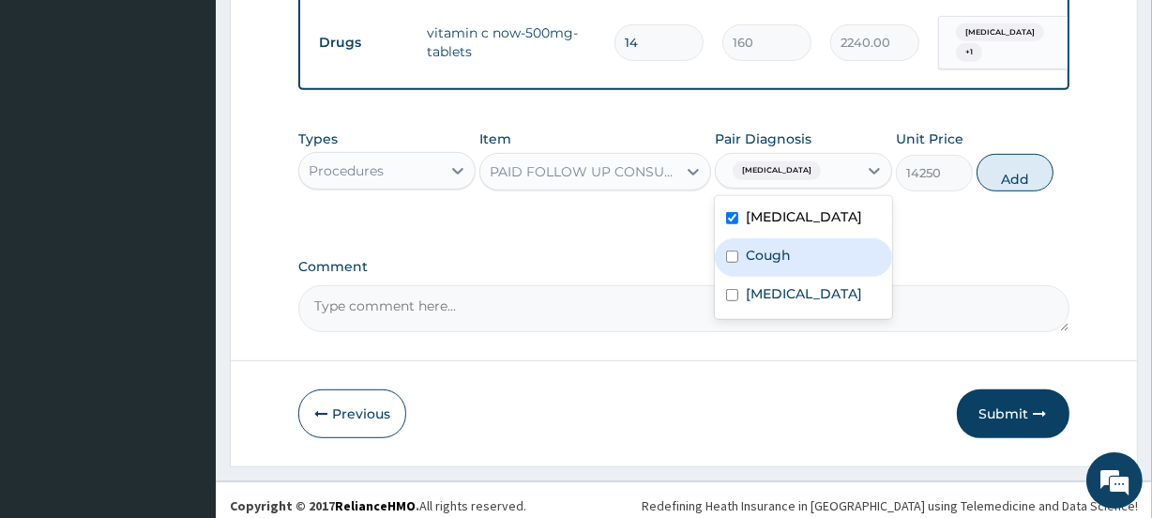
drag, startPoint x: 793, startPoint y: 251, endPoint x: 796, endPoint y: 263, distance: 11.6
click at [792, 253] on div "Cough" at bounding box center [803, 257] width 177 height 38
checkbox input "true"
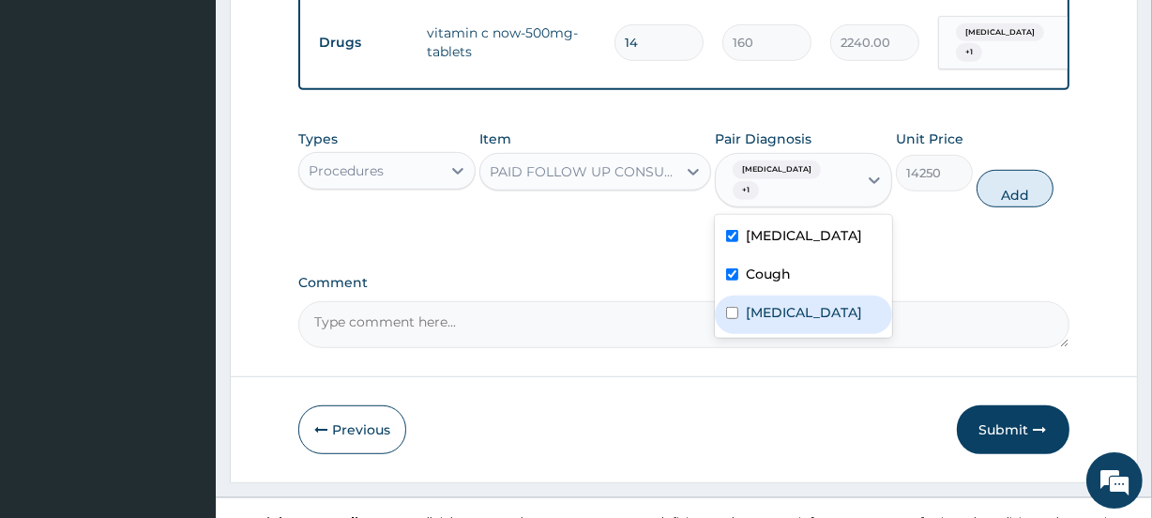
drag, startPoint x: 797, startPoint y: 287, endPoint x: 899, endPoint y: 226, distance: 119.0
click at [801, 295] on div "Tonsillitis" at bounding box center [803, 314] width 177 height 38
checkbox input "true"
click at [994, 173] on button "Add" at bounding box center [1014, 189] width 77 height 38
type input "0"
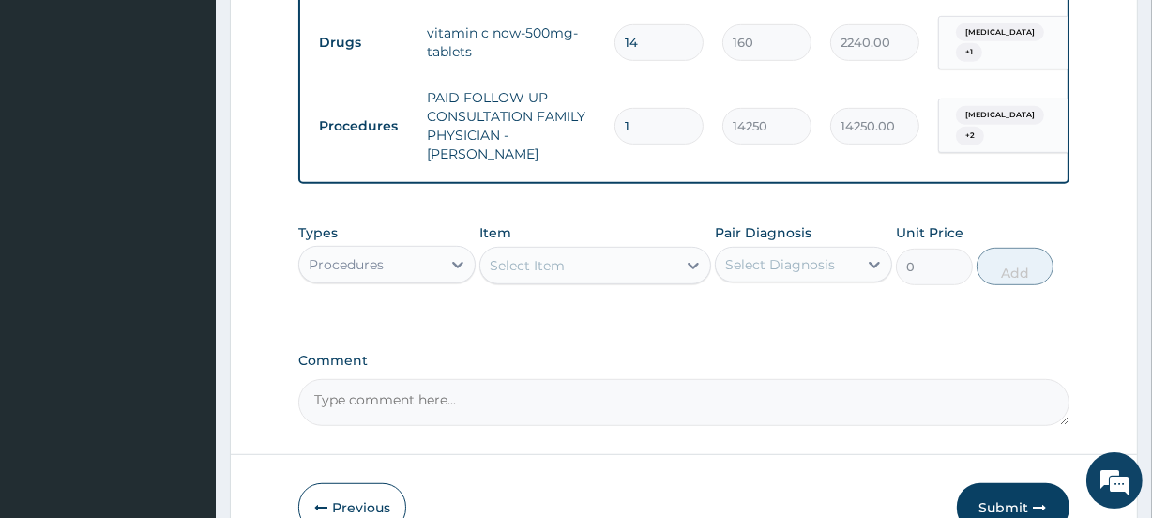
drag, startPoint x: 371, startPoint y: 237, endPoint x: 367, endPoint y: 251, distance: 14.8
click at [367, 249] on div "Procedures" at bounding box center [370, 264] width 142 height 30
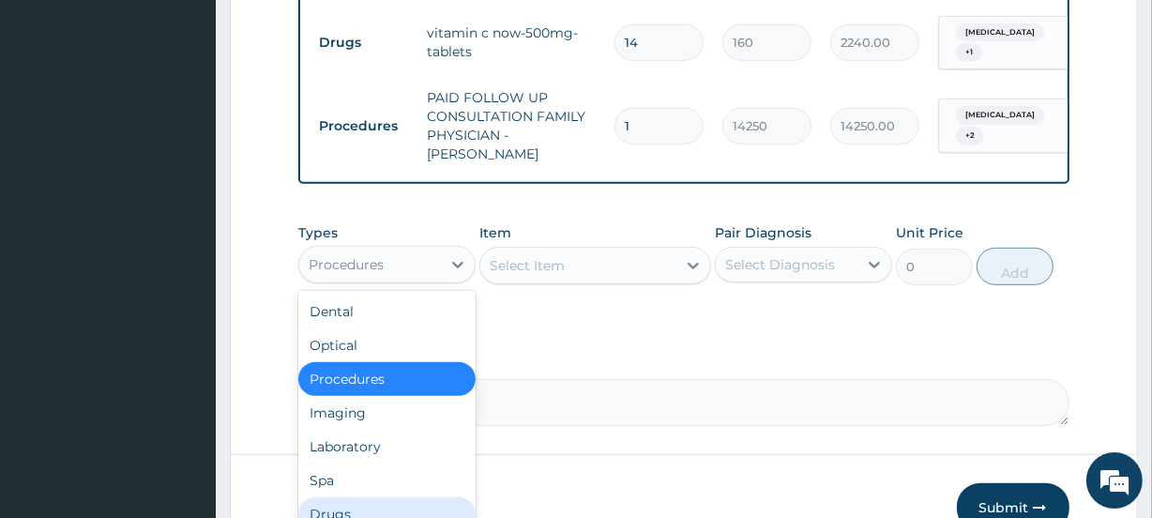
drag, startPoint x: 374, startPoint y: 477, endPoint x: 360, endPoint y: 455, distance: 26.5
click at [371, 497] on div "Drugs" at bounding box center [386, 514] width 177 height 34
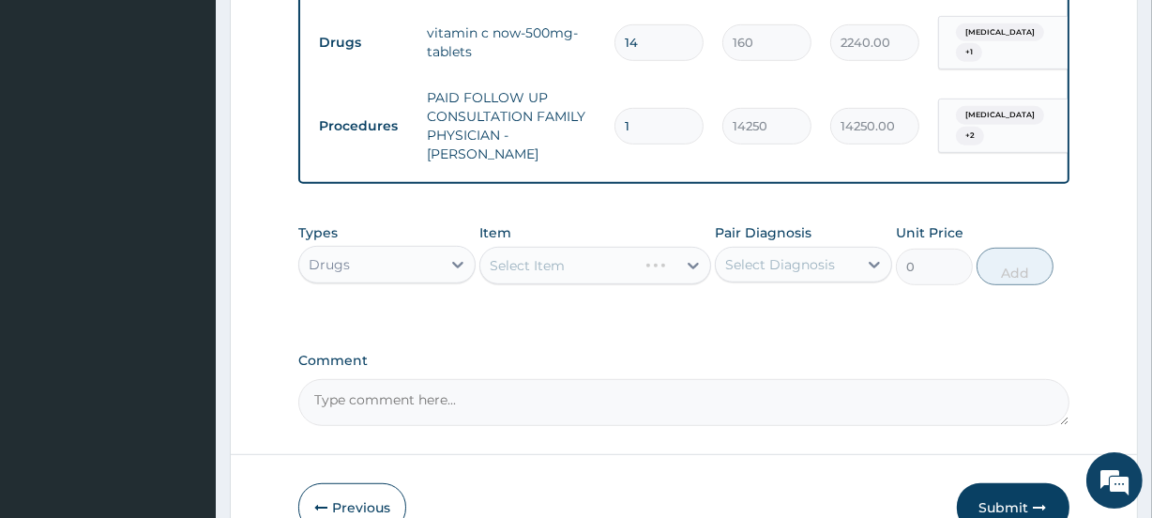
click at [509, 247] on div "Select Item" at bounding box center [594, 266] width 231 height 38
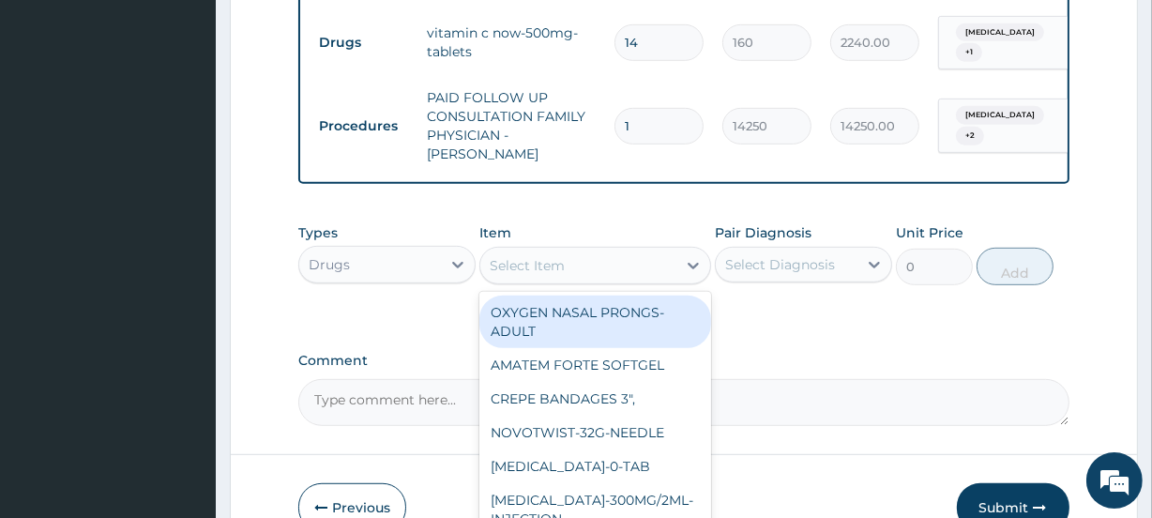
click at [531, 256] on div "Select Item" at bounding box center [526, 265] width 75 height 19
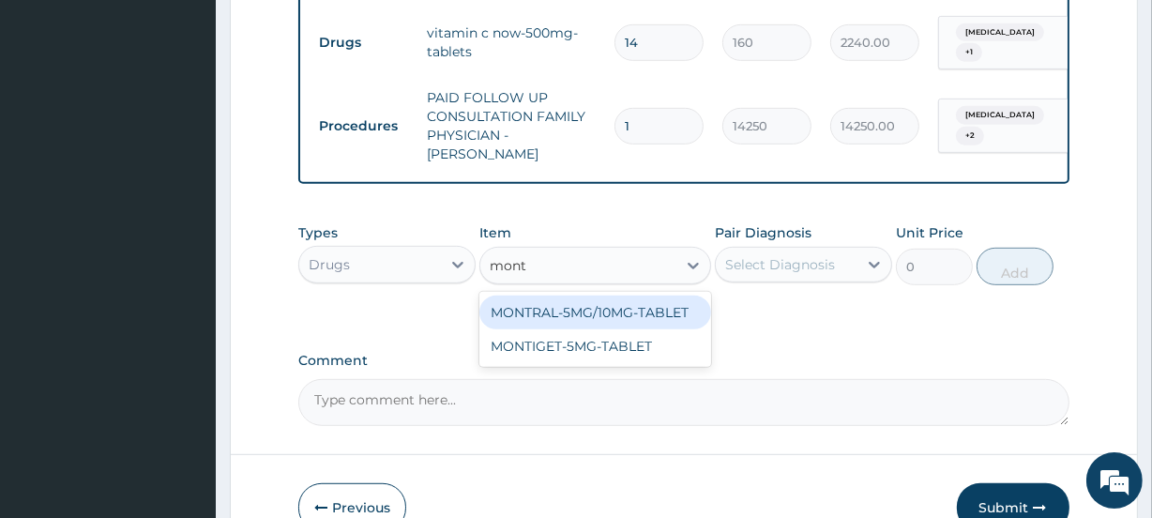
type input "montr"
click at [535, 295] on div "MONTRAL-5MG/10MG-TABLET" at bounding box center [594, 312] width 231 height 34
type input "395"
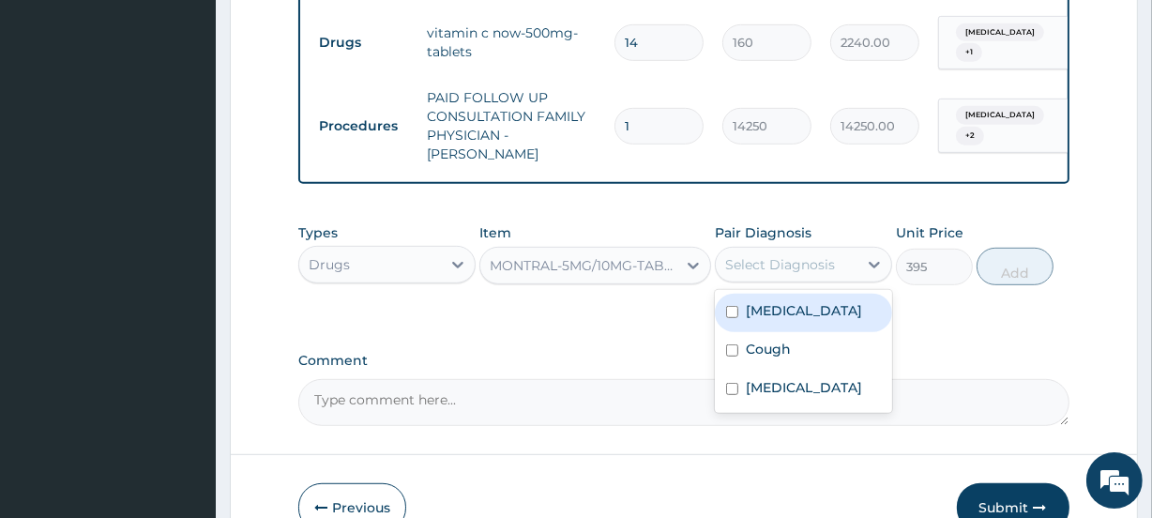
click at [778, 255] on div "Select Diagnosis" at bounding box center [780, 264] width 110 height 19
click at [780, 301] on label "Acute tonsillitis" at bounding box center [803, 310] width 116 height 19
checkbox input "true"
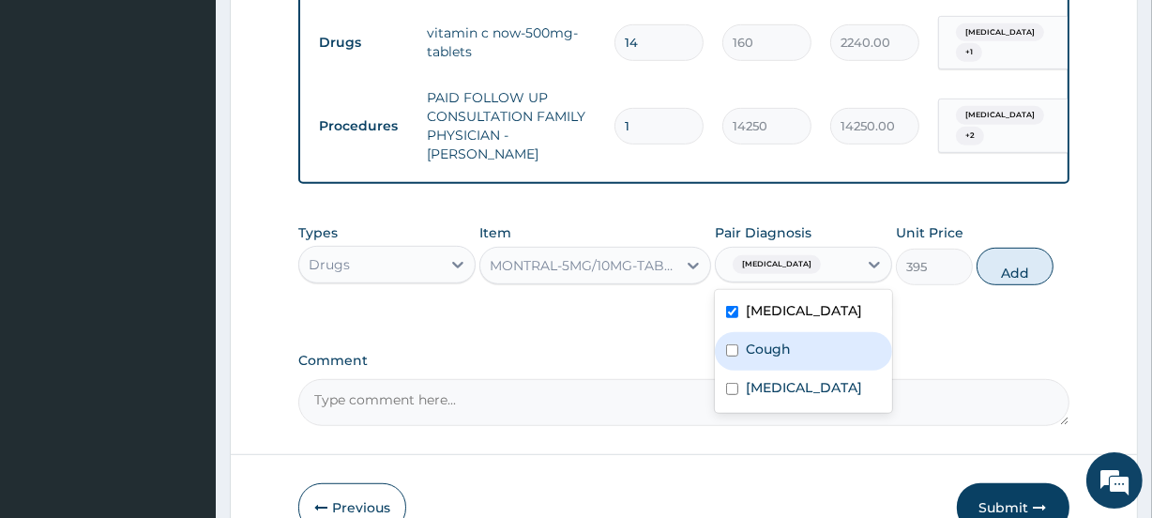
click at [801, 334] on div "Cough" at bounding box center [803, 351] width 177 height 38
checkbox input "true"
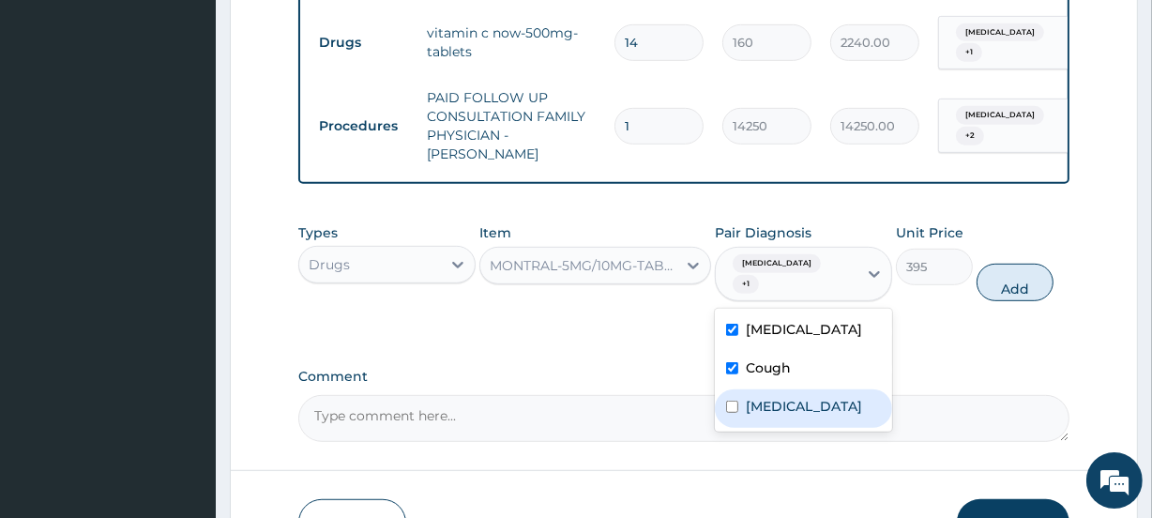
click at [792, 397] on label "Tonsillitis" at bounding box center [803, 406] width 116 height 19
checkbox input "true"
drag, startPoint x: 1012, startPoint y: 256, endPoint x: 975, endPoint y: 258, distance: 36.6
click at [1011, 263] on button "Add" at bounding box center [1014, 282] width 77 height 38
type input "0"
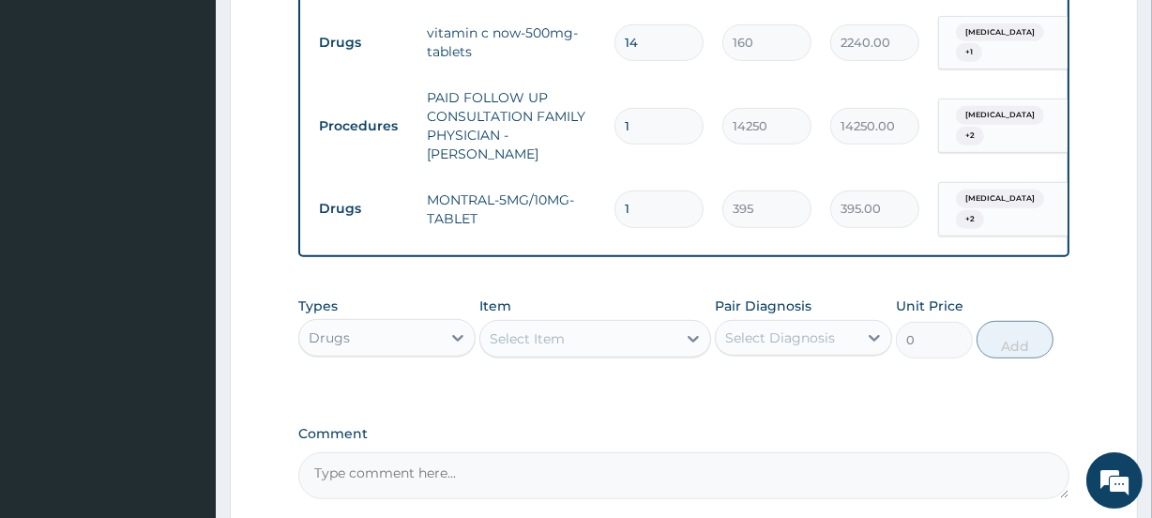
drag, startPoint x: 650, startPoint y: 160, endPoint x: 566, endPoint y: 165, distance: 83.6
click at [566, 173] on tr "Drugs MONTRAL-5MG/10MG-TABLET 1 395 395.00 Acute tonsillitis + 2 Delete" at bounding box center [768, 209] width 919 height 73
type input "5"
type input "1975.00"
type input "5"
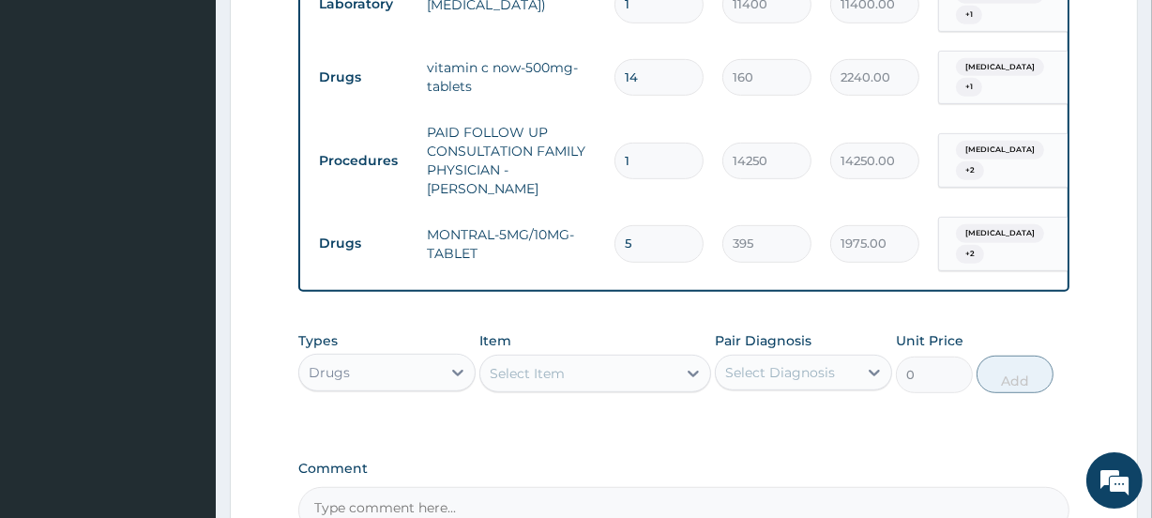
scroll to position [1027, 0]
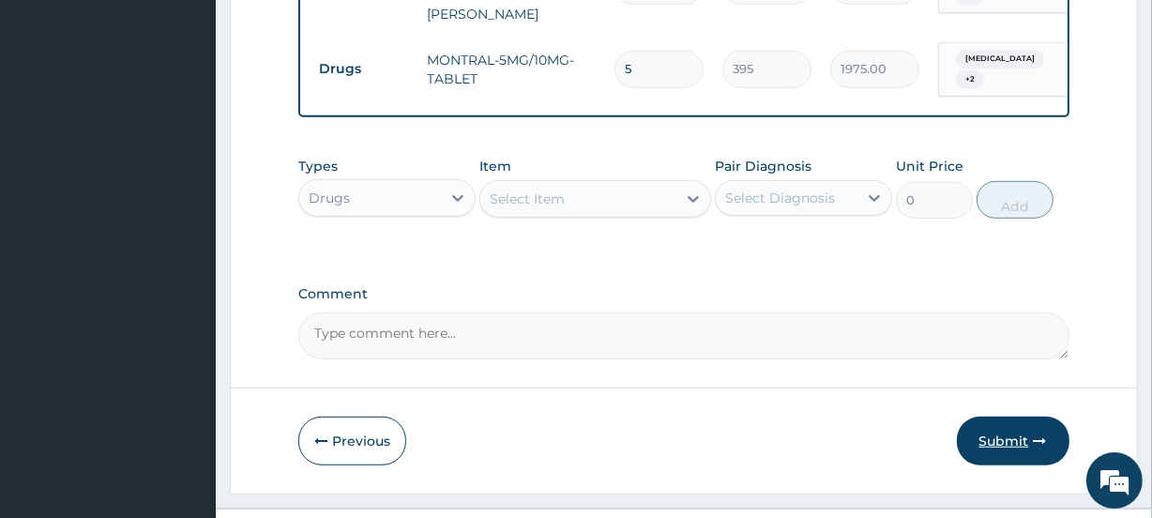
click at [1012, 416] on button "Submit" at bounding box center [1012, 440] width 113 height 49
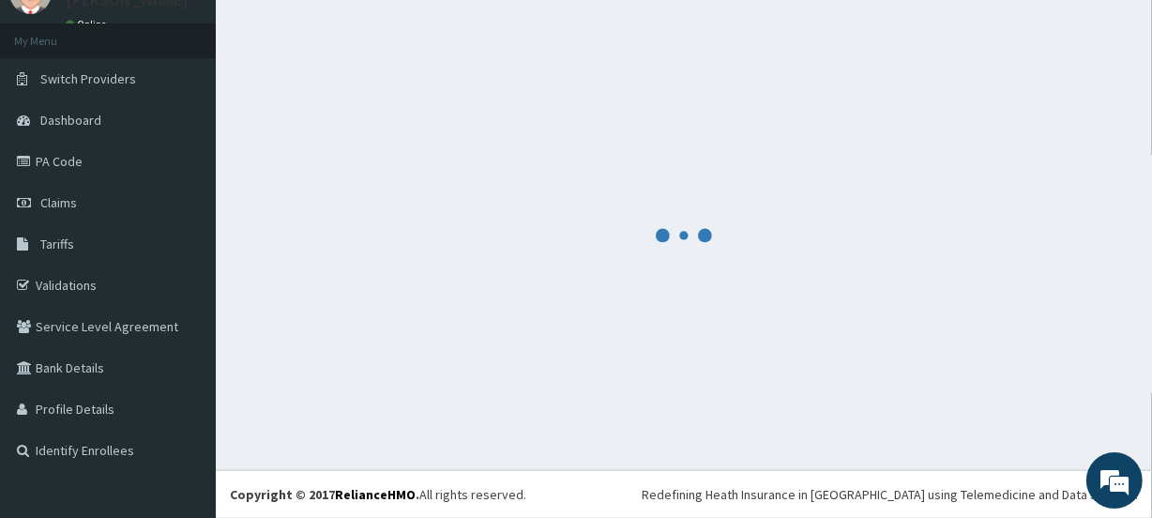
scroll to position [83, 0]
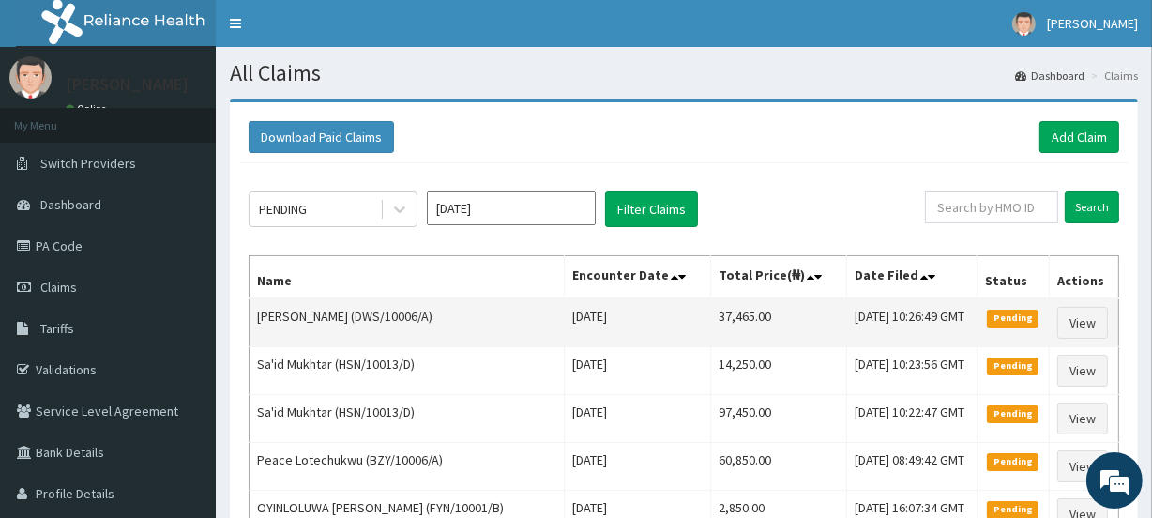
drag, startPoint x: 663, startPoint y: 317, endPoint x: 732, endPoint y: 320, distance: 69.4
click at [732, 320] on tr "[PERSON_NAME] (DWS/10006/A) [DATE] 37,465.00 [DATE] 10:26:49 GMT Pending View" at bounding box center [683, 322] width 869 height 49
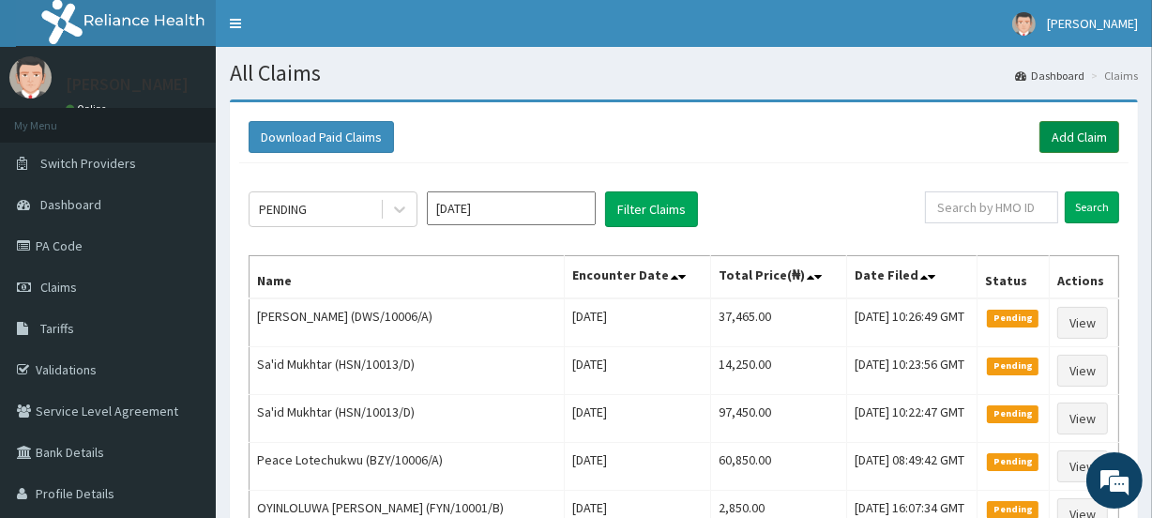
click at [1095, 136] on link "Add Claim" at bounding box center [1079, 137] width 80 height 32
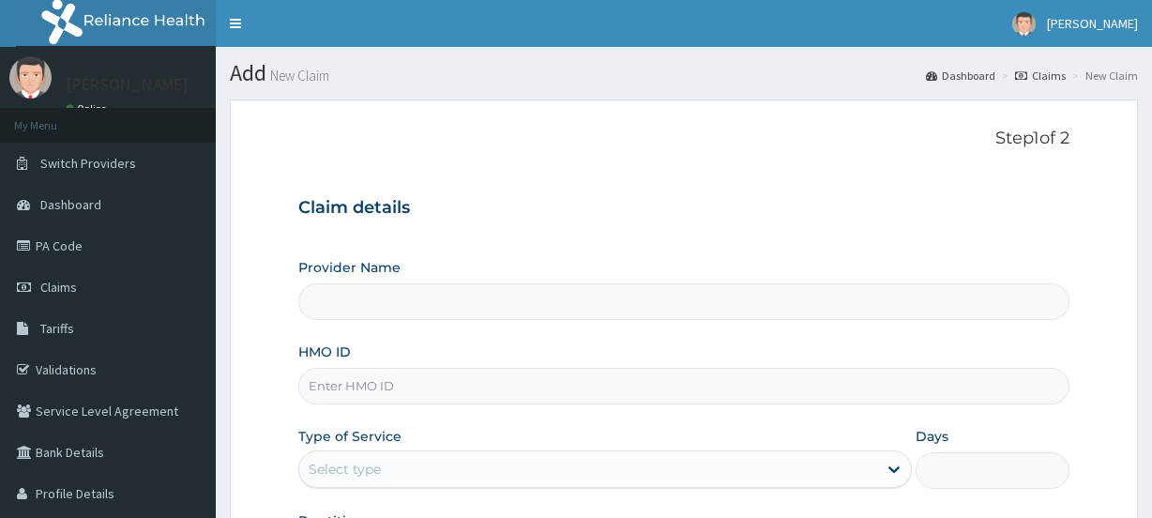
type input "Evercare Hospital"
click at [376, 372] on input "HMO ID" at bounding box center [683, 386] width 770 height 37
paste input "FCR/10115/A"
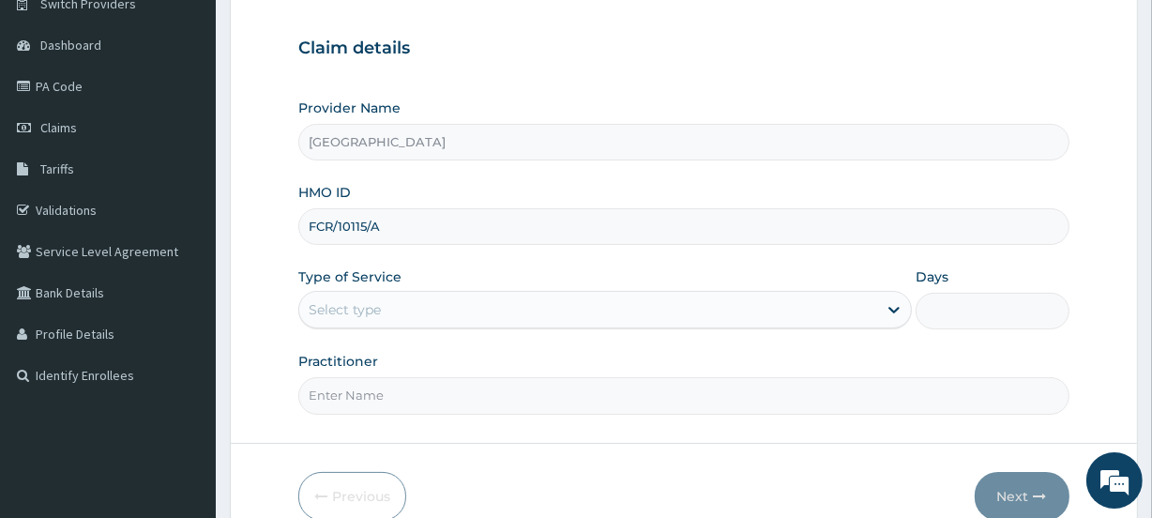
scroll to position [170, 0]
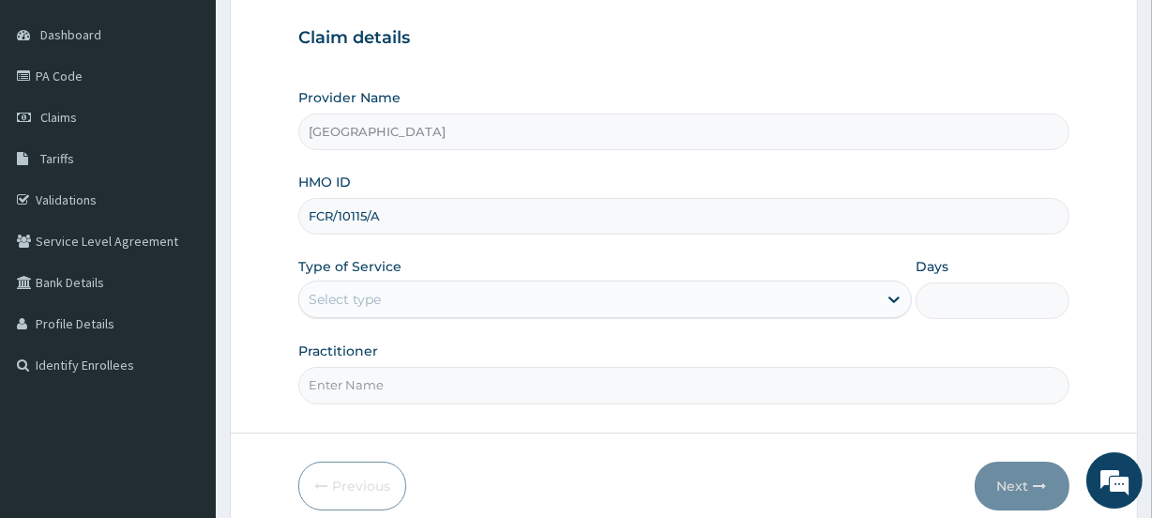
type input "FCR/10115/A"
click at [341, 295] on div "Select type" at bounding box center [345, 299] width 72 height 19
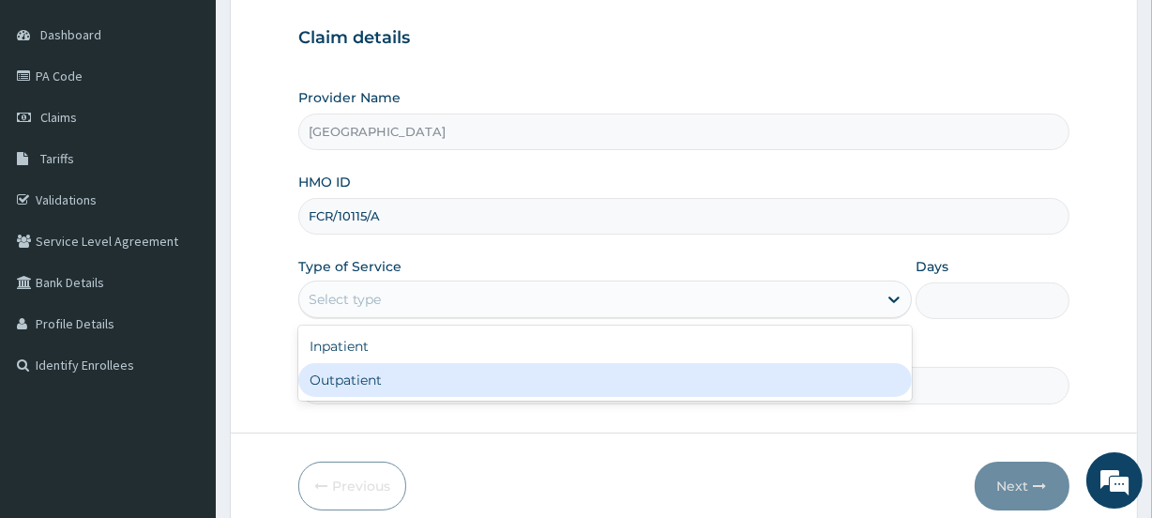
click at [346, 394] on div "Outpatient" at bounding box center [604, 380] width 613 height 34
type input "1"
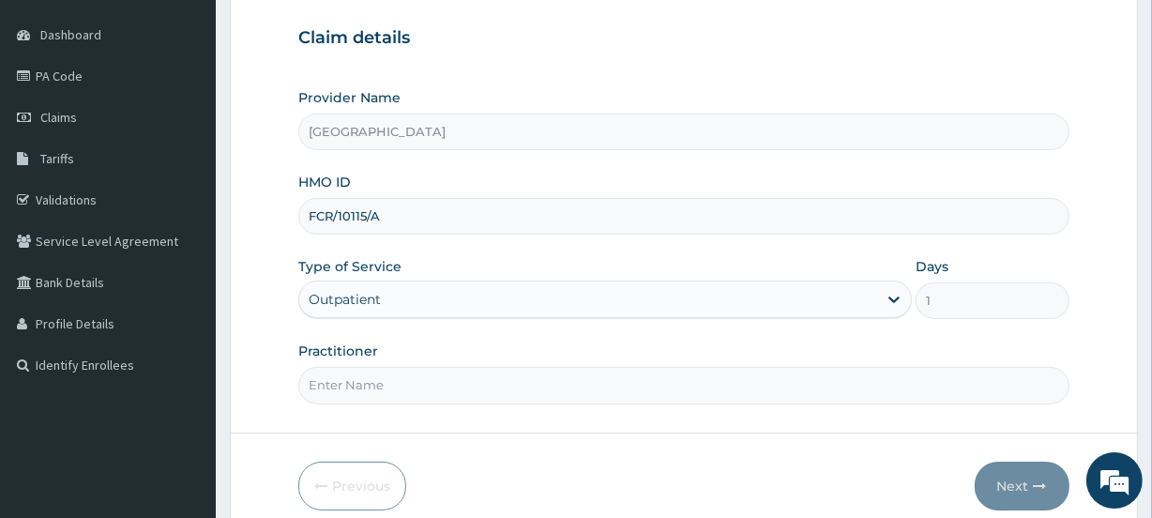
scroll to position [0, 0]
click at [353, 390] on input "Practitioner" at bounding box center [683, 385] width 770 height 37
paste input "Dr. Muyideen Orolu"
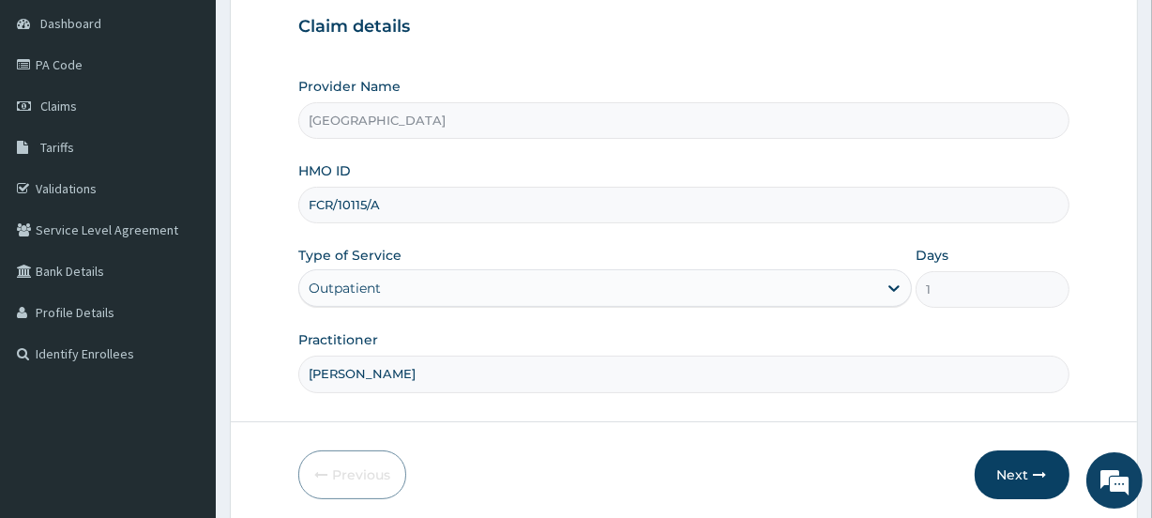
scroll to position [251, 0]
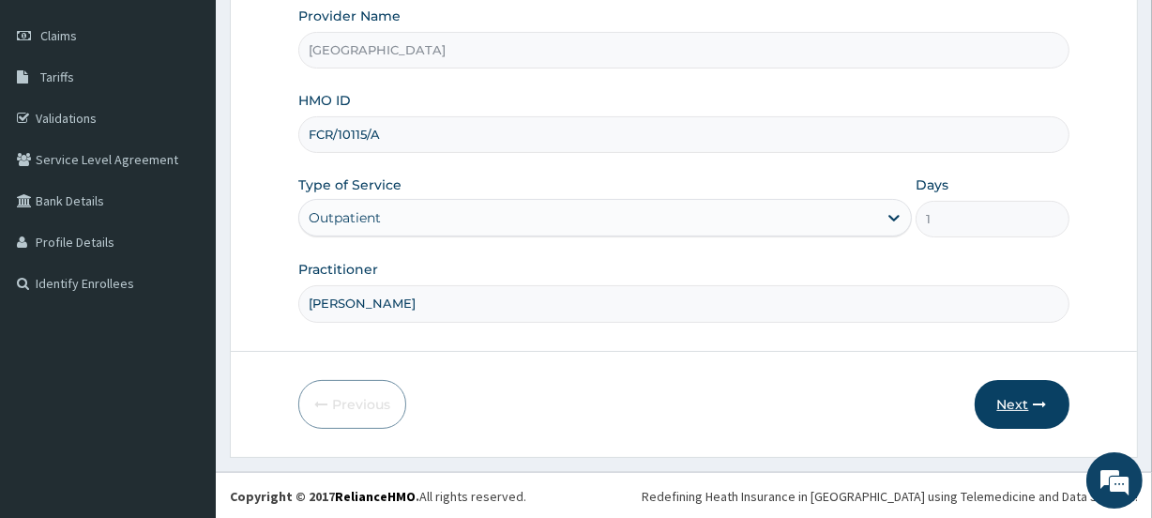
type input "Dr. Muyideen Orolu"
click at [1010, 395] on button "Next" at bounding box center [1021, 404] width 95 height 49
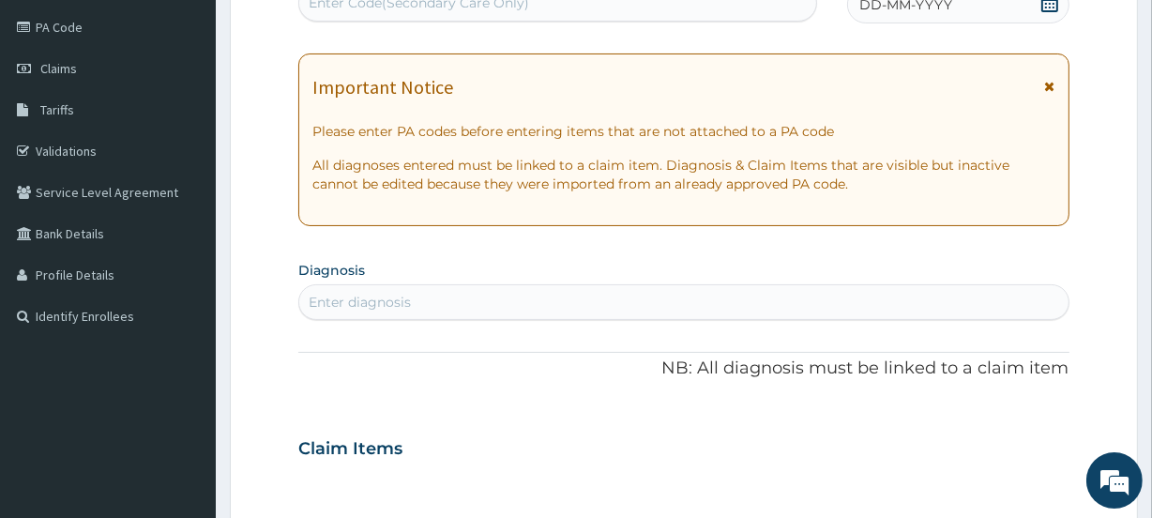
scroll to position [166, 0]
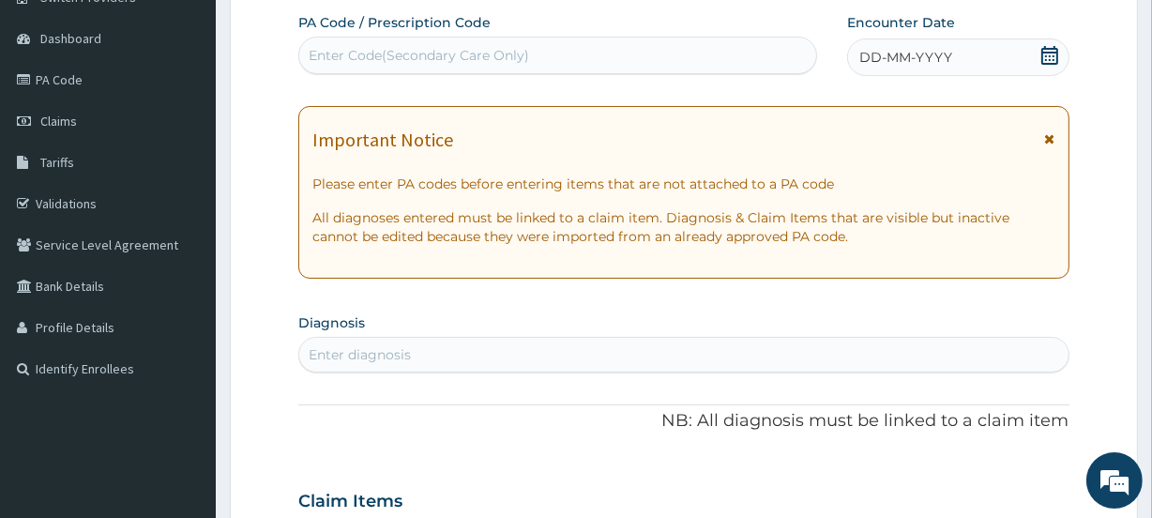
click at [355, 62] on div "Enter Code(Secondary Care Only)" at bounding box center [419, 55] width 220 height 19
paste input "PA/D44515"
type input "PA/D44515"
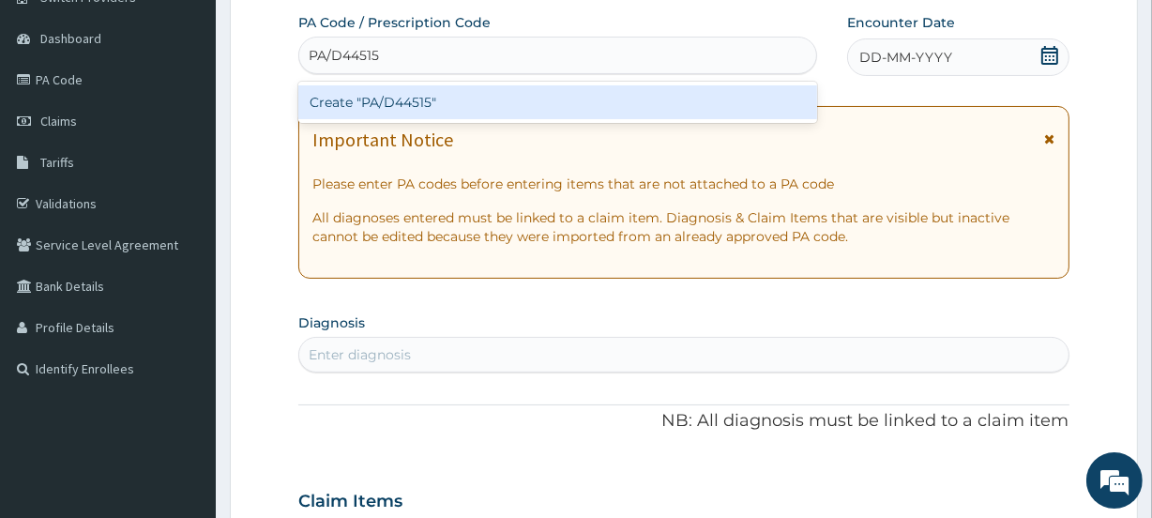
click at [334, 89] on div "Create "PA/D44515"" at bounding box center [557, 102] width 518 height 34
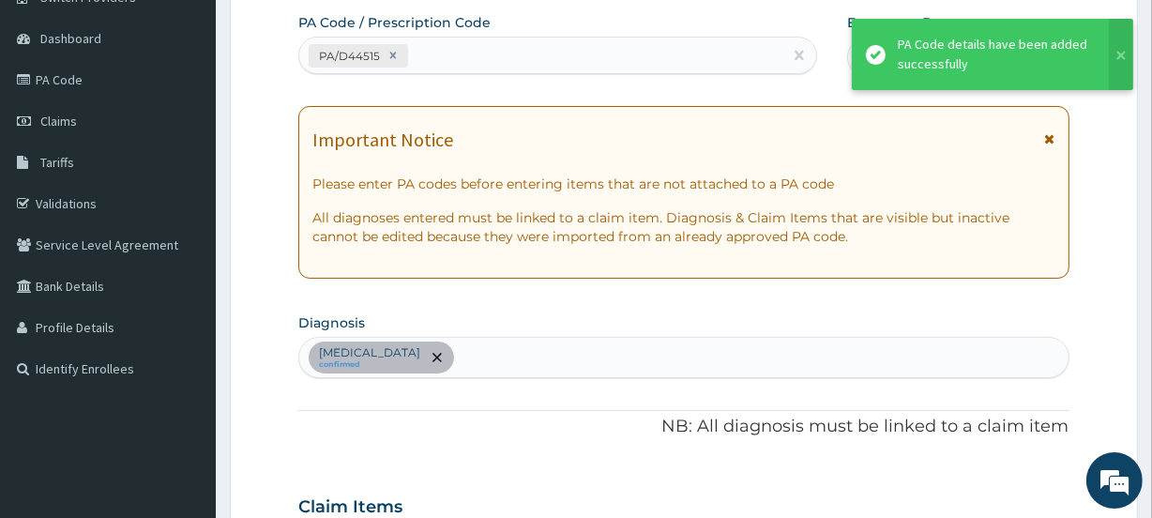
scroll to position [520, 0]
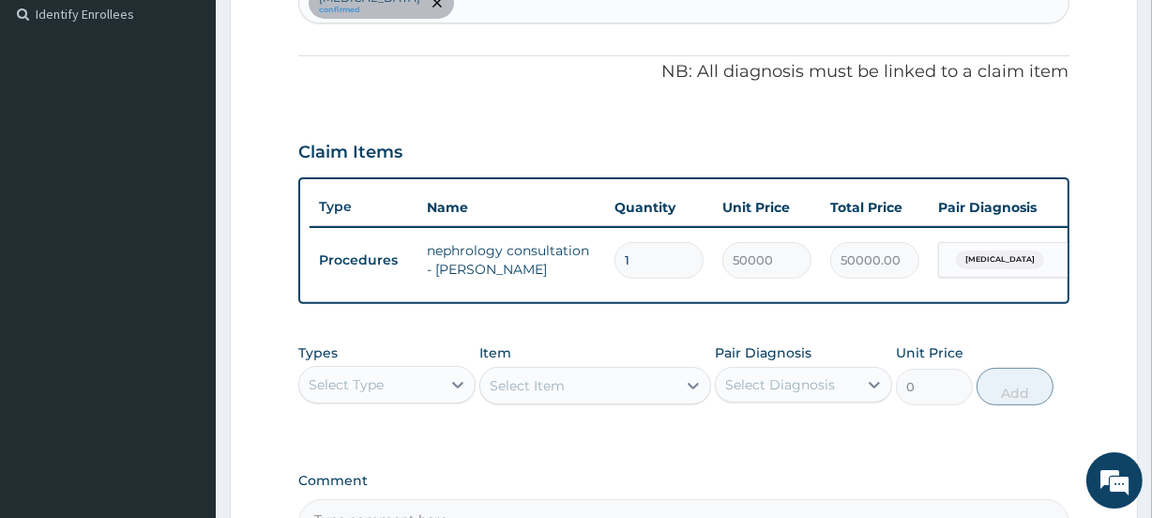
click at [88, 159] on aside "Kunle Suleiman Online My Menu Switch Providers Dashboard PA Code Claims Tariffs…" at bounding box center [108, 111] width 216 height 1263
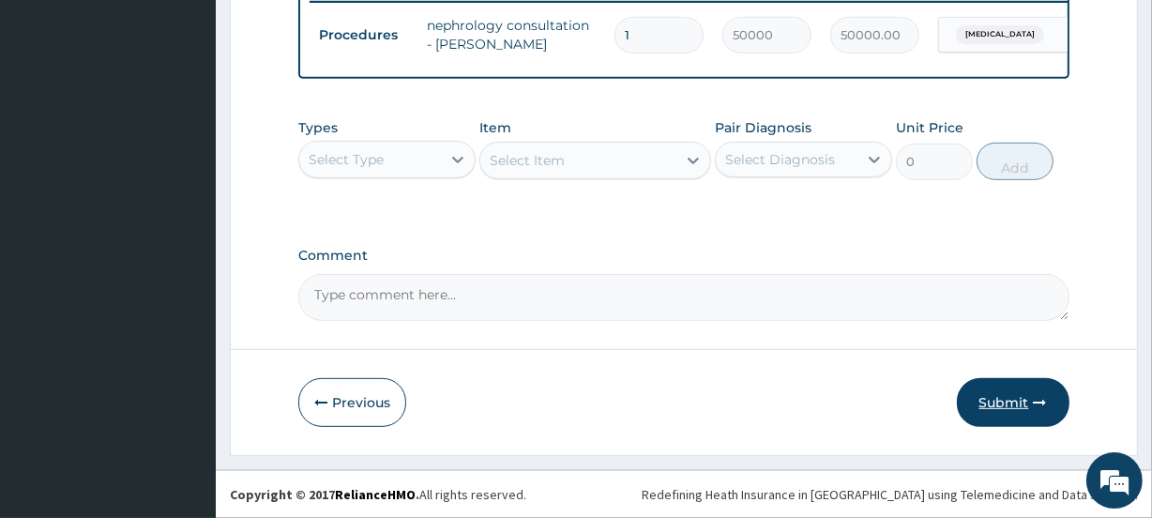
click at [1012, 409] on button "Submit" at bounding box center [1012, 402] width 113 height 49
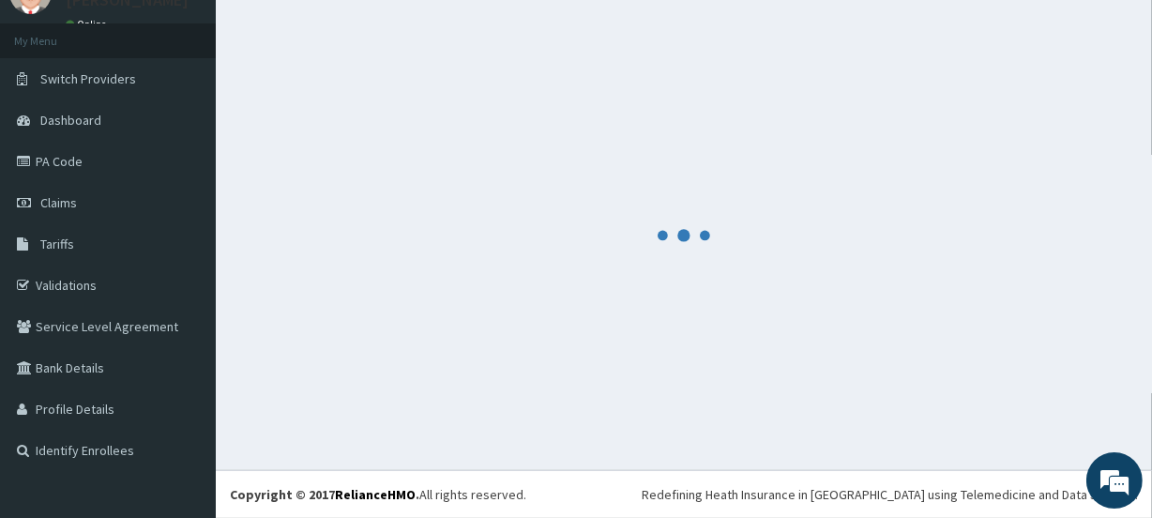
scroll to position [83, 0]
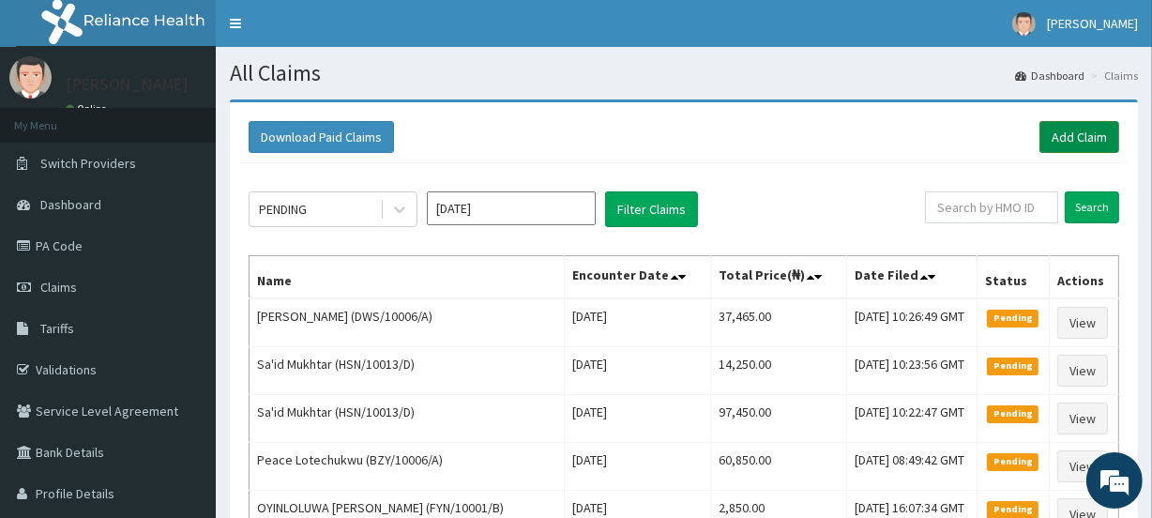
click at [1076, 132] on link "Add Claim" at bounding box center [1079, 137] width 80 height 32
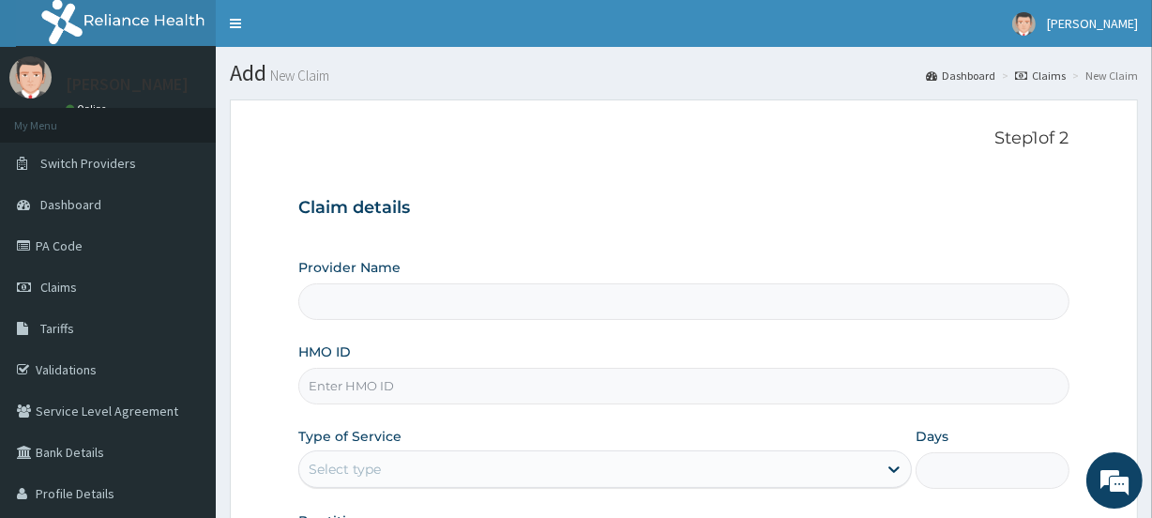
click at [378, 393] on input "HMO ID" at bounding box center [683, 386] width 770 height 37
type input "[GEOGRAPHIC_DATA]"
paste input "TOO/10286/B"
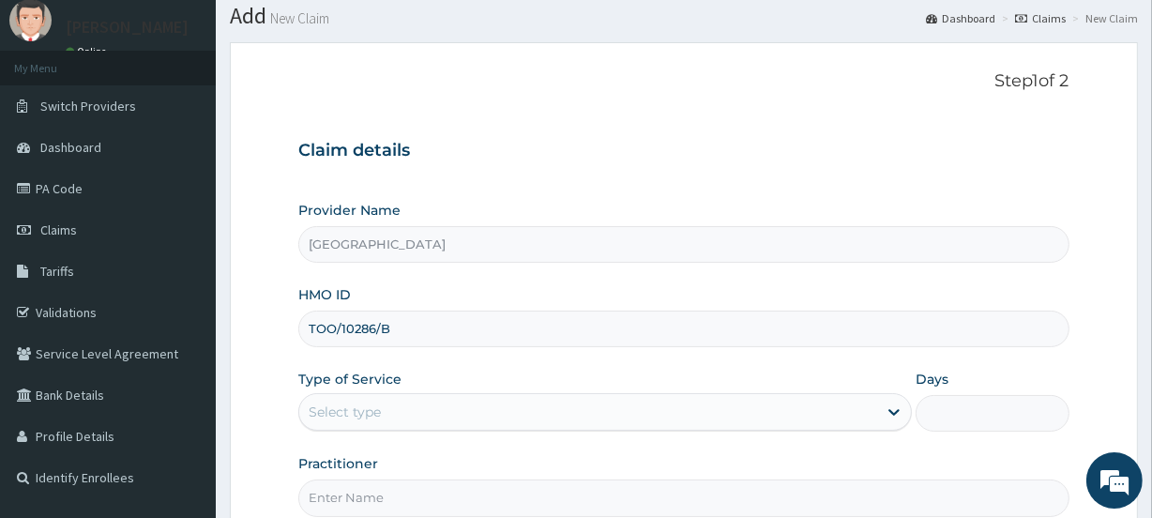
scroll to position [84, 0]
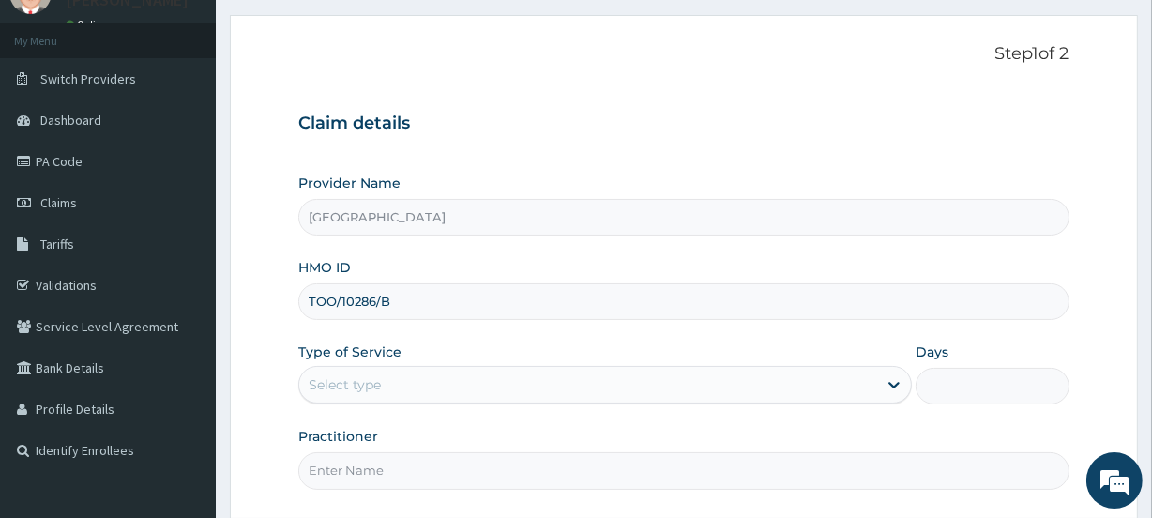
type input "TOO/10286/B"
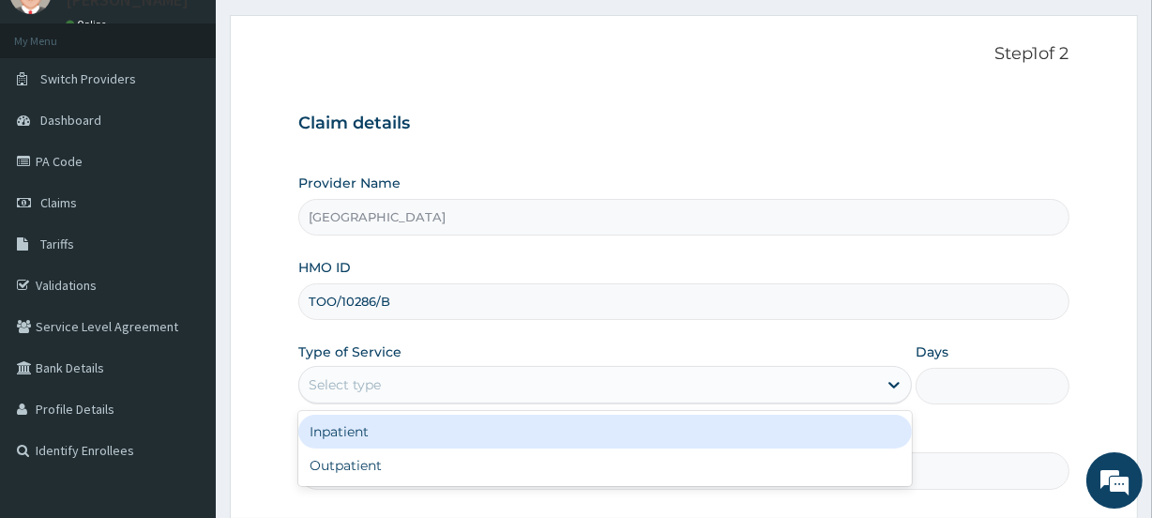
click at [344, 375] on div "Select type" at bounding box center [345, 384] width 72 height 19
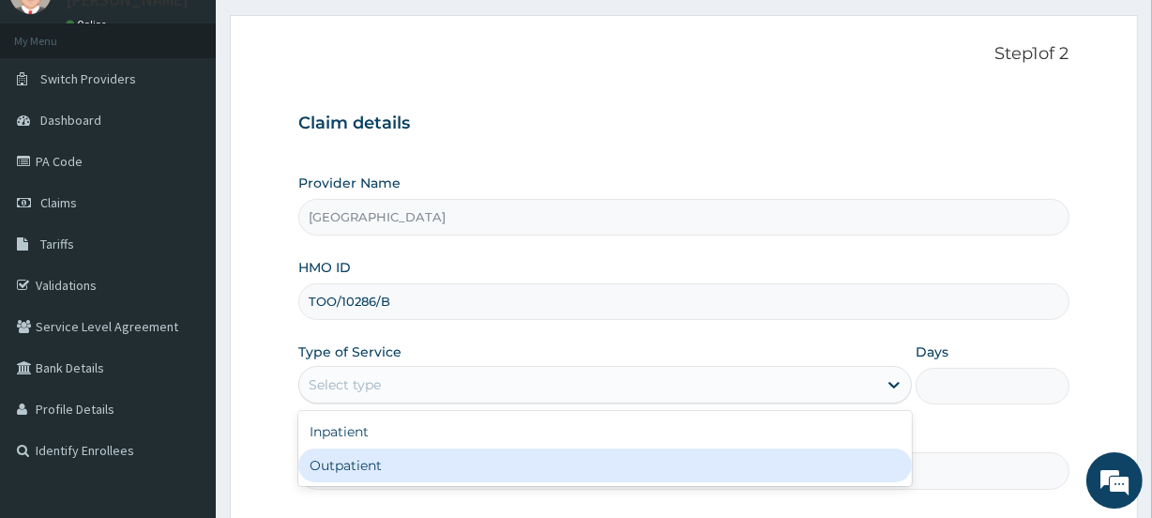
click at [353, 460] on div "Outpatient" at bounding box center [604, 465] width 613 height 34
type input "1"
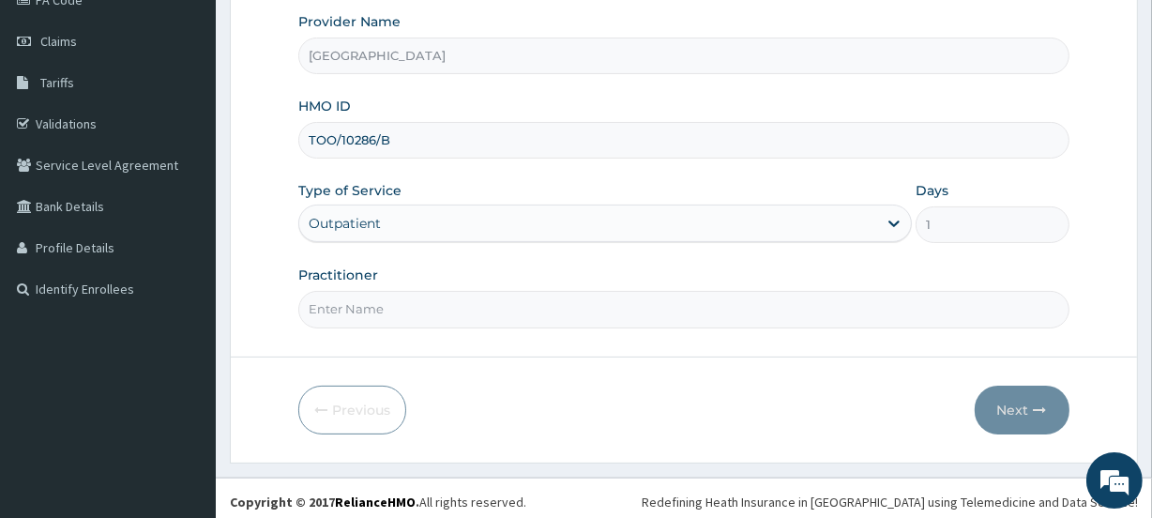
scroll to position [251, 0]
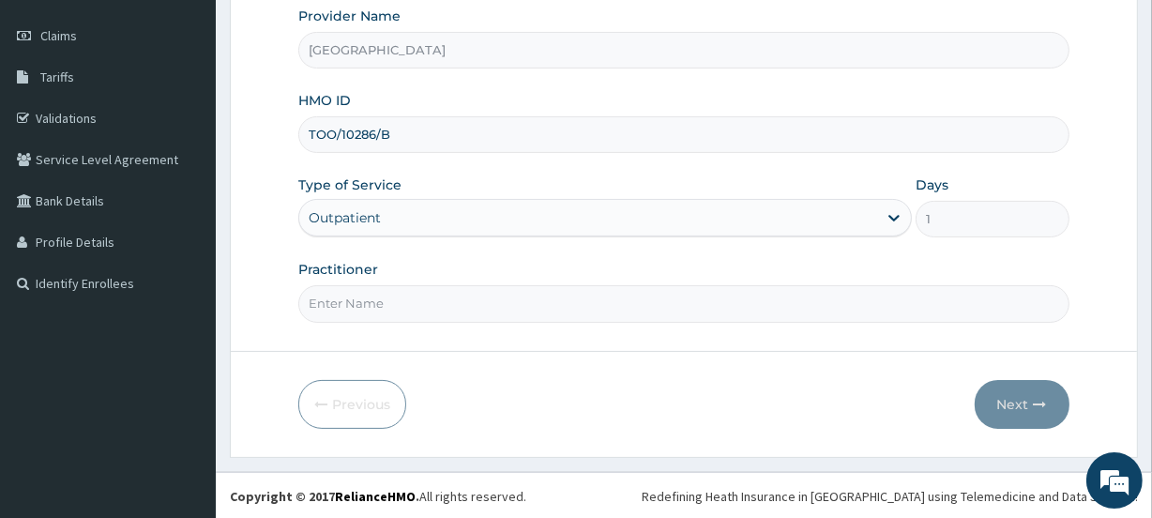
click at [377, 303] on input "Practitioner" at bounding box center [683, 303] width 770 height 37
paste input "Ayokunle [PERSON_NAME]"
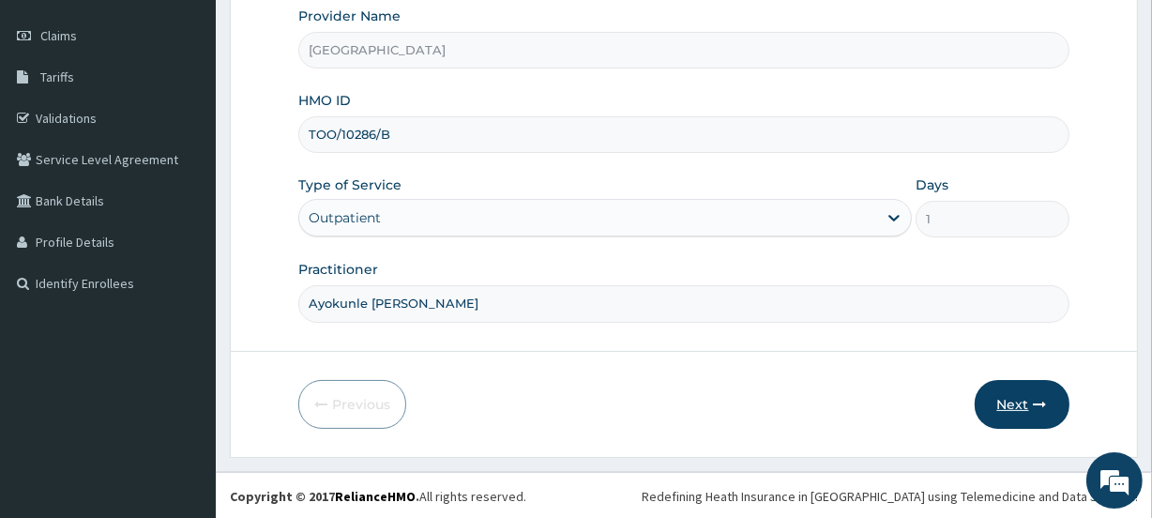
type input "Ayokunle [PERSON_NAME]"
click at [994, 399] on button "Next" at bounding box center [1021, 404] width 95 height 49
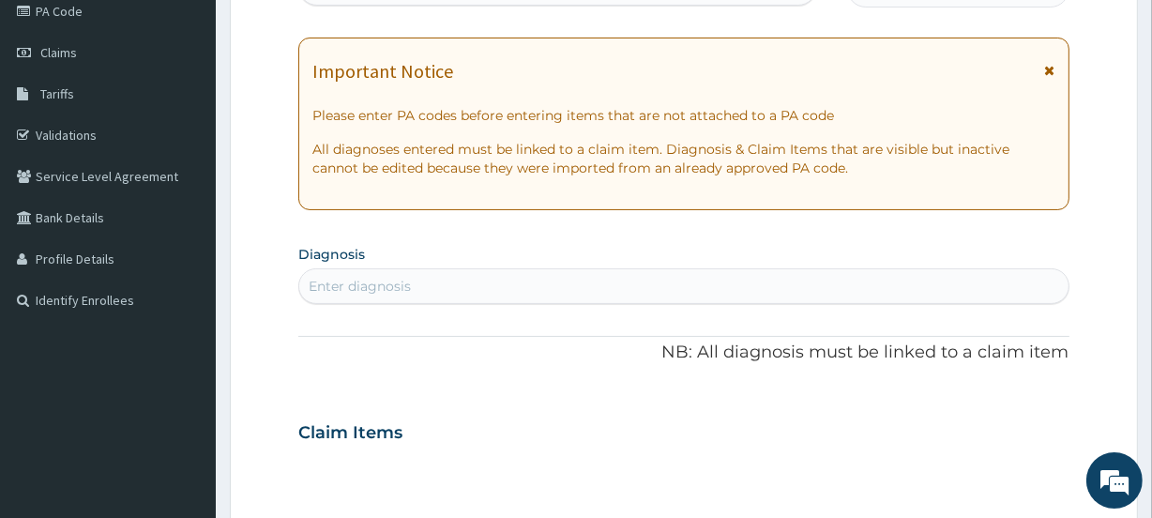
scroll to position [166, 0]
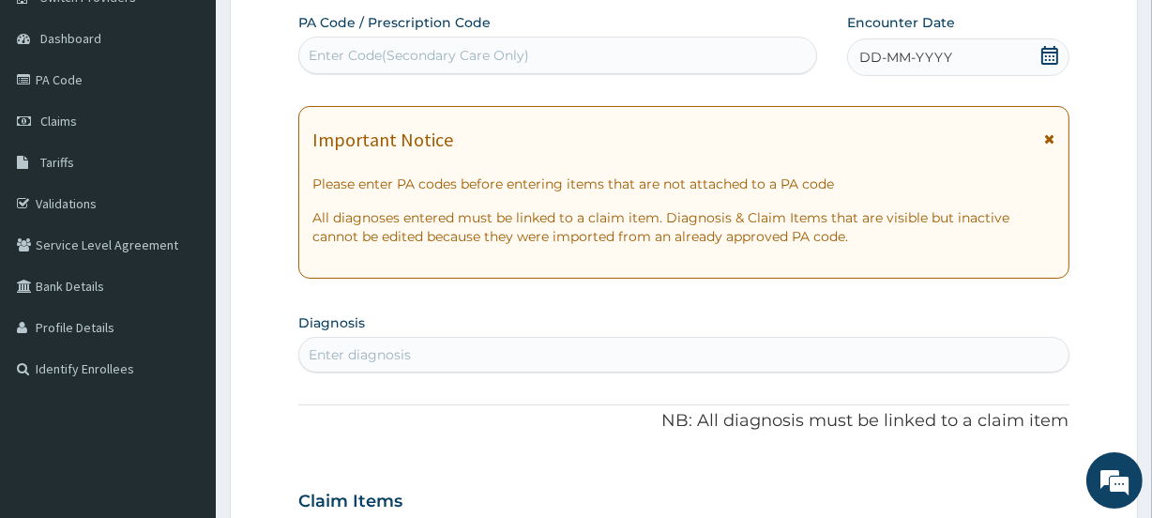
click at [358, 59] on div "Enter Code(Secondary Care Only)" at bounding box center [419, 55] width 220 height 19
paste input "PA/406893"
type input "PA/406893"
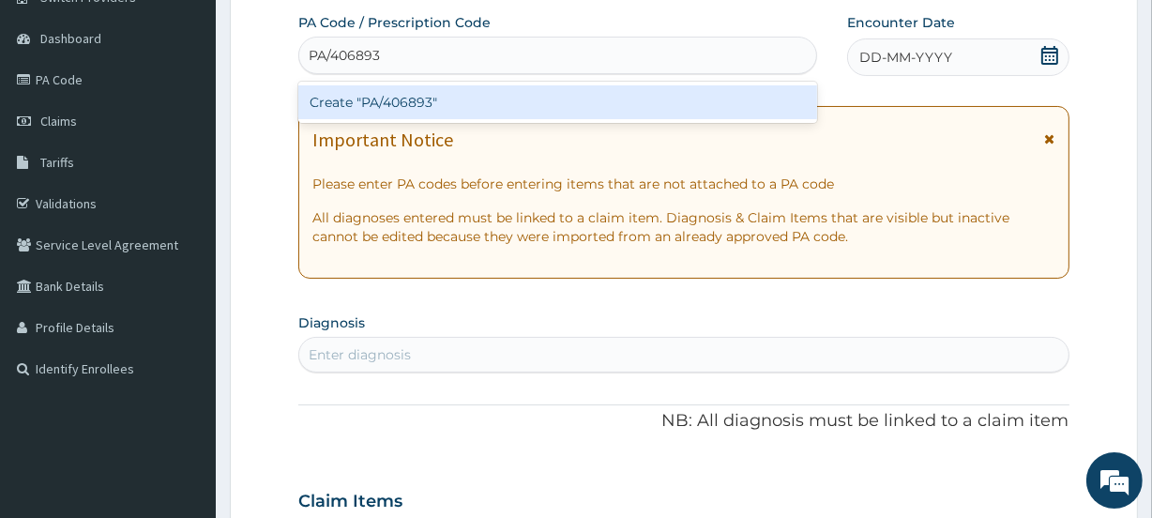
click at [337, 102] on div "Create "PA/406893"" at bounding box center [557, 102] width 518 height 34
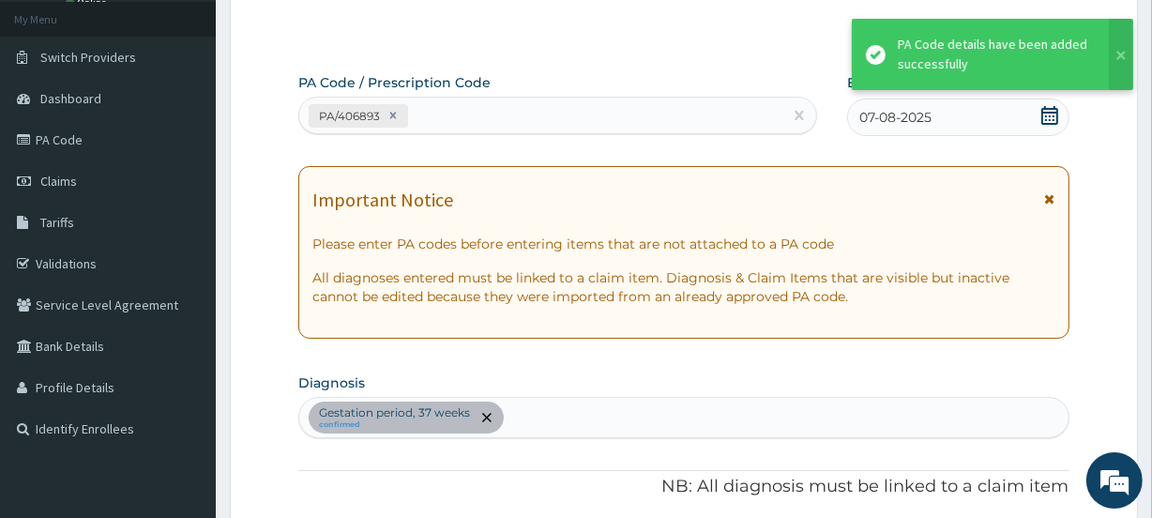
scroll to position [99, 0]
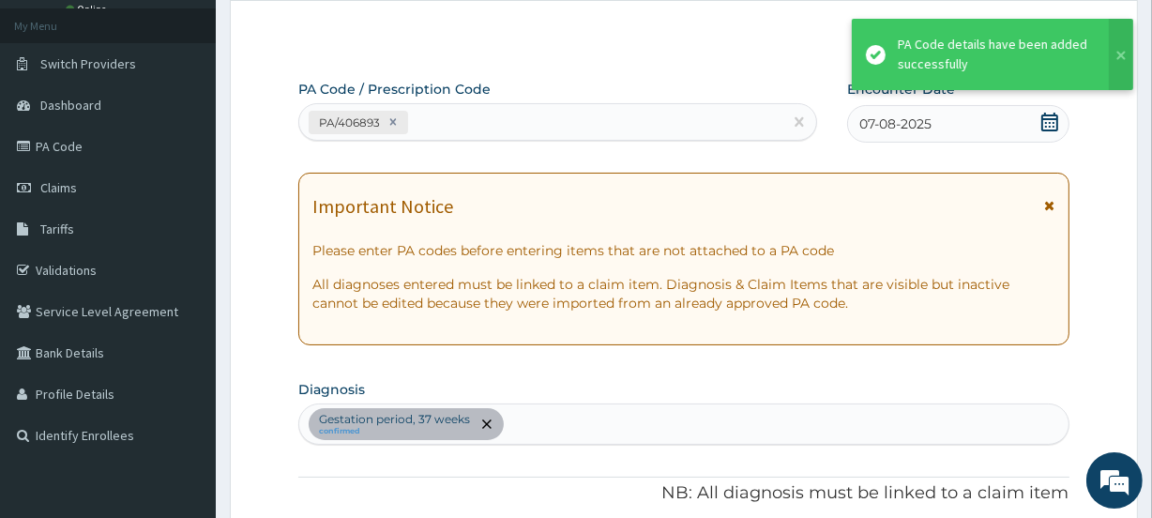
click at [467, 128] on div "PA/406893" at bounding box center [540, 122] width 482 height 31
paste input "PA/291D40"
type input "PA/291D40"
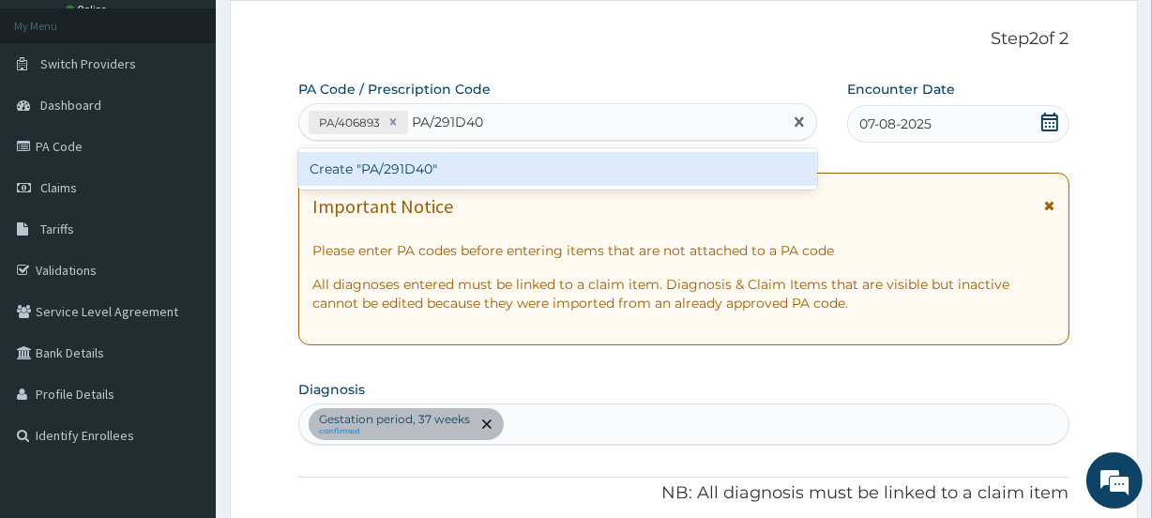
click at [421, 164] on div "Create "PA/291D40"" at bounding box center [557, 169] width 518 height 34
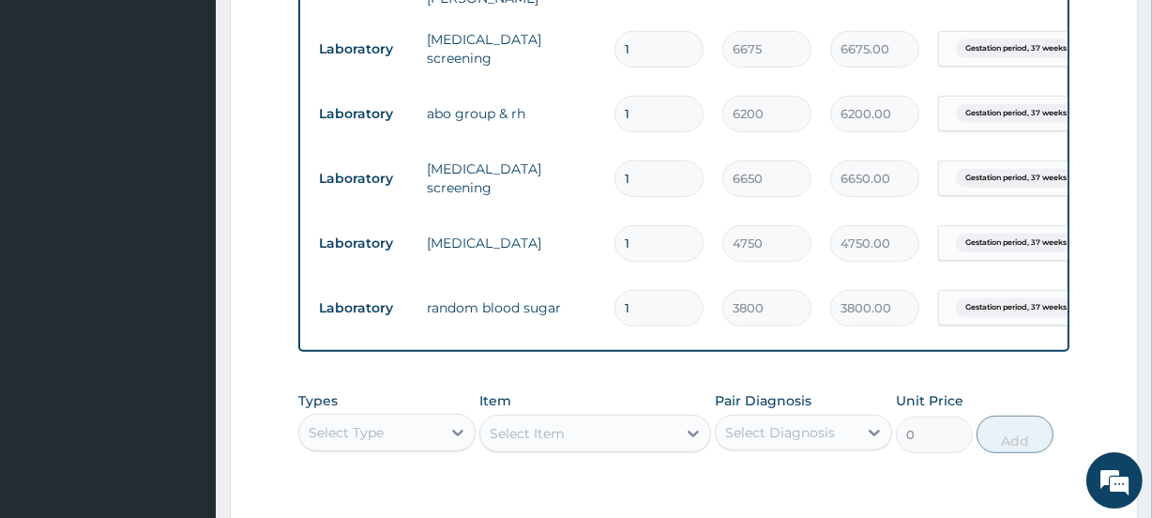
scroll to position [856, 0]
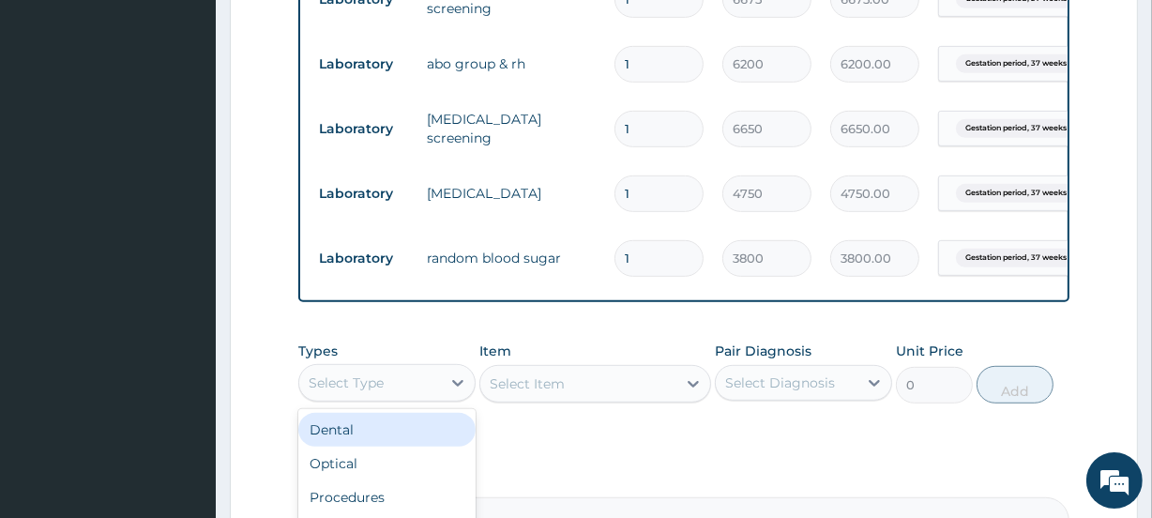
click at [340, 387] on div "Select Type" at bounding box center [346, 382] width 75 height 19
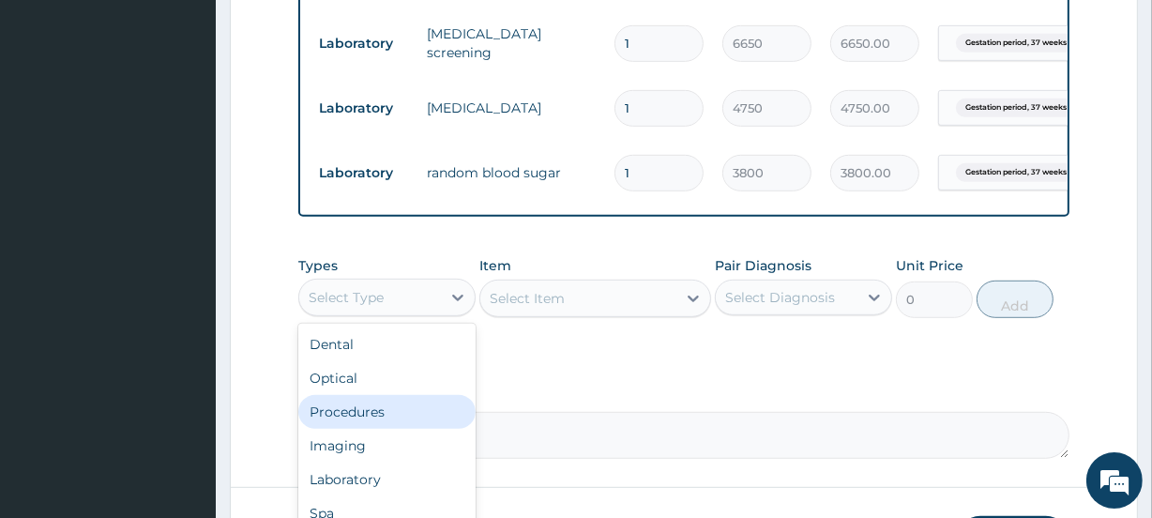
click at [356, 411] on div "Procedures" at bounding box center [386, 412] width 177 height 34
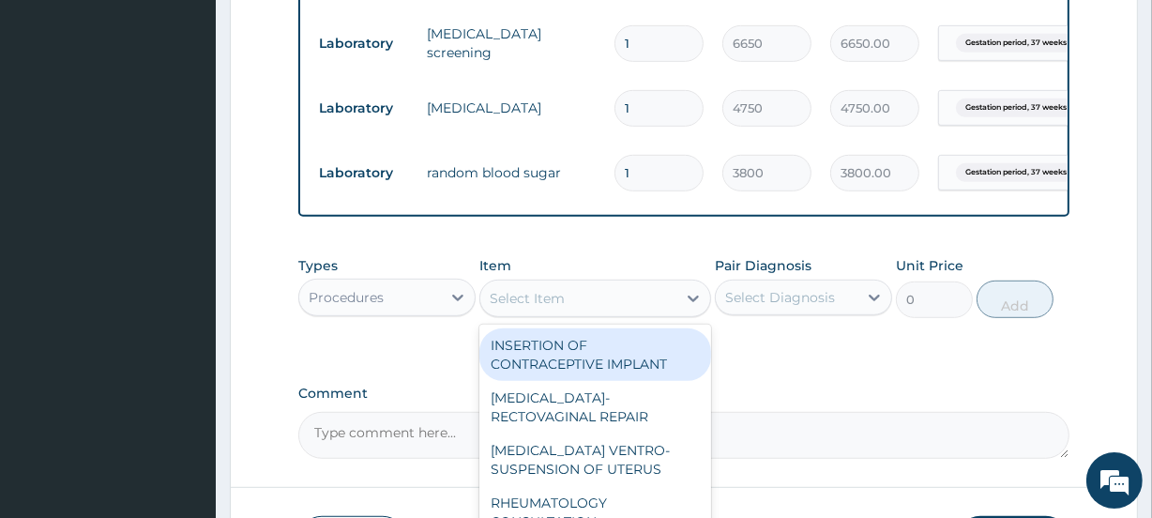
click at [507, 308] on div "Select Item" at bounding box center [526, 298] width 75 height 19
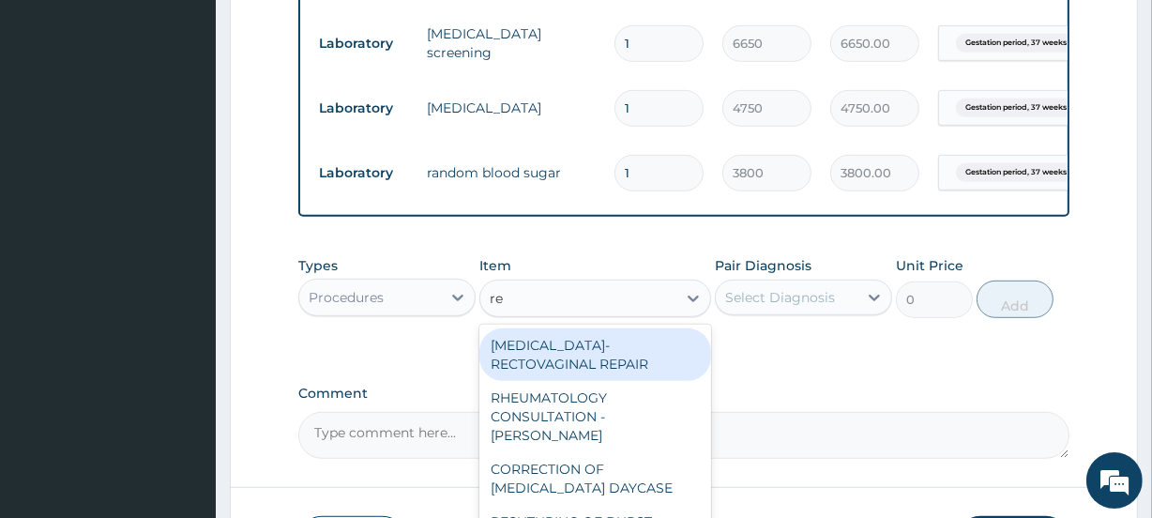
type input "reg"
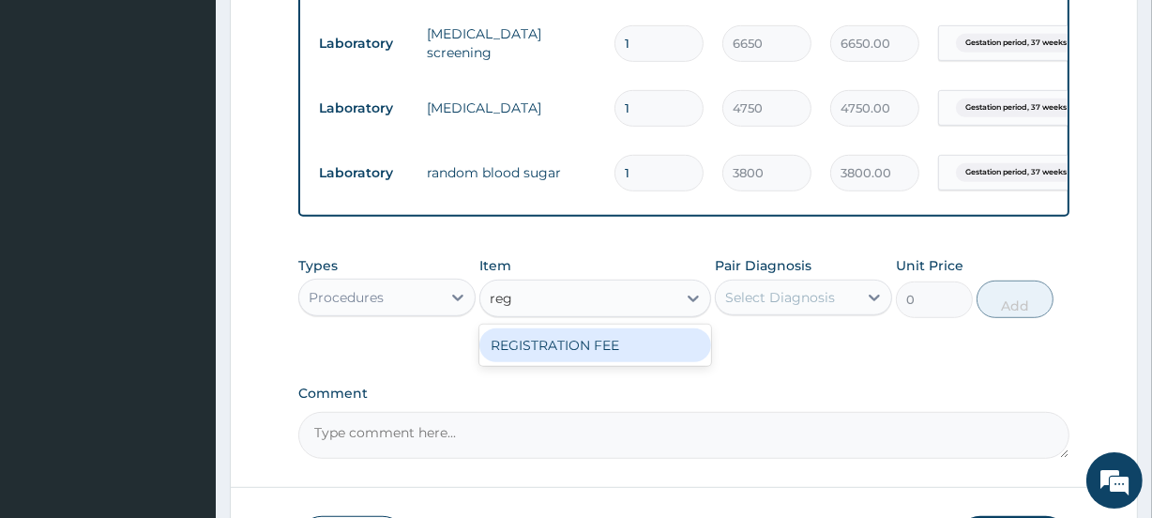
click at [521, 356] on div "REGISTRATION FEE" at bounding box center [594, 345] width 231 height 34
type input "4750"
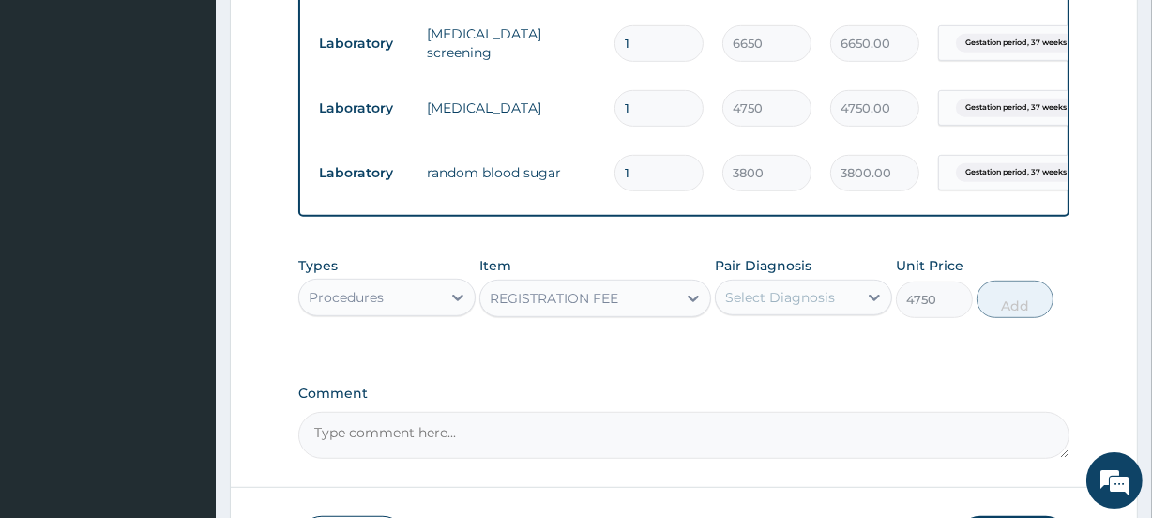
click at [773, 307] on div "Select Diagnosis" at bounding box center [780, 297] width 110 height 19
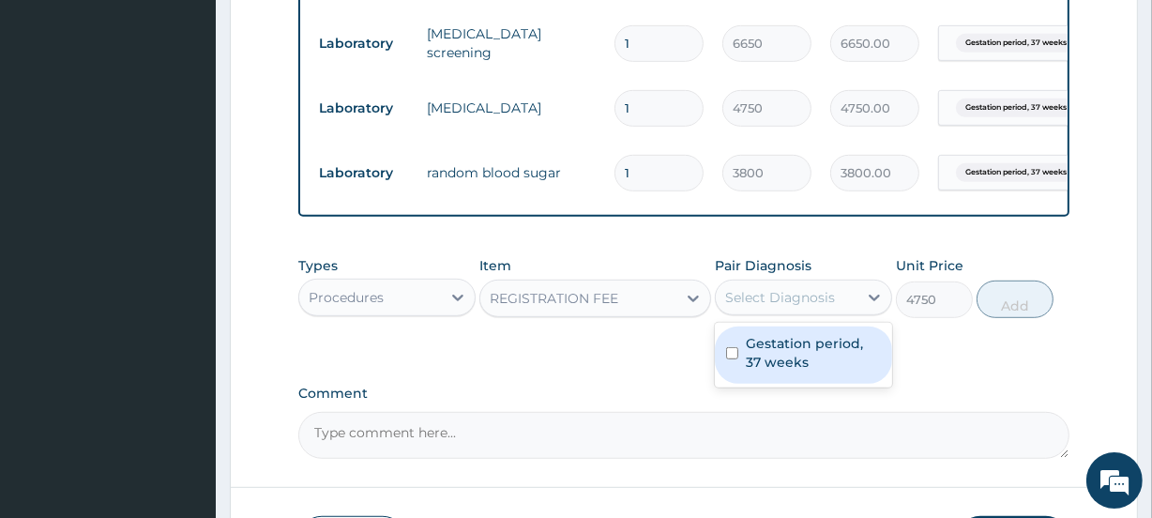
drag, startPoint x: 779, startPoint y: 361, endPoint x: 803, endPoint y: 347, distance: 27.3
click at [789, 354] on label "Gestation period, 37 weeks" at bounding box center [812, 353] width 135 height 38
checkbox input "true"
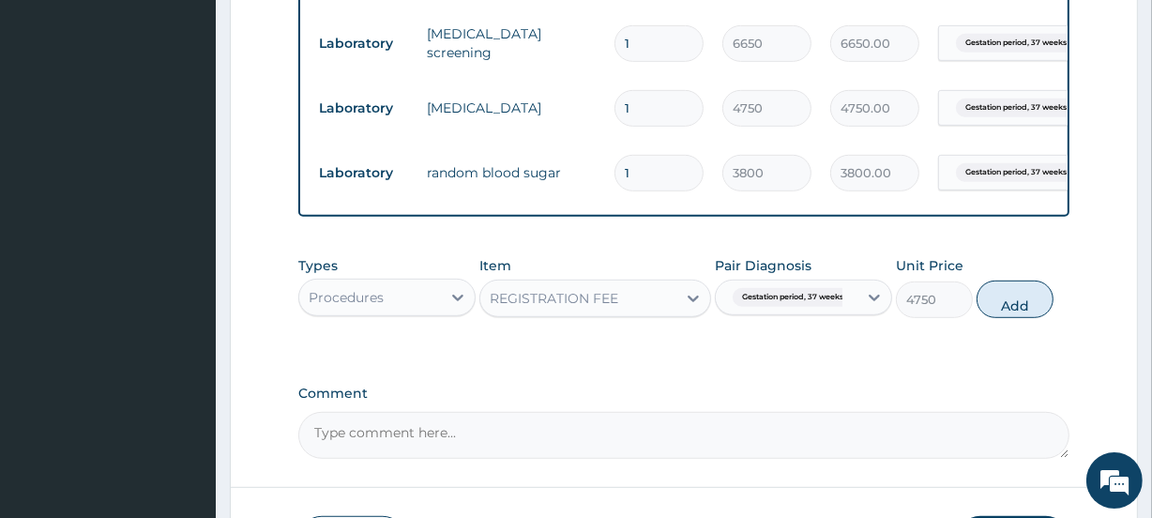
drag, startPoint x: 1008, startPoint y: 317, endPoint x: 881, endPoint y: 324, distance: 127.8
click at [1006, 317] on button "Add" at bounding box center [1014, 299] width 77 height 38
type input "0"
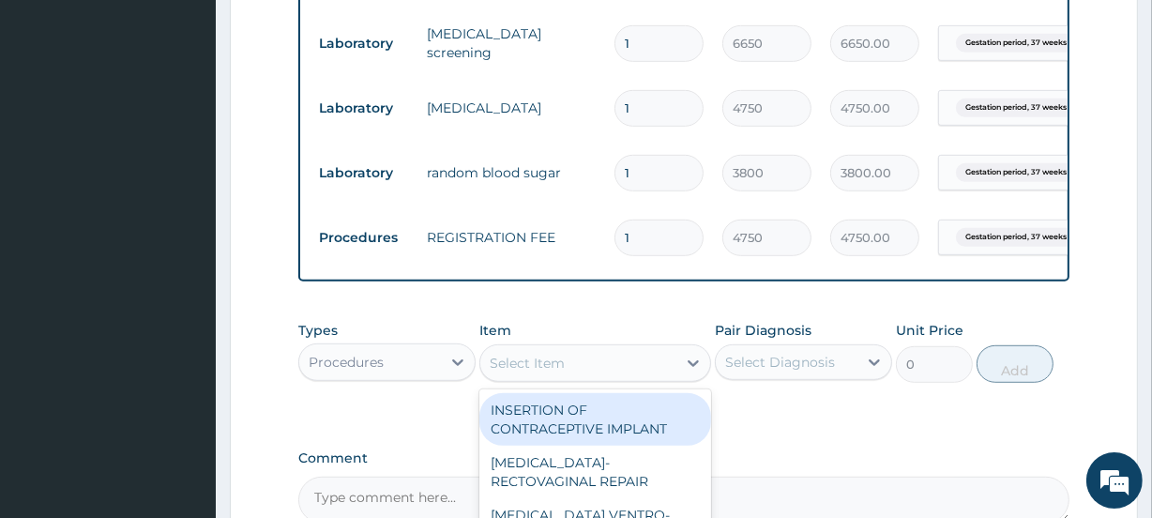
click at [565, 372] on div "Select Item" at bounding box center [577, 363] width 195 height 30
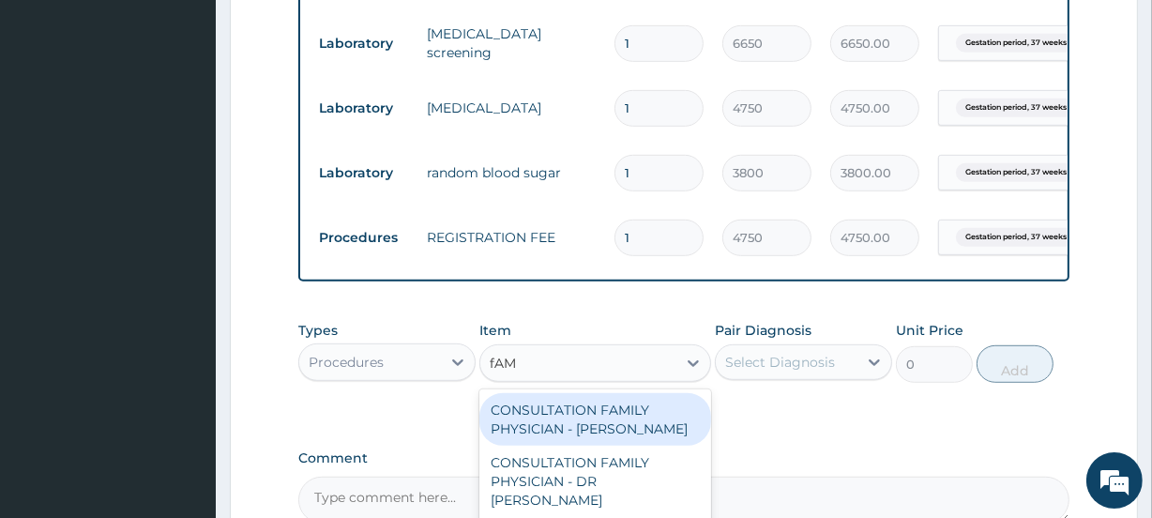
type input "fAMI"
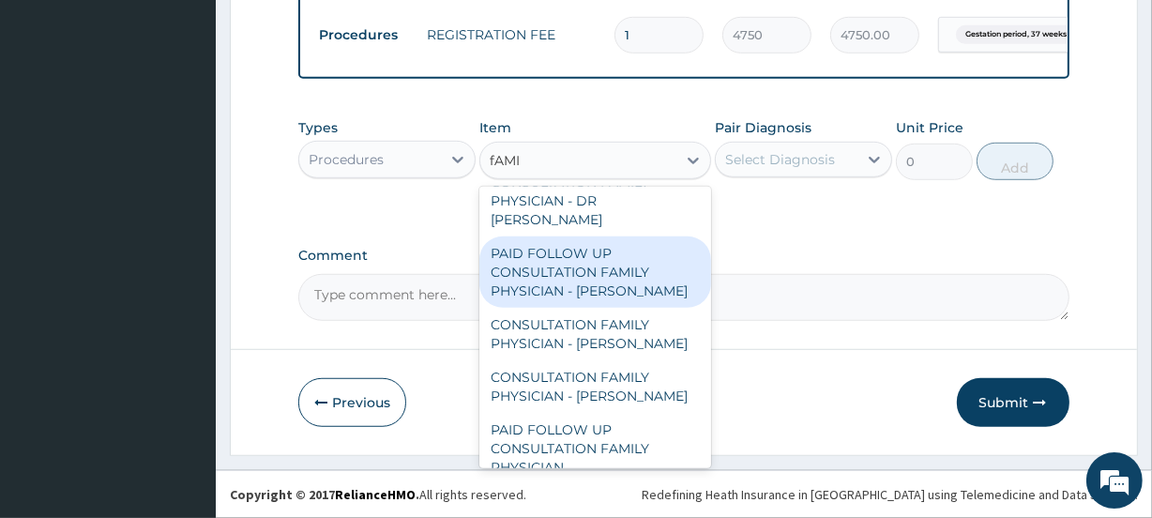
scroll to position [150, 0]
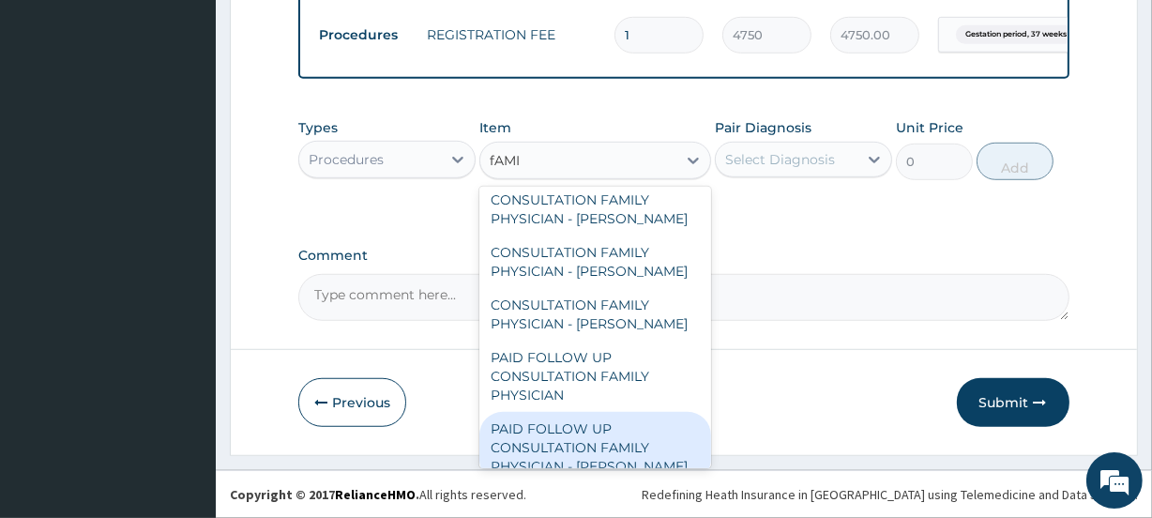
drag, startPoint x: 614, startPoint y: 424, endPoint x: 614, endPoint y: 400, distance: 23.4
click at [614, 417] on div "PAID FOLLOW UP CONSULTATION FAMILY PHYSICIAN - [PERSON_NAME]" at bounding box center [594, 447] width 231 height 71
type input "14250"
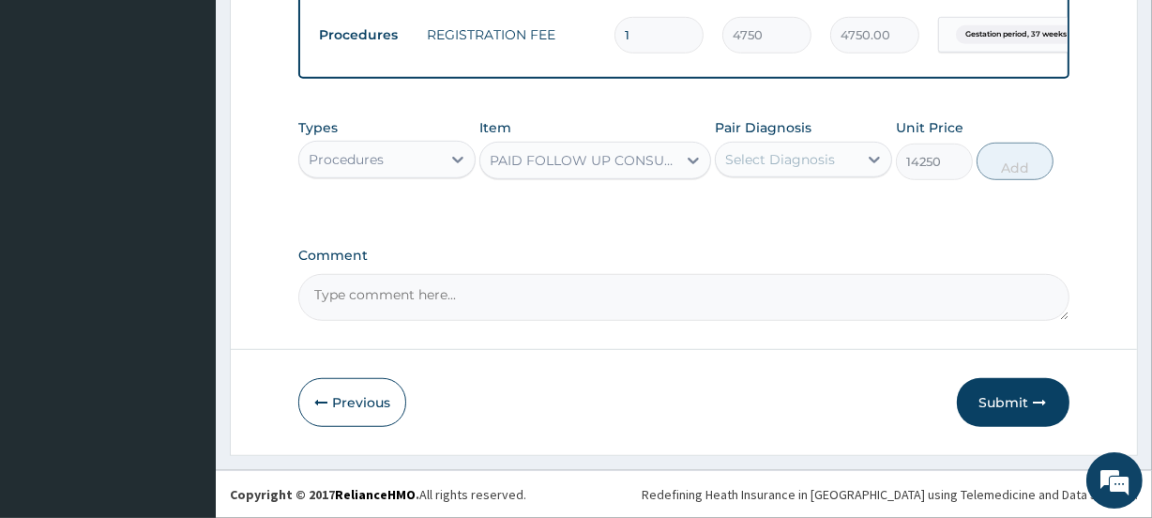
click at [760, 163] on div "Select Diagnosis" at bounding box center [780, 159] width 110 height 19
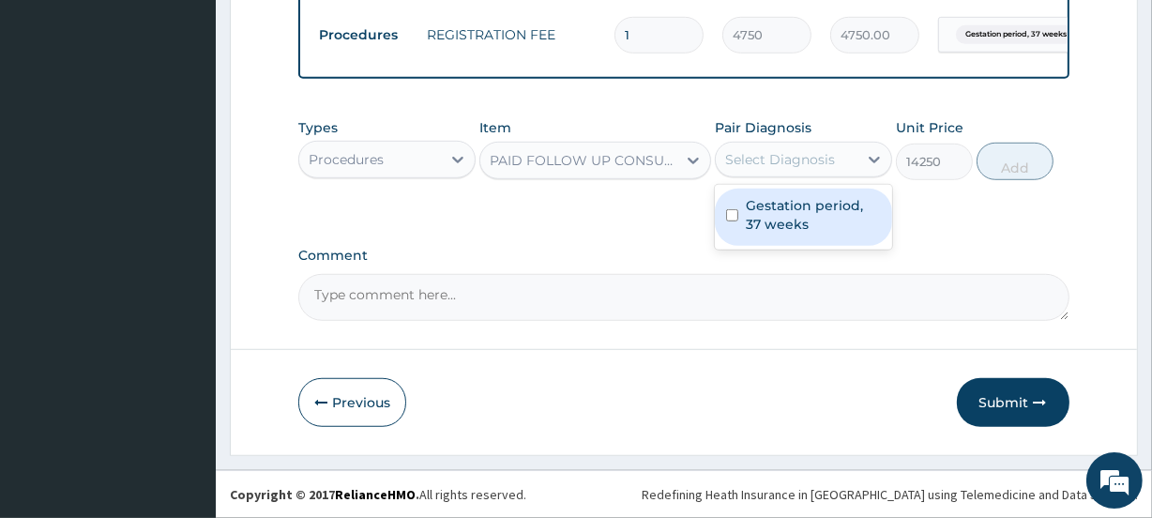
drag, startPoint x: 768, startPoint y: 210, endPoint x: 866, endPoint y: 201, distance: 98.9
click at [769, 210] on label "Gestation period, 37 weeks" at bounding box center [812, 215] width 135 height 38
checkbox input "true"
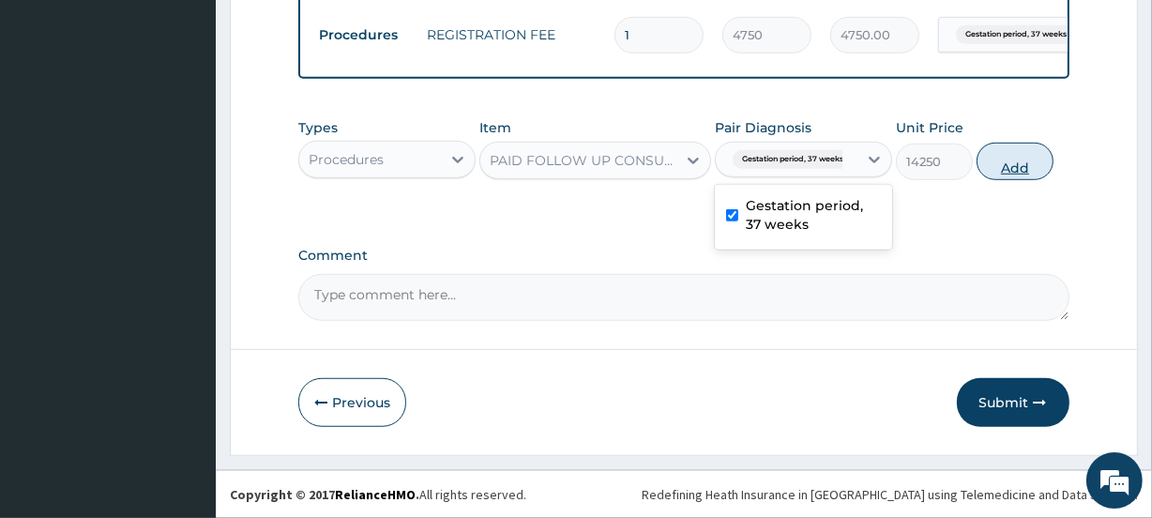
click at [1001, 166] on button "Add" at bounding box center [1014, 162] width 77 height 38
type input "0"
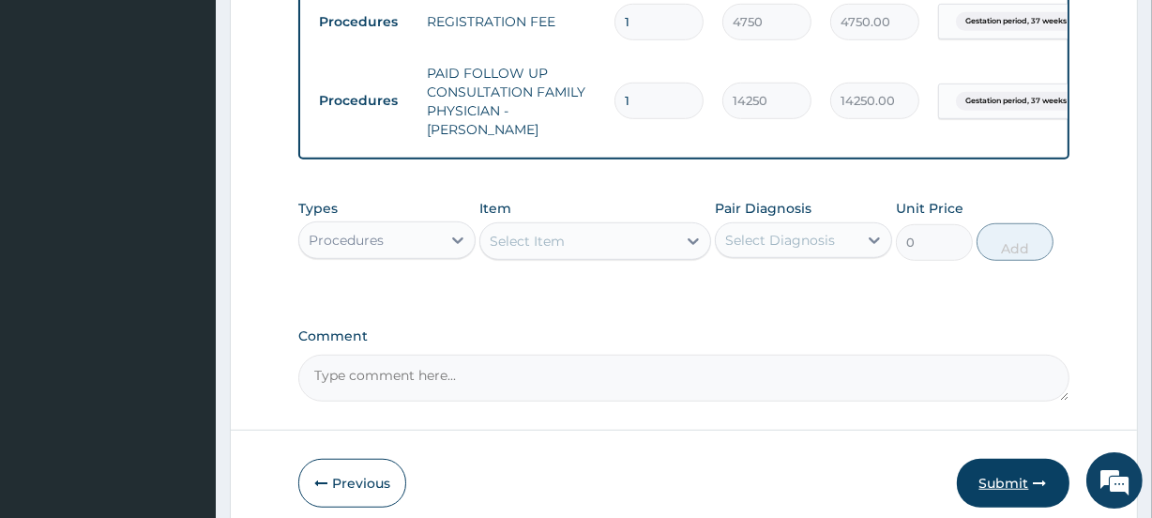
click at [1008, 472] on button "Submit" at bounding box center [1012, 483] width 113 height 49
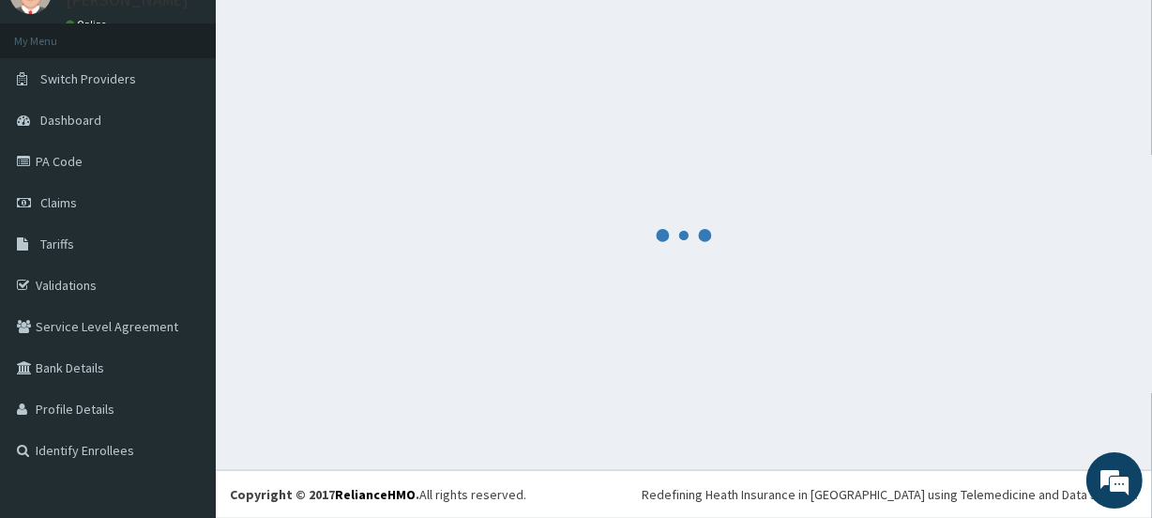
scroll to position [83, 0]
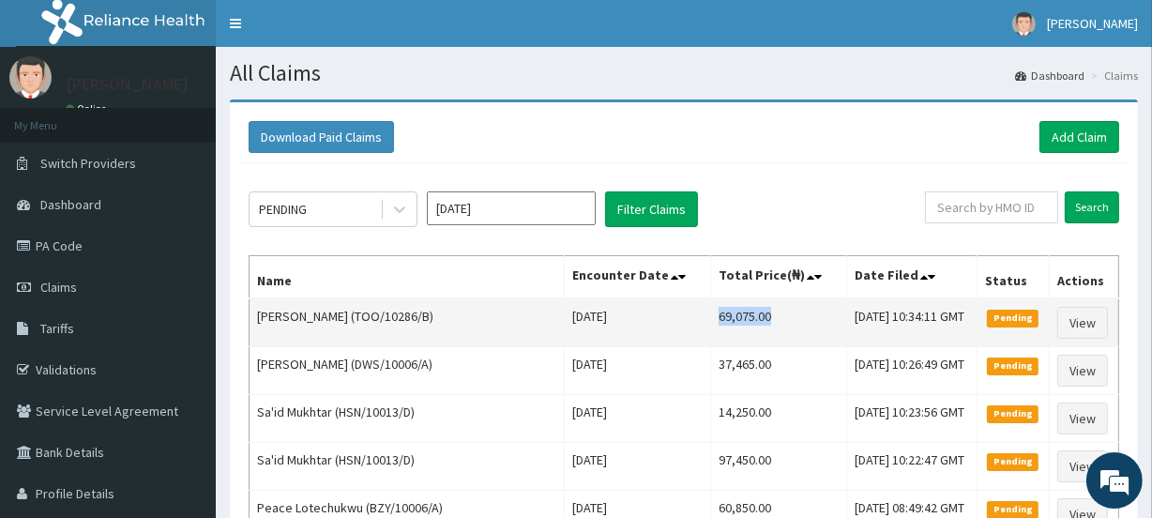
drag, startPoint x: 675, startPoint y: 319, endPoint x: 735, endPoint y: 326, distance: 60.5
click at [735, 326] on td "69,075.00" at bounding box center [779, 322] width 136 height 49
copy td "69,075.00"
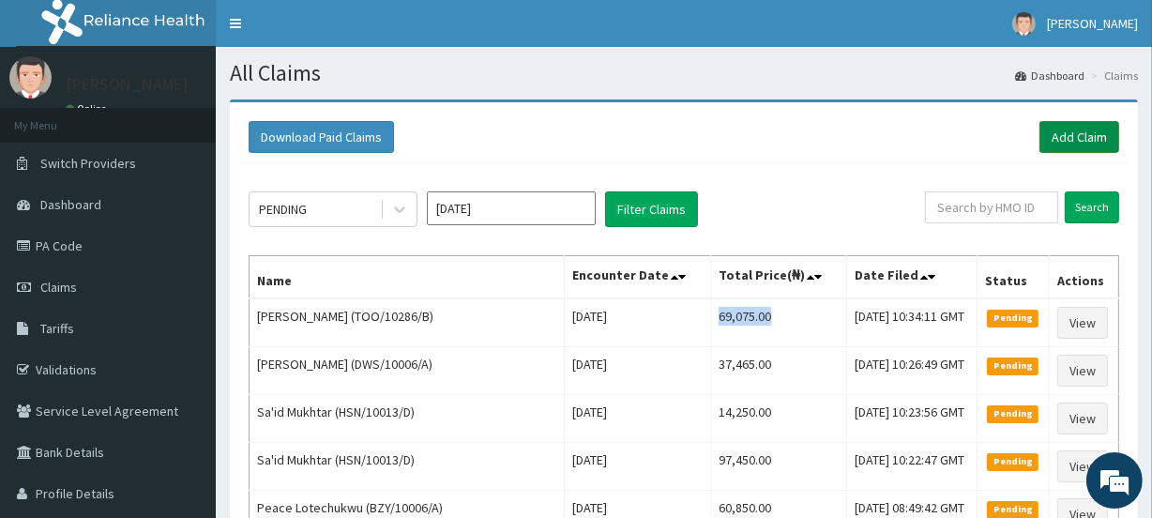
click at [1084, 129] on link "Add Claim" at bounding box center [1079, 137] width 80 height 32
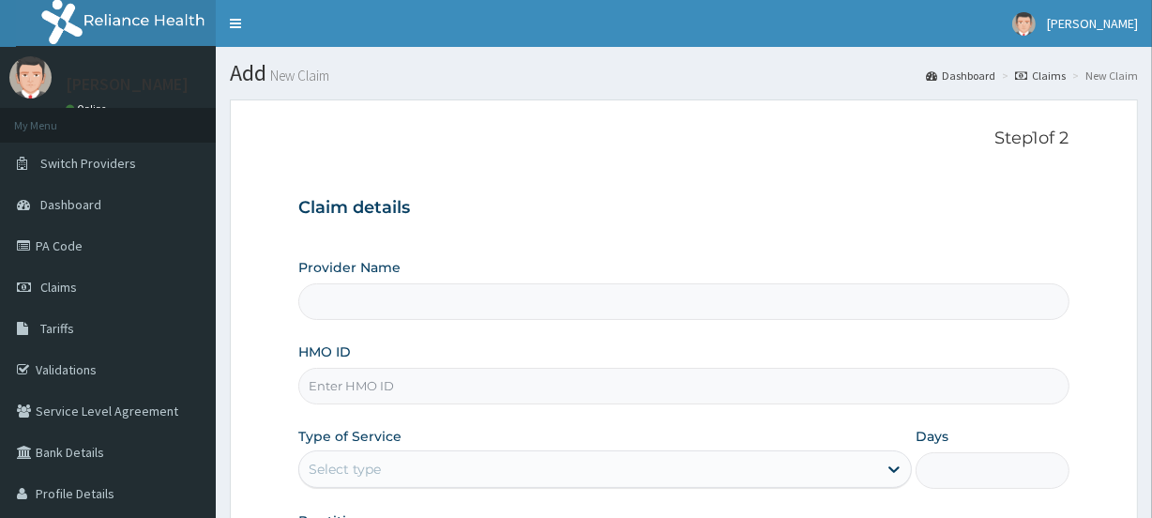
type input "[GEOGRAPHIC_DATA]"
click at [354, 397] on input "HMO ID" at bounding box center [683, 386] width 770 height 37
paste input "DER/10077/A"
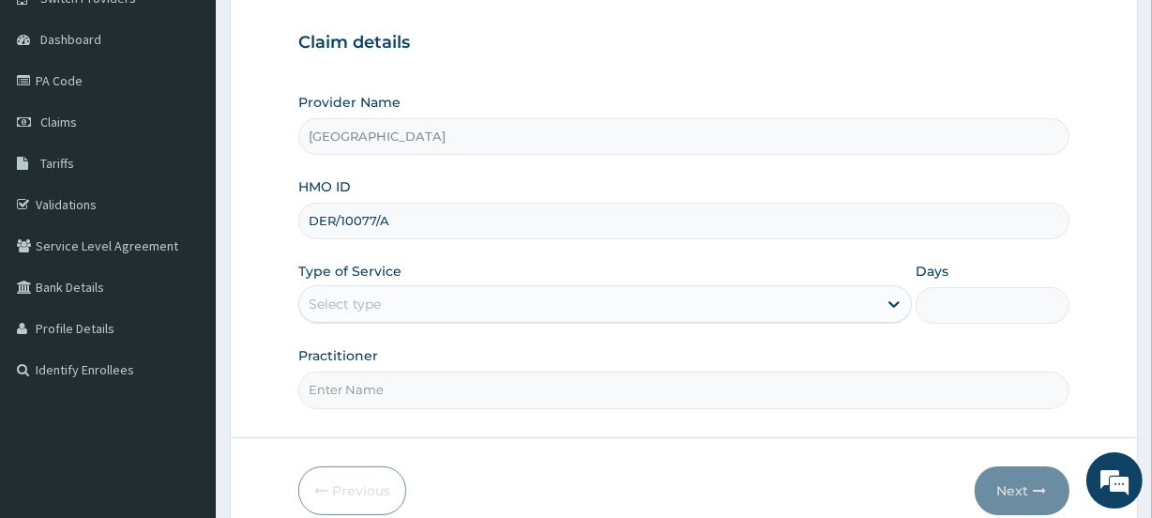
scroll to position [170, 0]
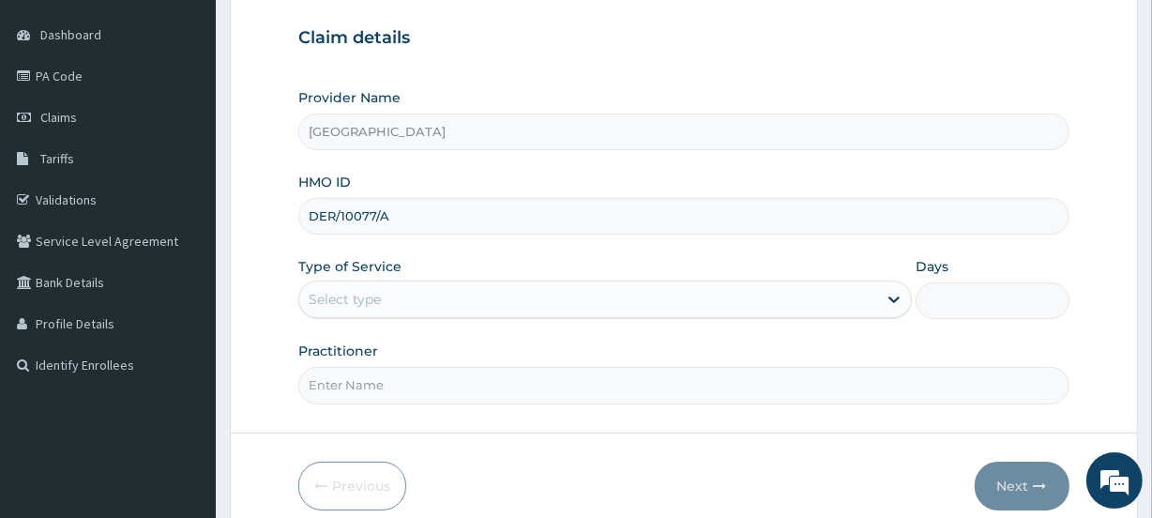
type input "DER/10077/A"
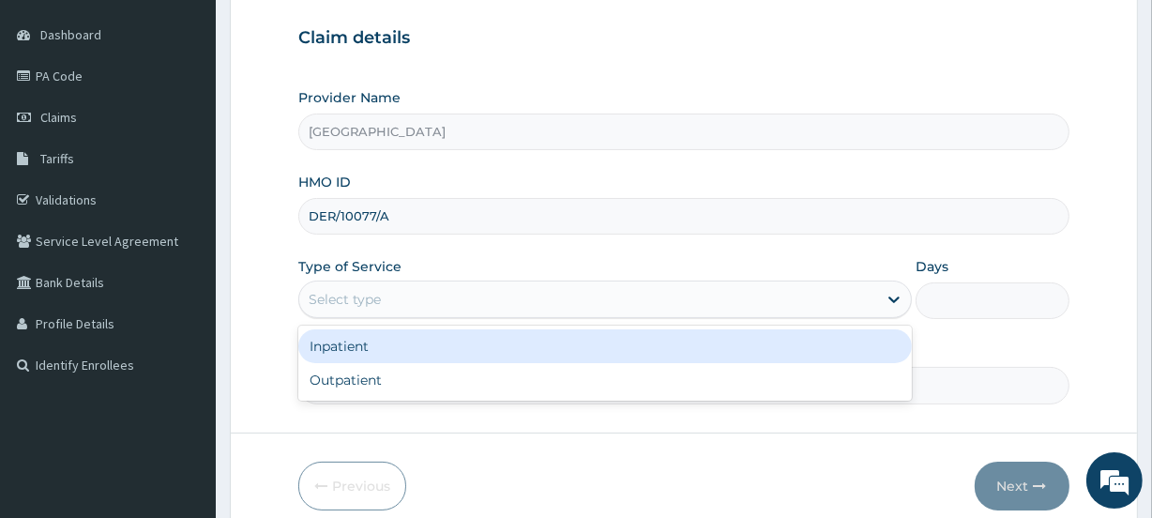
click at [378, 284] on div "Select type" at bounding box center [588, 299] width 578 height 30
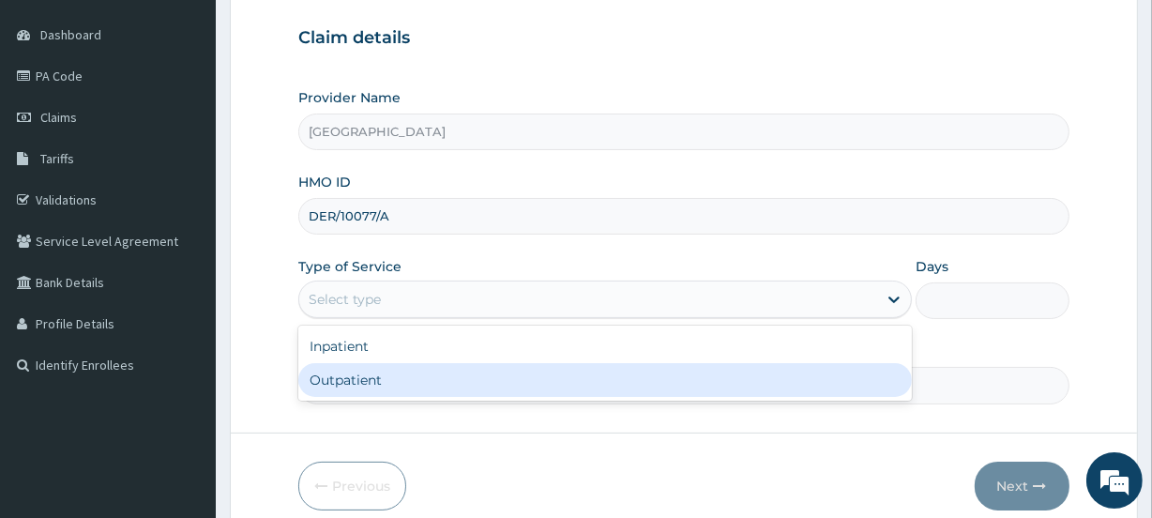
click at [342, 383] on div "Outpatient" at bounding box center [604, 380] width 613 height 34
type input "1"
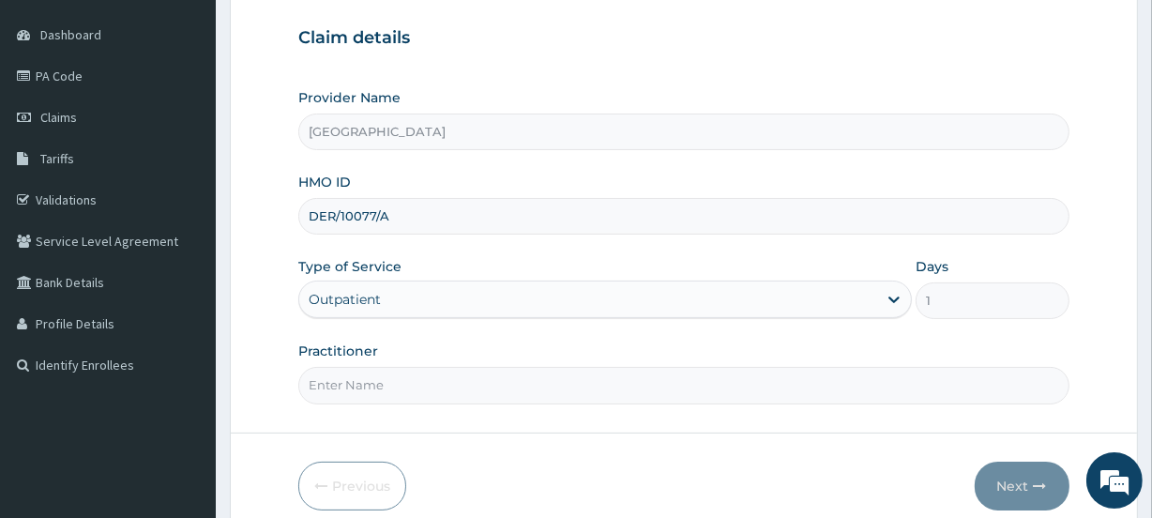
click at [361, 375] on input "Practitioner" at bounding box center [683, 385] width 770 height 37
paste input "Saratu Simi Lamido"
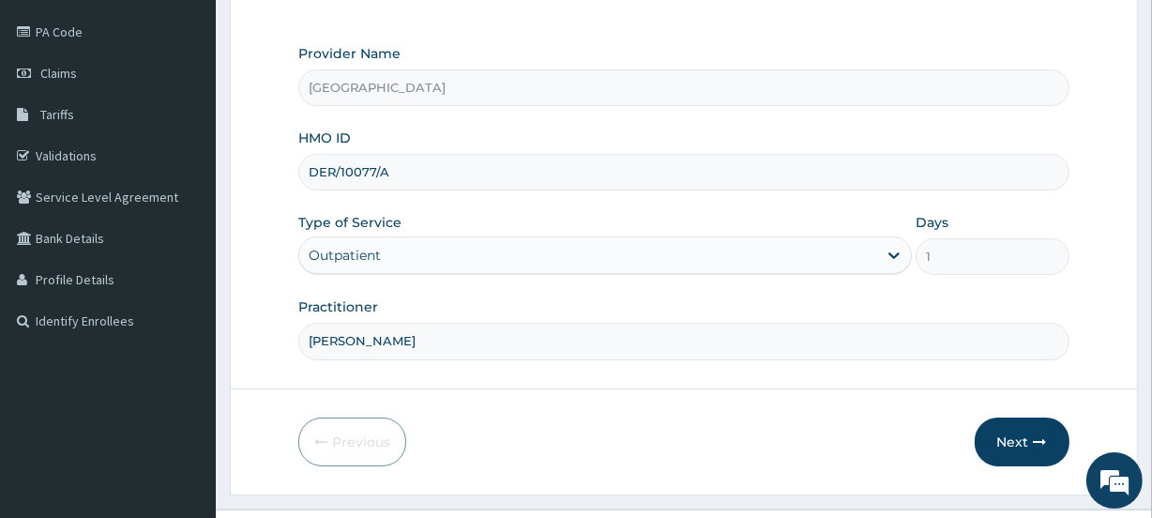
scroll to position [251, 0]
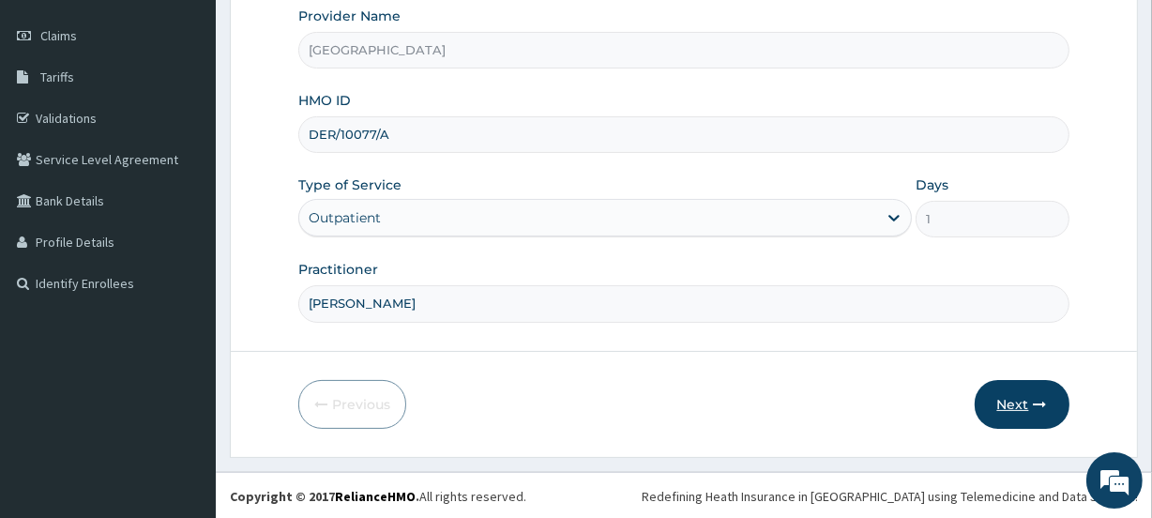
type input "Saratu Simi Lamido"
click at [1033, 400] on icon "button" at bounding box center [1039, 404] width 13 height 13
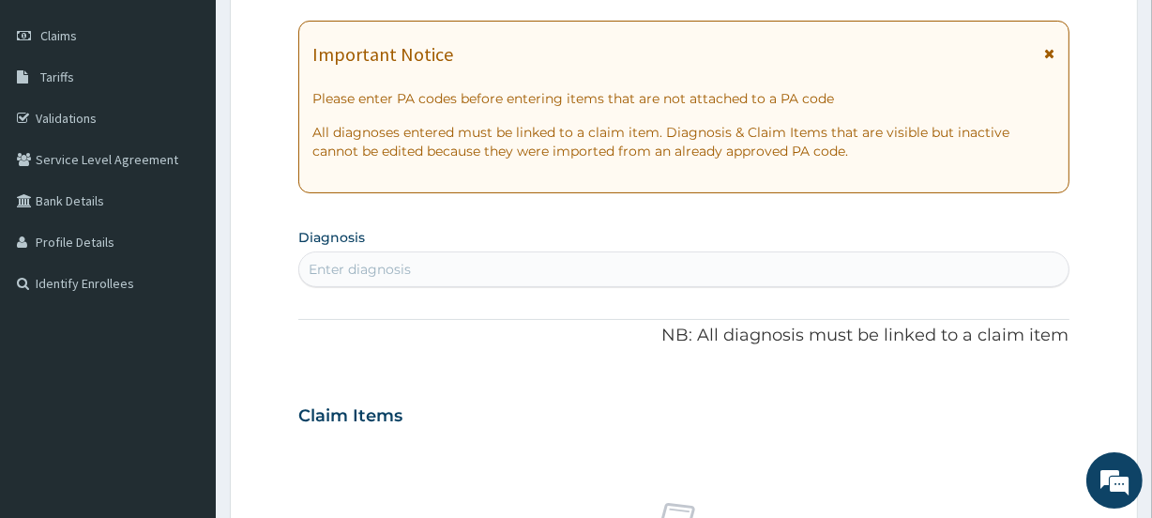
scroll to position [0, 0]
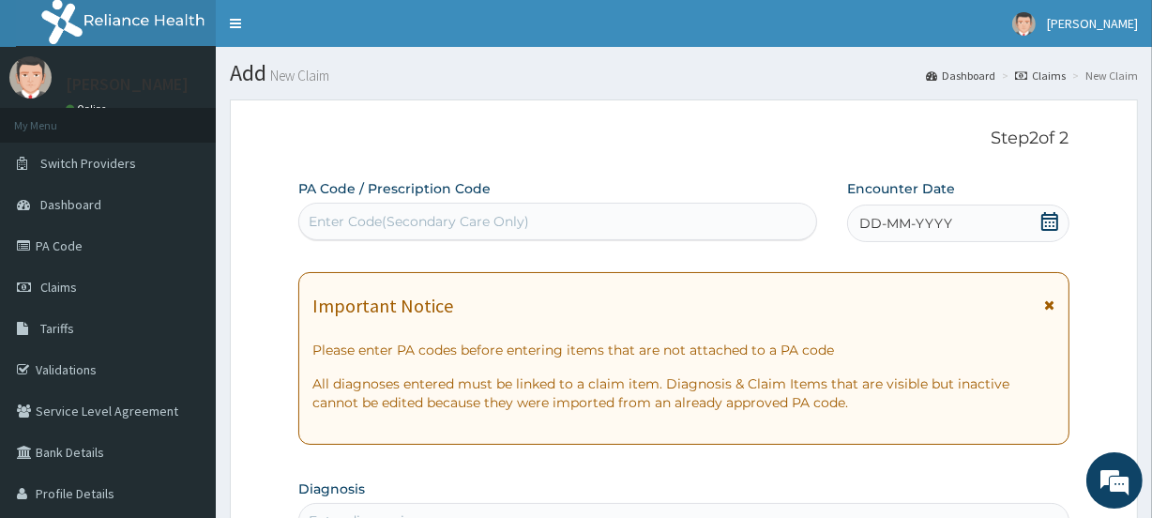
click at [334, 219] on div "Enter Code(Secondary Care Only)" at bounding box center [419, 221] width 220 height 19
paste input "PA/F4469E"
type input "PA/F4469E"
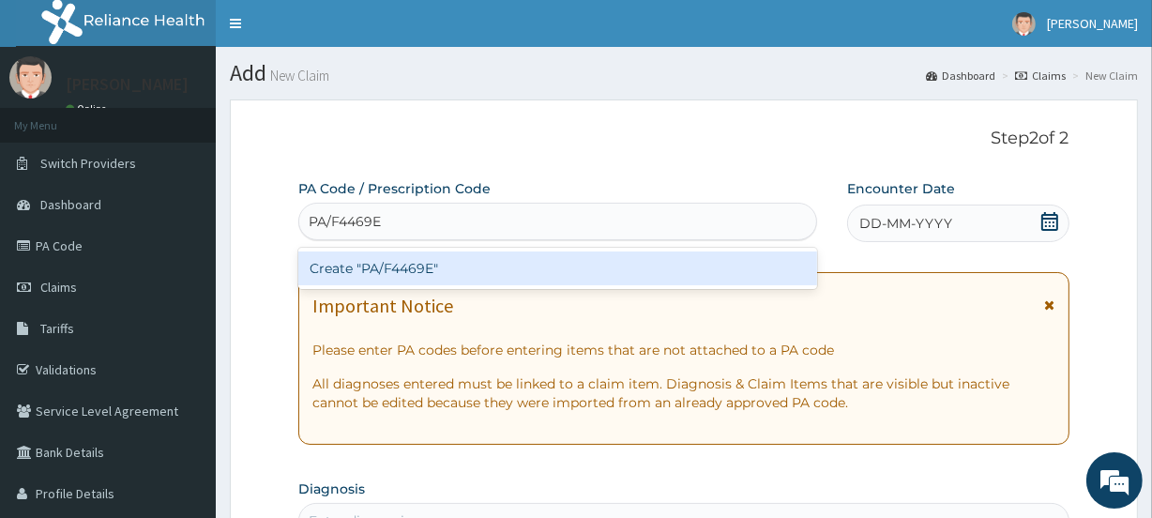
click at [354, 269] on div "Create "PA/F4469E"" at bounding box center [557, 268] width 518 height 34
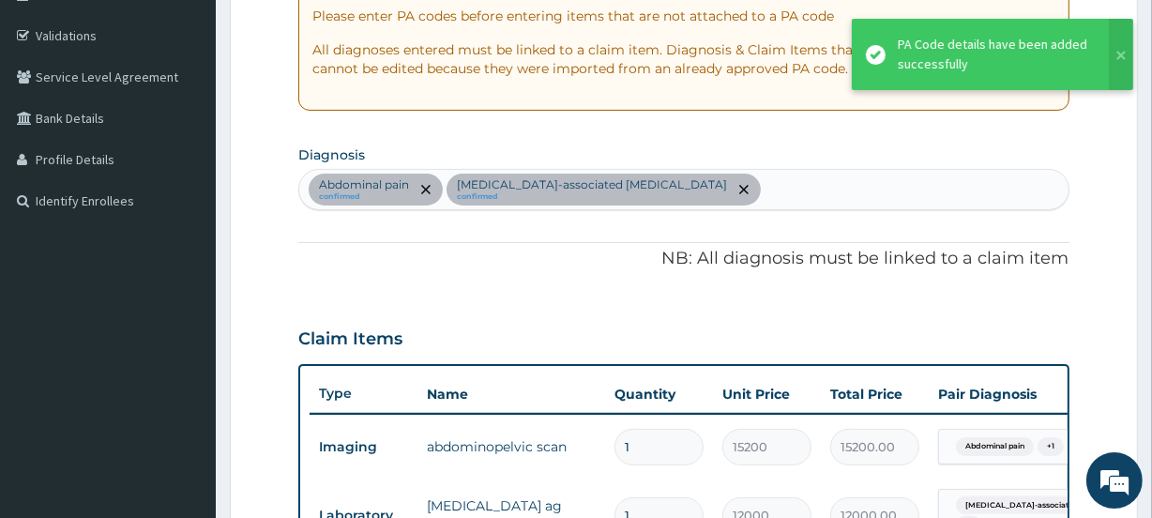
scroll to position [163, 0]
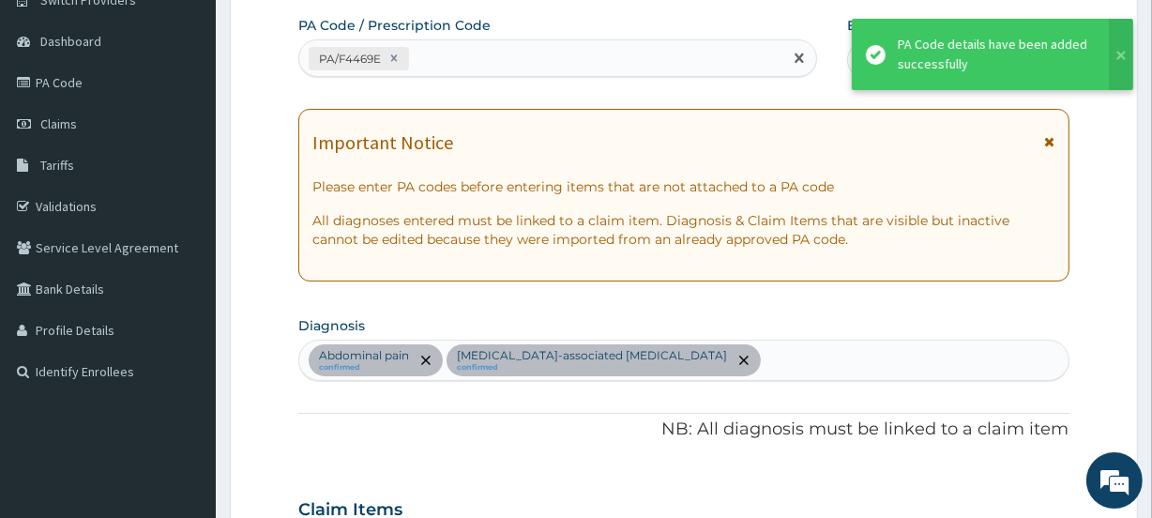
click at [446, 55] on div "PA/F4469E" at bounding box center [540, 58] width 482 height 31
paste input "PA/EE02AC"
type input "PA/EE02AC"
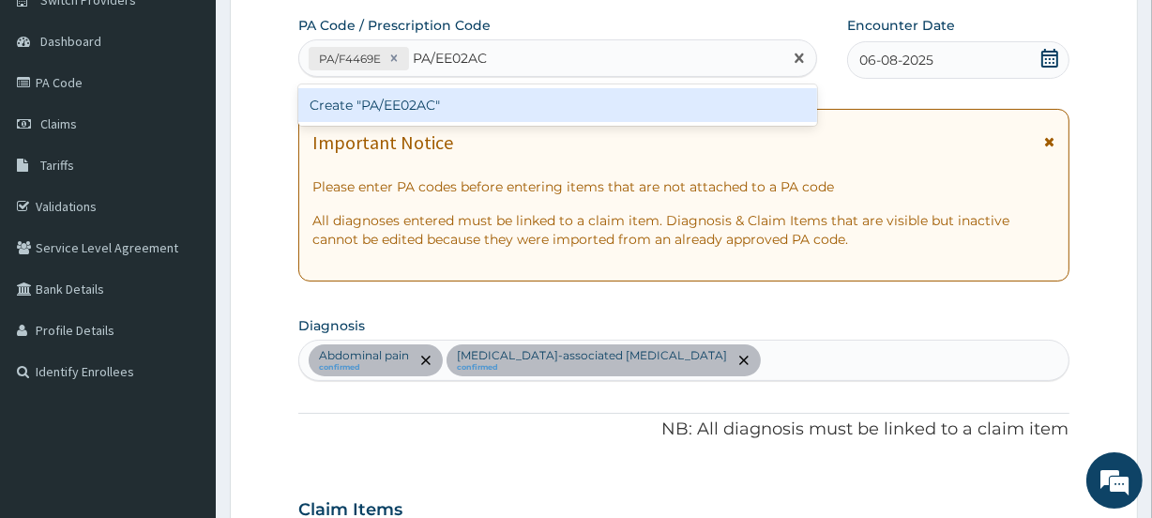
click at [380, 106] on div "Create "PA/EE02AC"" at bounding box center [557, 105] width 518 height 34
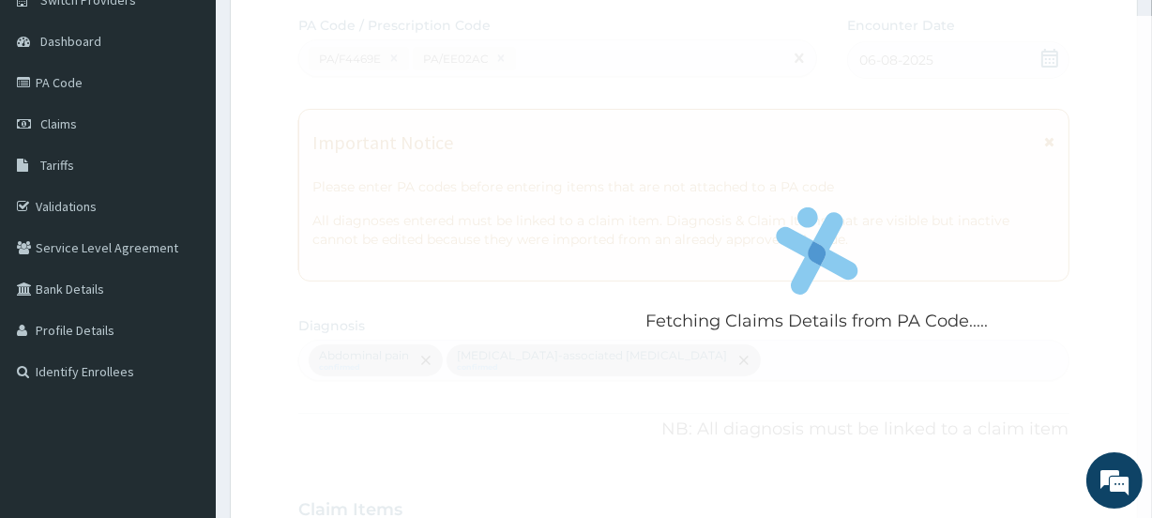
scroll to position [657, 0]
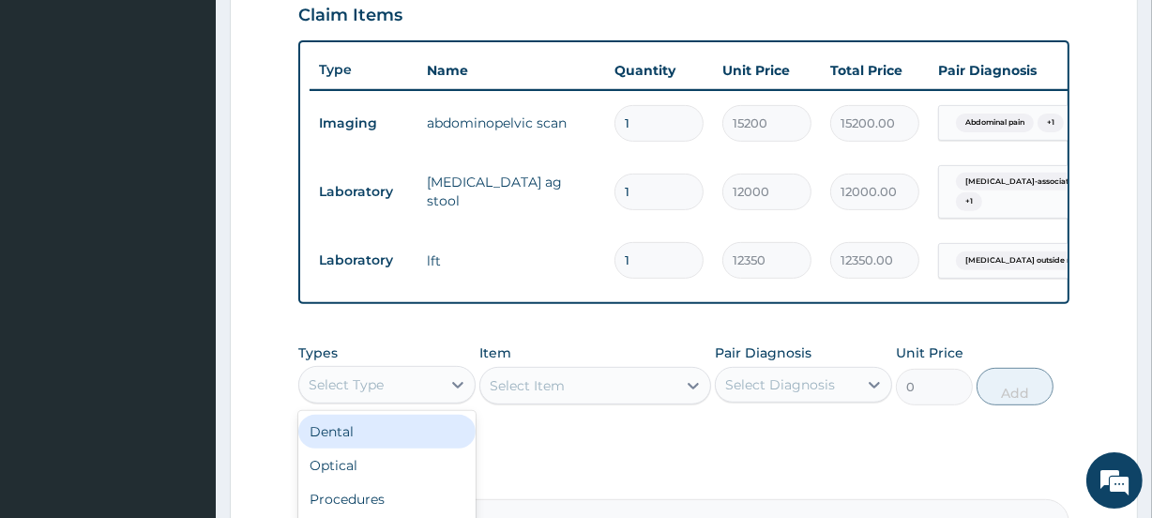
click at [360, 399] on div "Select Type" at bounding box center [370, 384] width 142 height 30
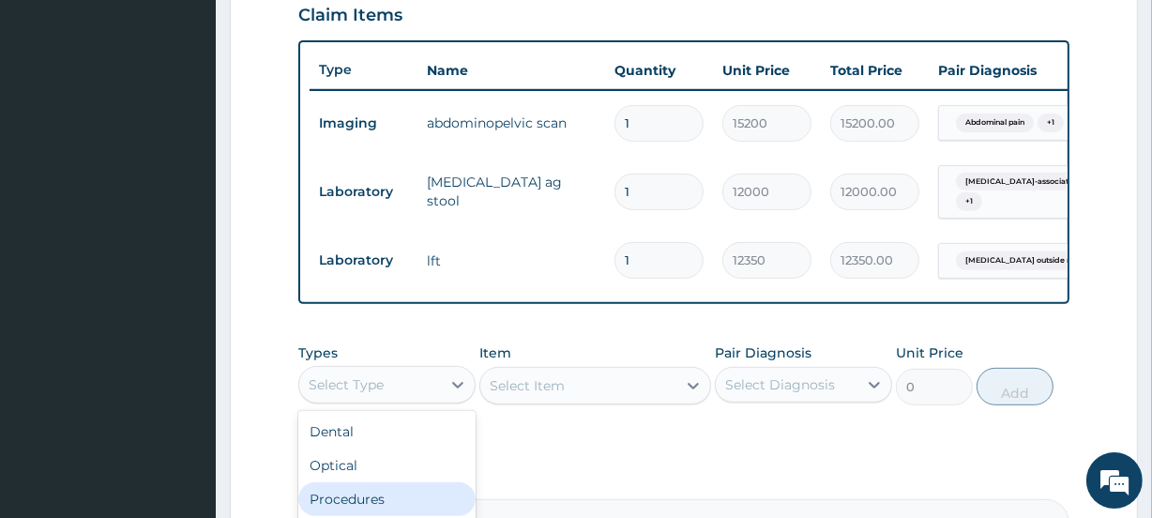
click at [360, 504] on div "Procedures" at bounding box center [386, 499] width 177 height 34
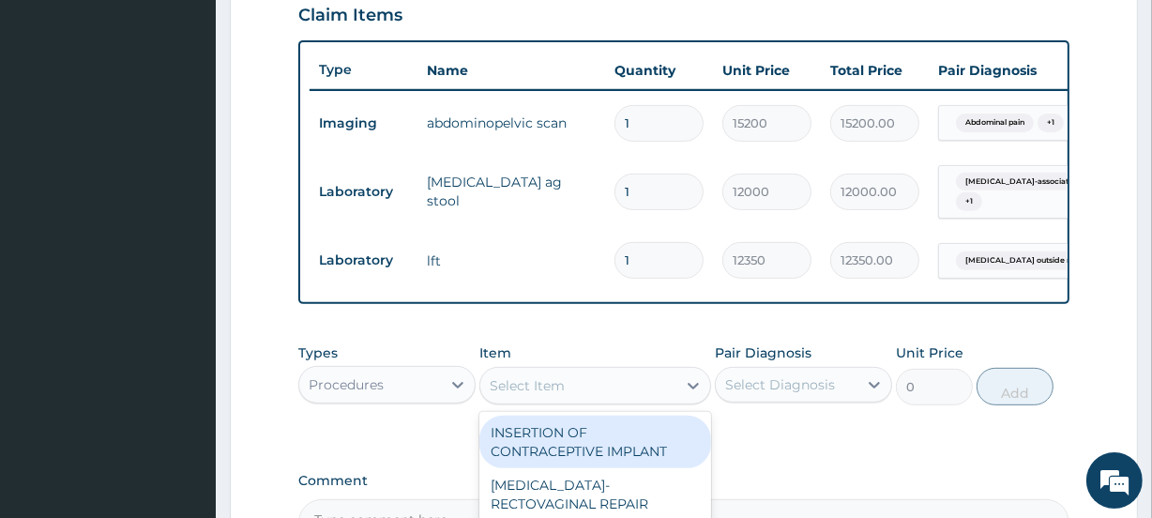
click at [521, 395] on div "Select Item" at bounding box center [526, 385] width 75 height 19
type input "reg"
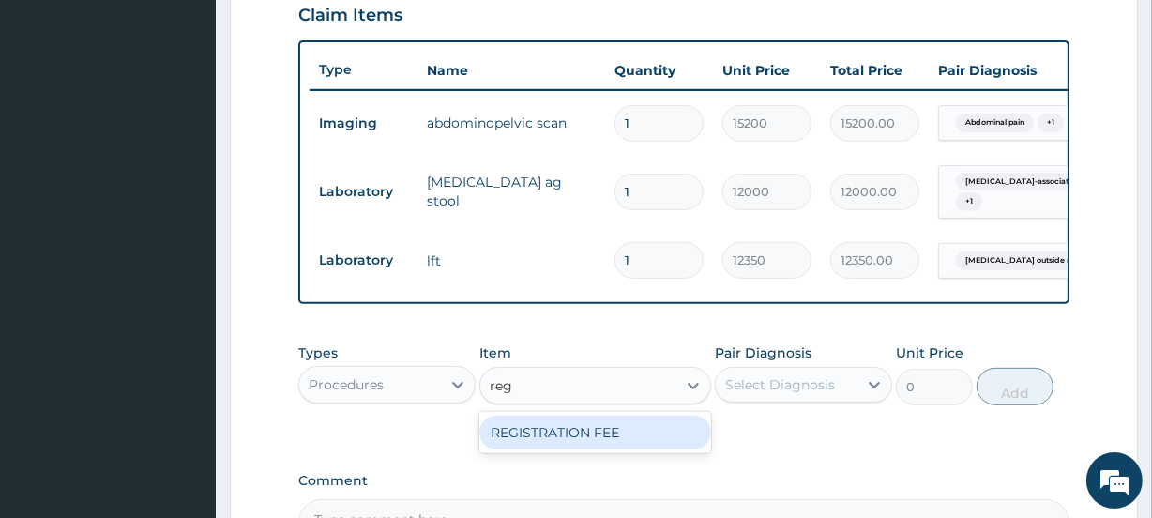
drag, startPoint x: 571, startPoint y: 436, endPoint x: 620, endPoint y: 409, distance: 55.8
click at [573, 435] on div "REGISTRATION FEE" at bounding box center [594, 432] width 231 height 34
type input "4750"
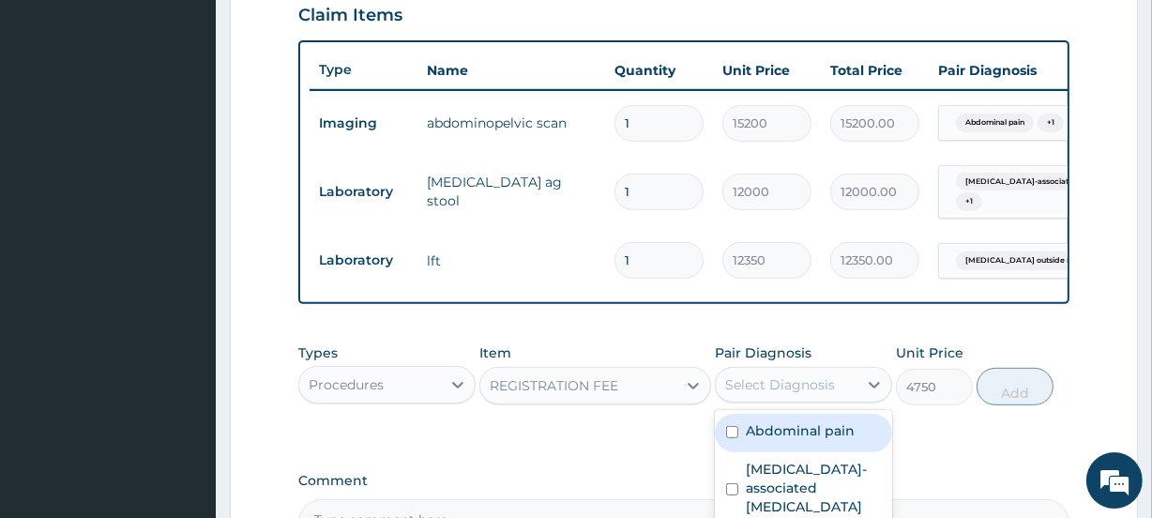
click at [780, 389] on div "Select Diagnosis" at bounding box center [780, 384] width 110 height 19
drag, startPoint x: 791, startPoint y: 445, endPoint x: 827, endPoint y: 388, distance: 67.4
click at [791, 440] on label "Abdominal pain" at bounding box center [799, 430] width 109 height 19
checkbox input "true"
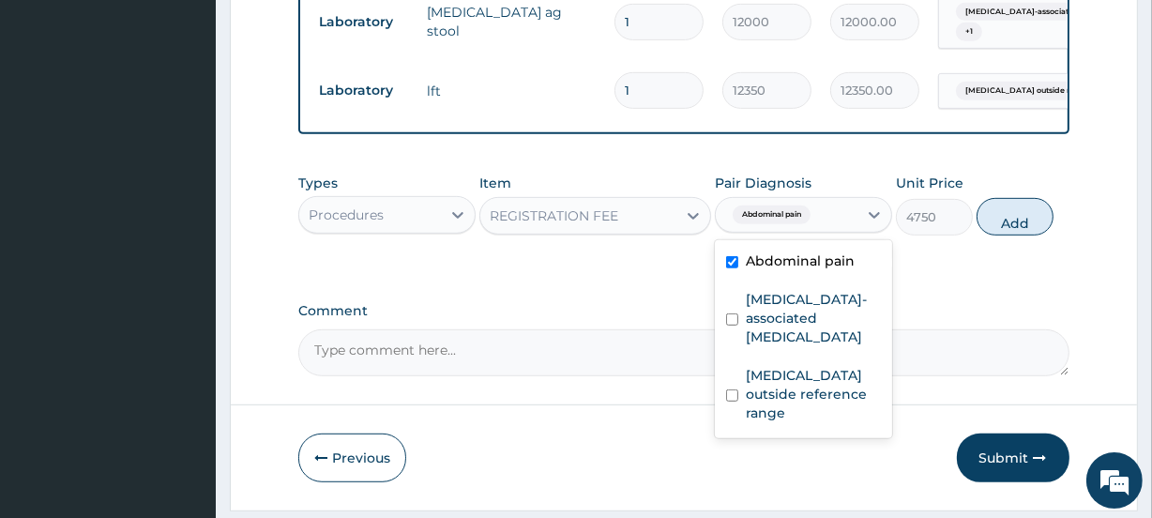
scroll to position [828, 0]
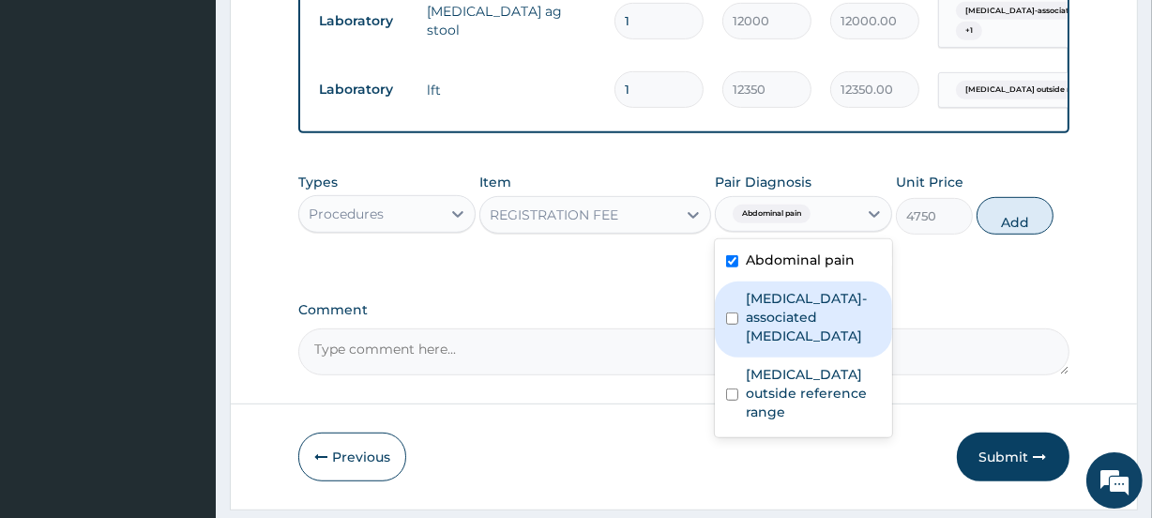
click at [818, 332] on label "Helicobacter pylori-associated gastritis" at bounding box center [812, 317] width 135 height 56
checkbox input "true"
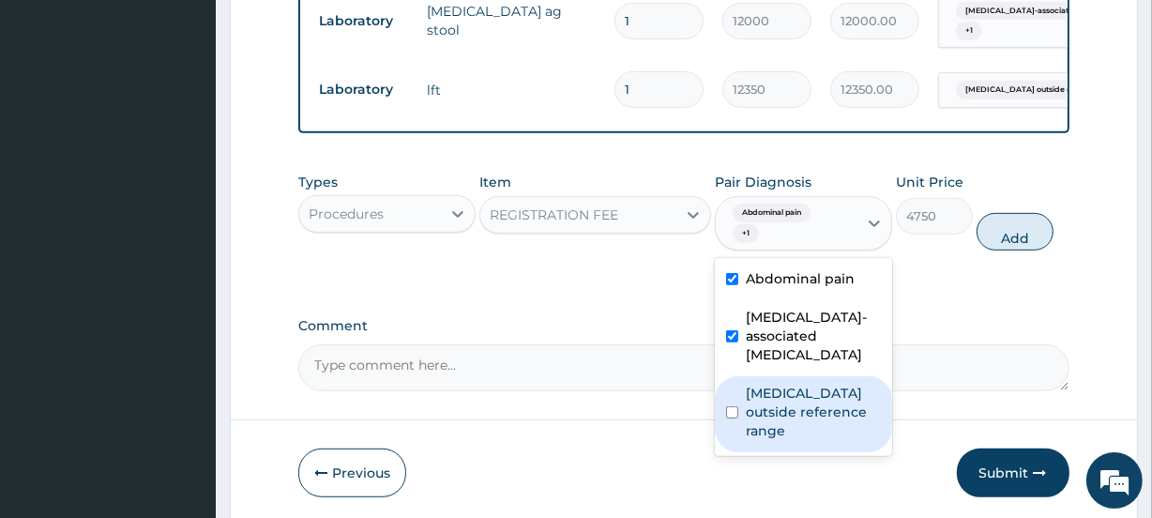
click at [811, 394] on label "Liver function tests outside reference range" at bounding box center [812, 412] width 135 height 56
checkbox input "true"
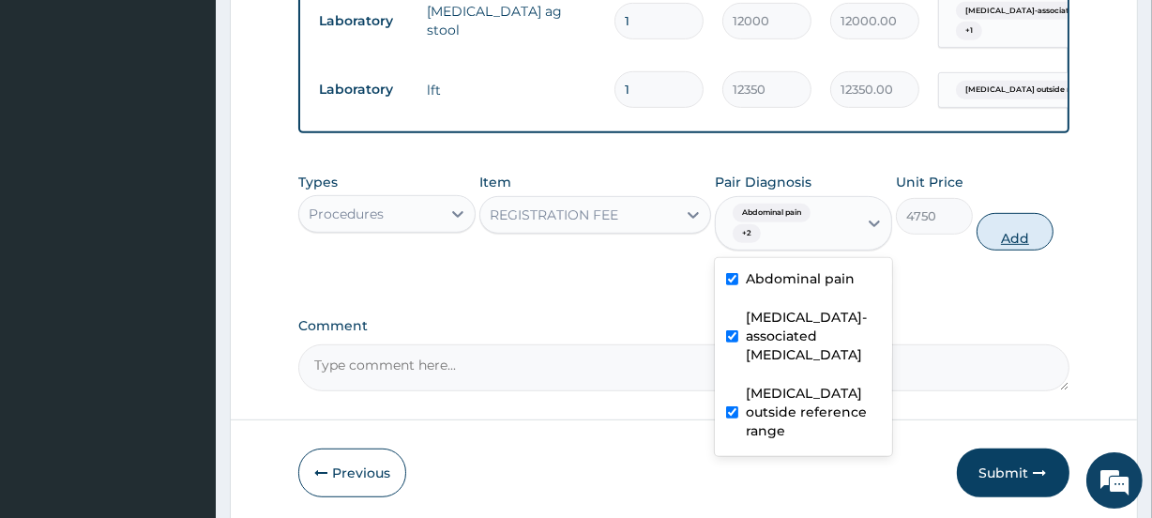
click at [1008, 239] on button "Add" at bounding box center [1014, 232] width 77 height 38
type input "0"
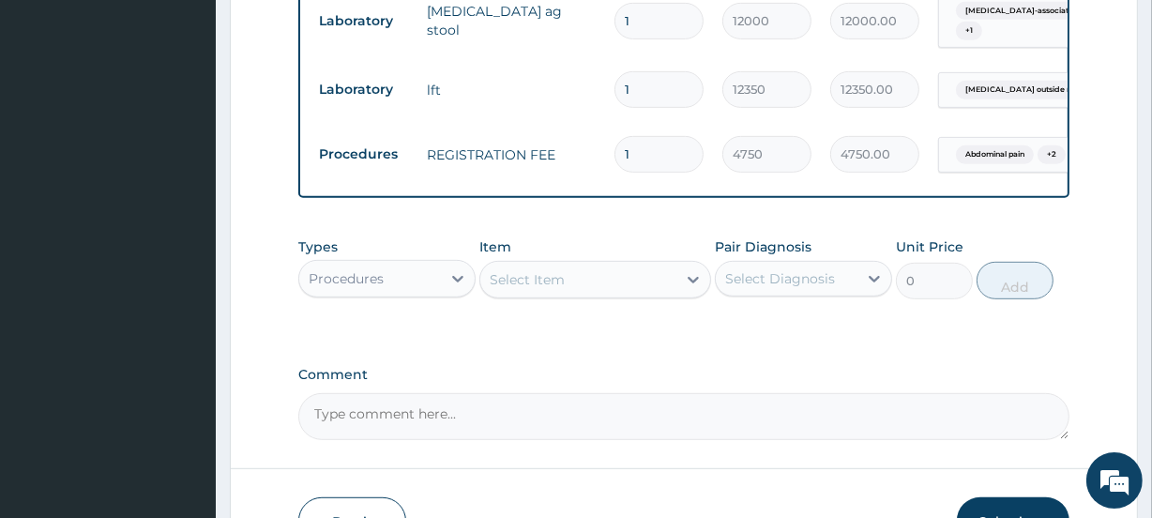
click at [576, 293] on div "Select Item" at bounding box center [577, 279] width 195 height 30
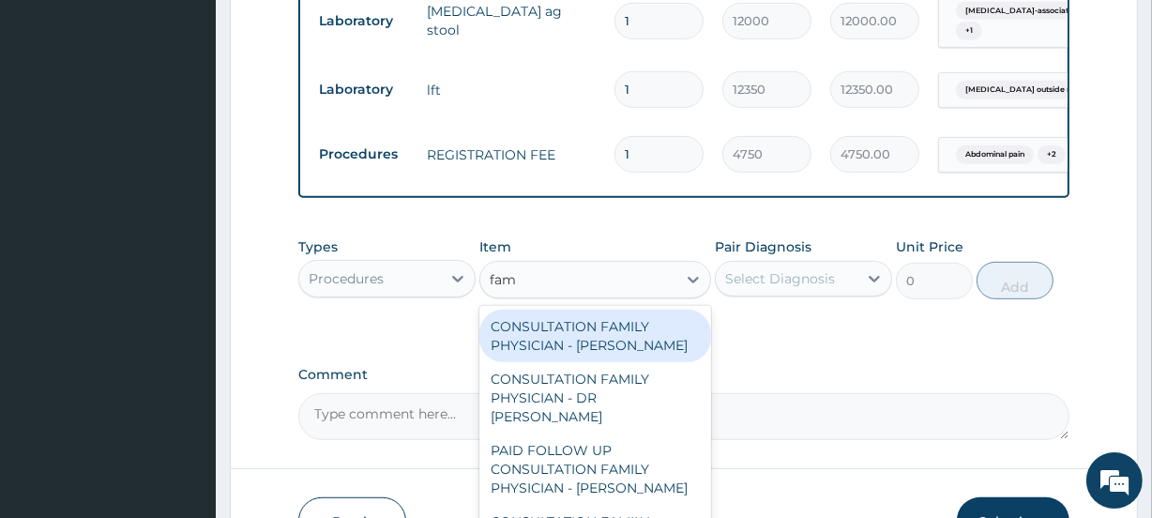
type input "fami"
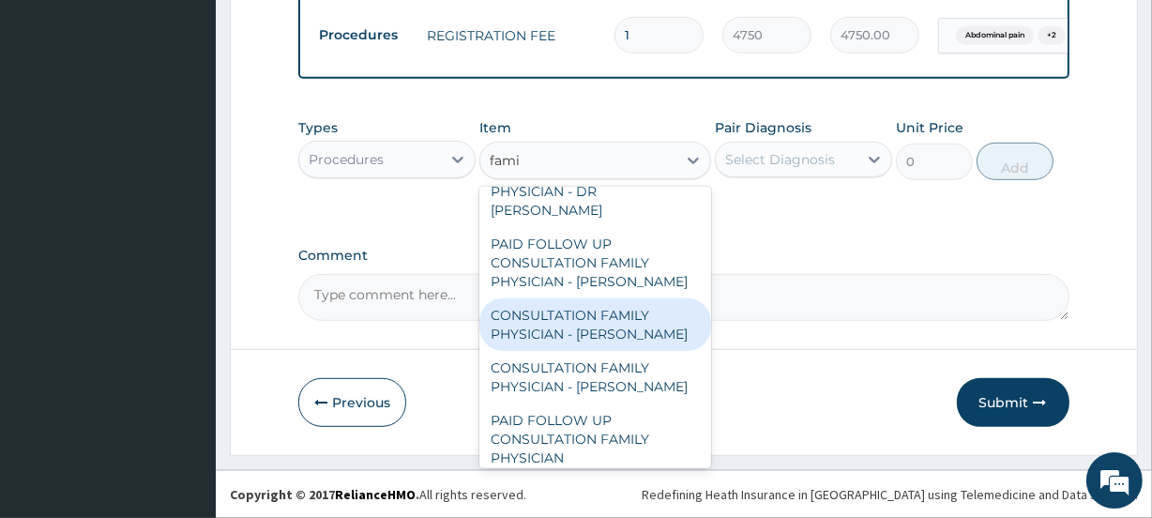
scroll to position [150, 0]
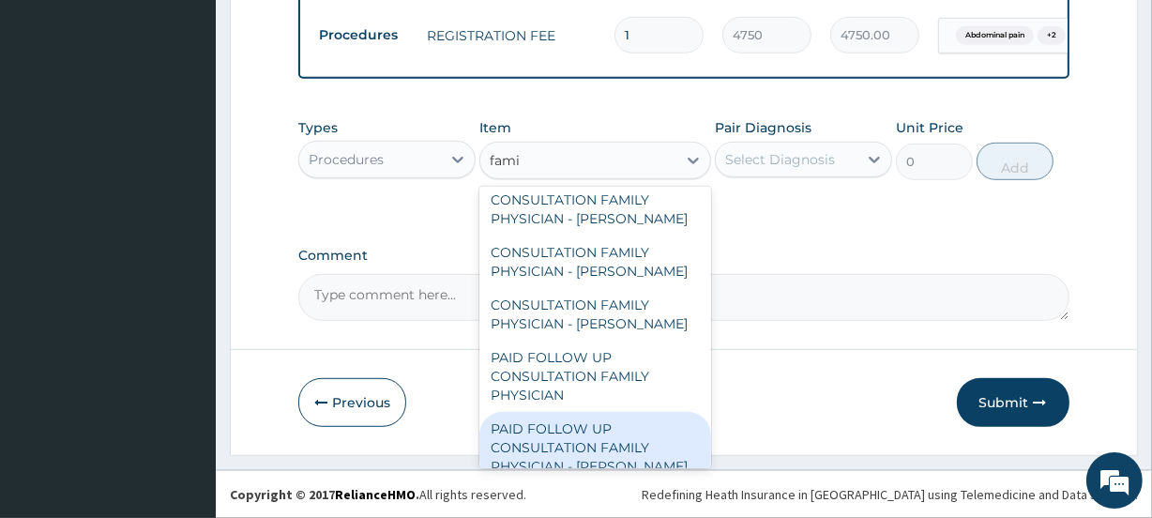
drag, startPoint x: 594, startPoint y: 430, endPoint x: 673, endPoint y: 317, distance: 138.7
click at [594, 427] on div "PAID FOLLOW UP CONSULTATION FAMILY PHYSICIAN - DR ODIA" at bounding box center [594, 447] width 231 height 71
type input "14250"
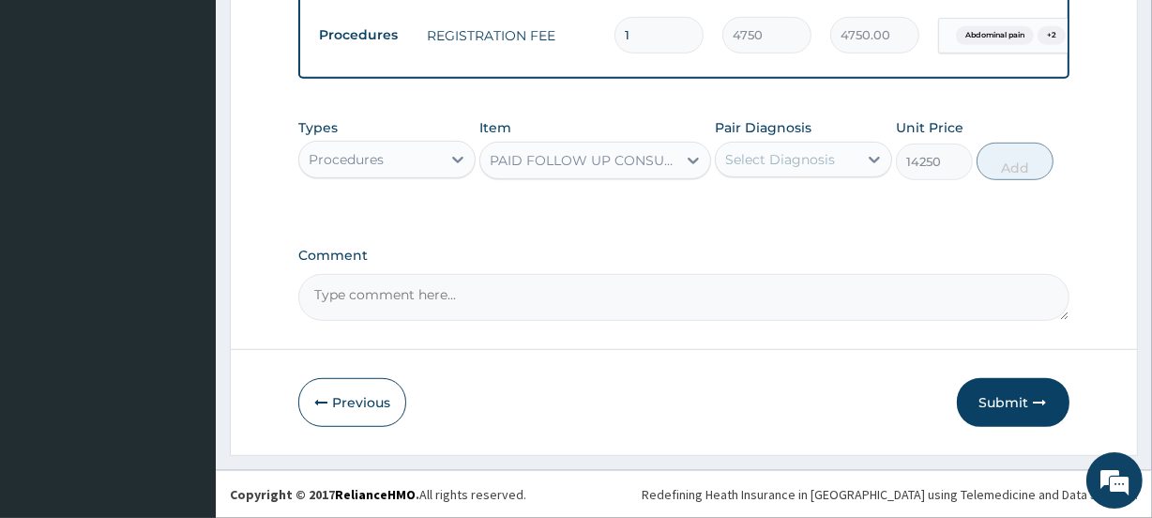
click at [790, 158] on div "Select Diagnosis" at bounding box center [780, 159] width 110 height 19
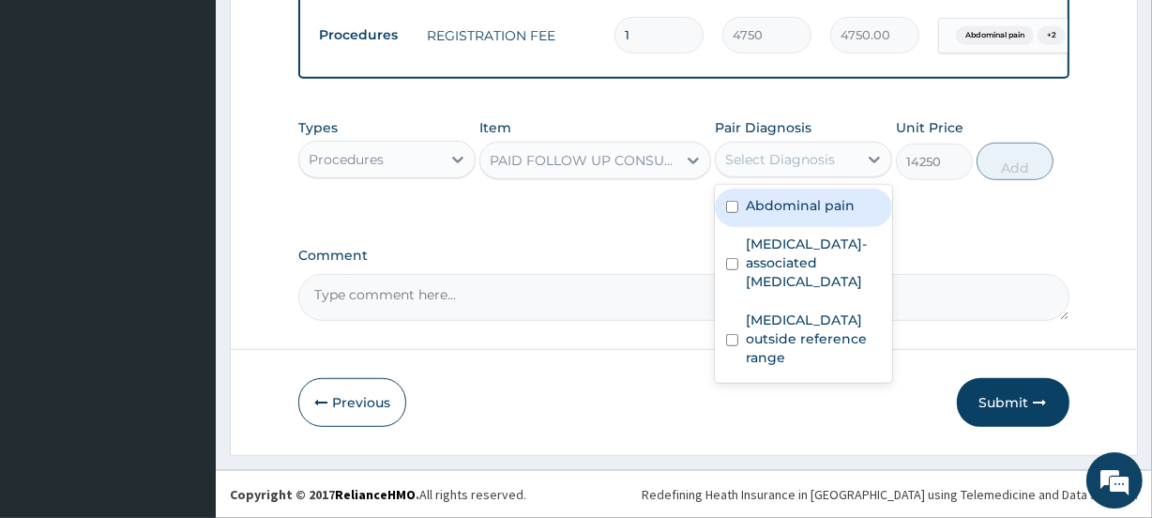
click at [781, 218] on div "Abdominal pain" at bounding box center [803, 207] width 177 height 38
checkbox input "true"
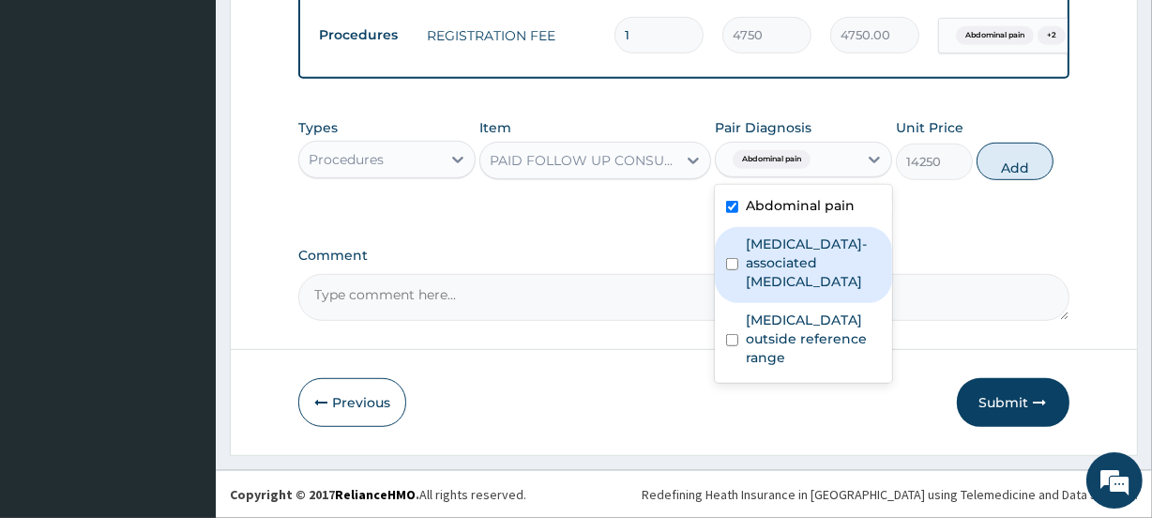
drag, startPoint x: 791, startPoint y: 251, endPoint x: 802, endPoint y: 279, distance: 29.1
click at [796, 262] on label "Helicobacter pylori-associated gastritis" at bounding box center [812, 262] width 135 height 56
checkbox input "true"
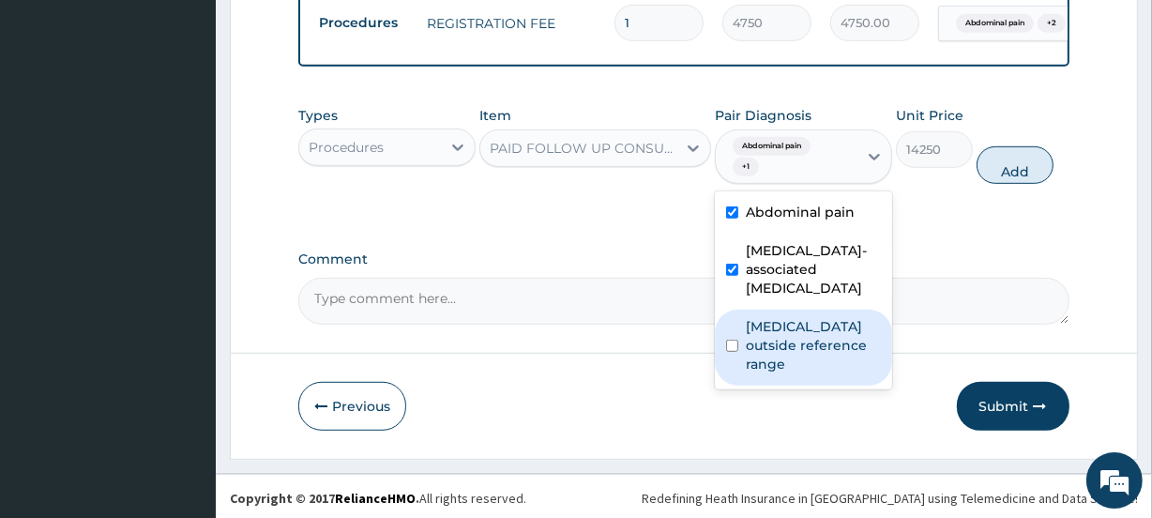
click at [788, 362] on label "Liver function tests outside reference range" at bounding box center [812, 345] width 135 height 56
checkbox input "true"
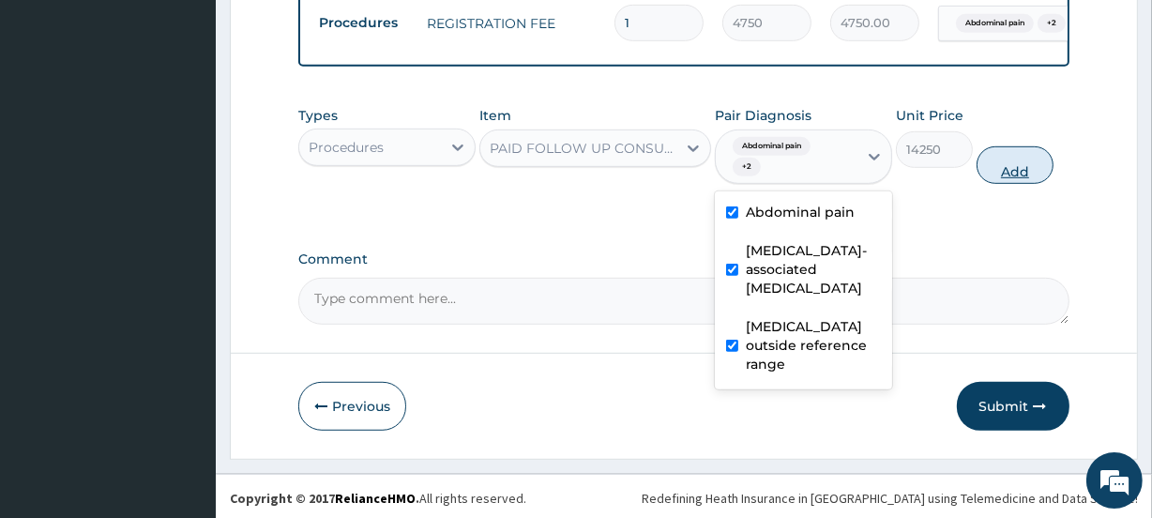
click at [1012, 170] on button "Add" at bounding box center [1014, 165] width 77 height 38
type input "0"
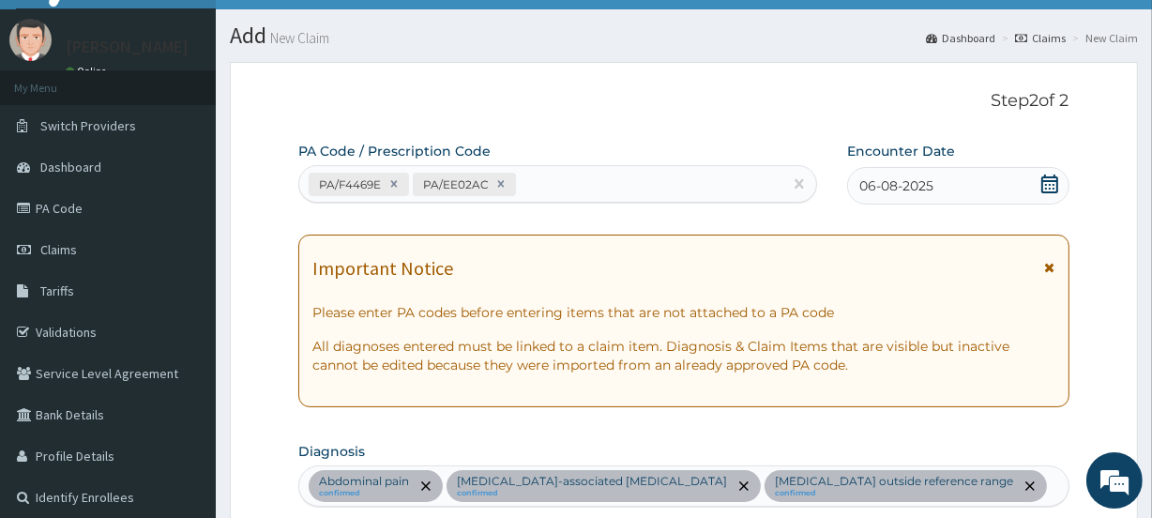
scroll to position [0, 0]
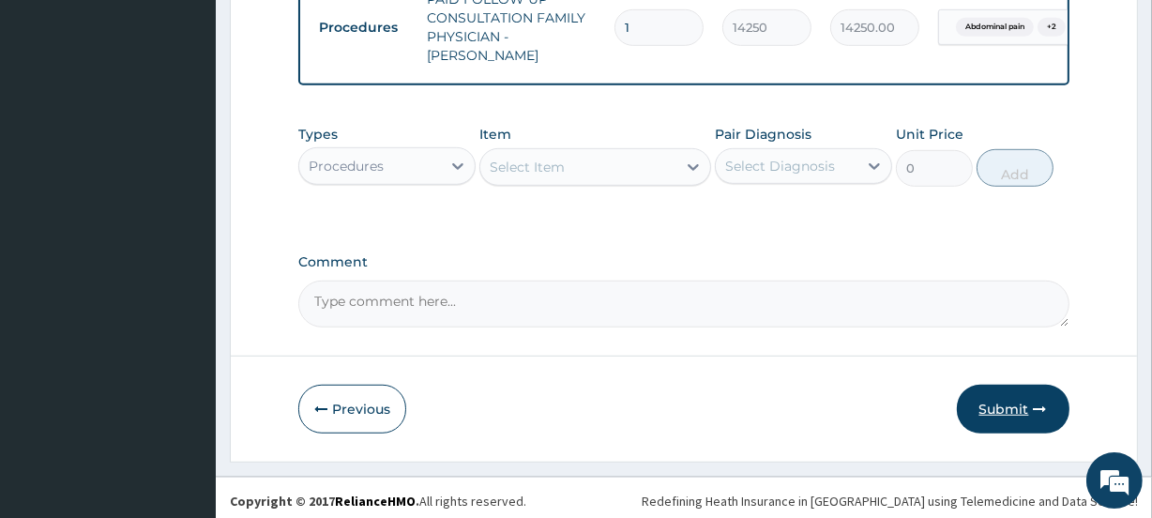
click at [1008, 399] on button "Submit" at bounding box center [1012, 408] width 113 height 49
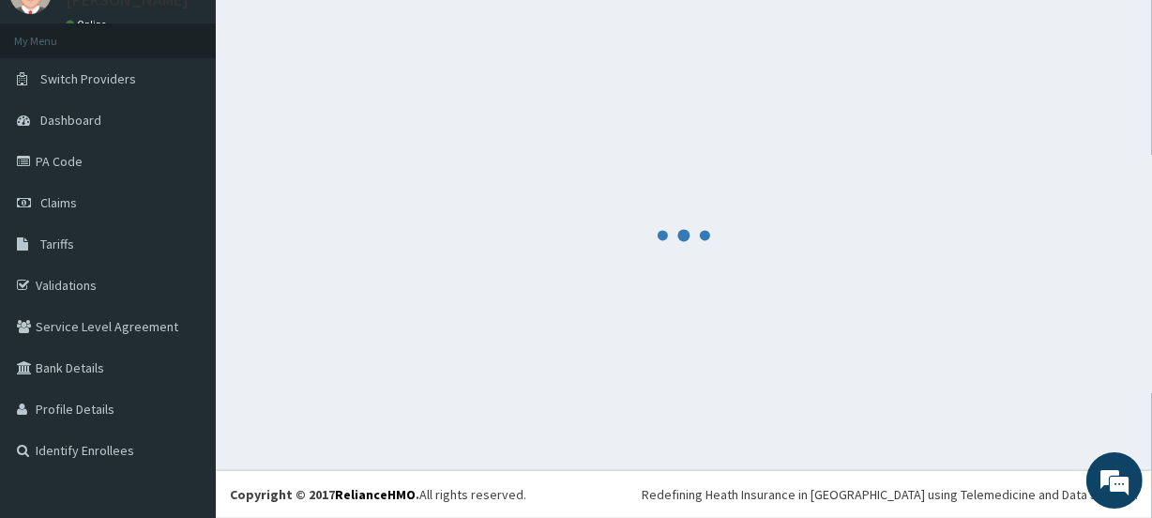
scroll to position [83, 0]
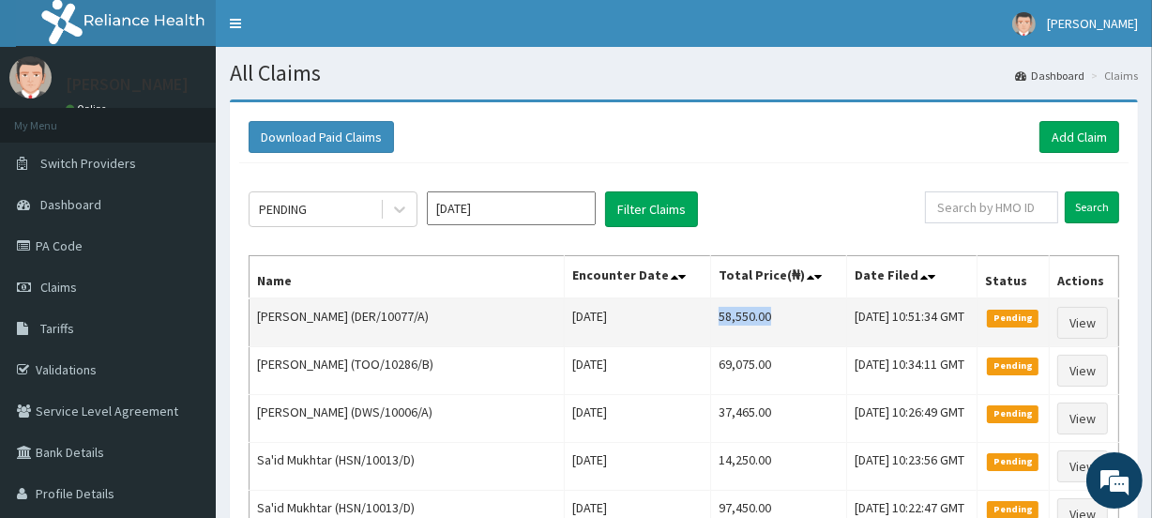
drag, startPoint x: 666, startPoint y: 324, endPoint x: 728, endPoint y: 314, distance: 62.6
click at [728, 314] on td "58,550.00" at bounding box center [779, 322] width 136 height 49
copy td "58,550.00"
